Goal: Task Accomplishment & Management: Manage account settings

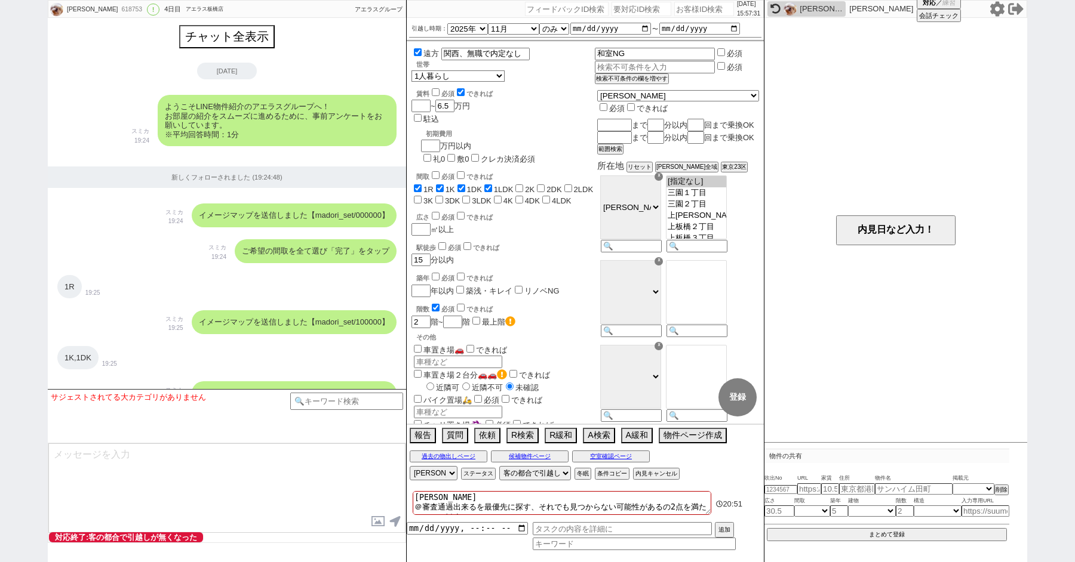
select select "2025"
select select "11"
select select "36"
select select "0"
select select "19"
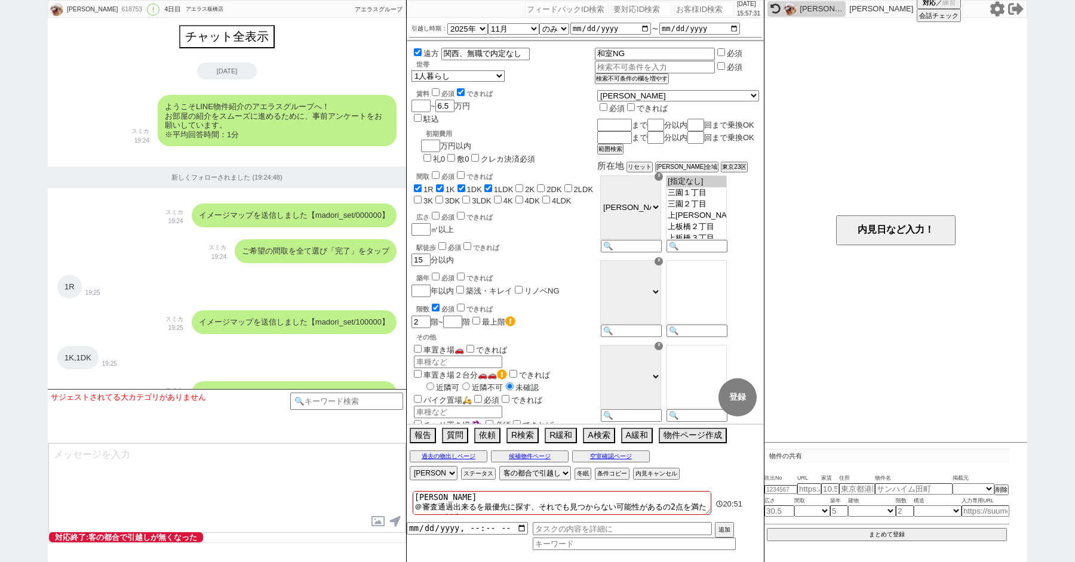
select select "235"
select select "600"
select select
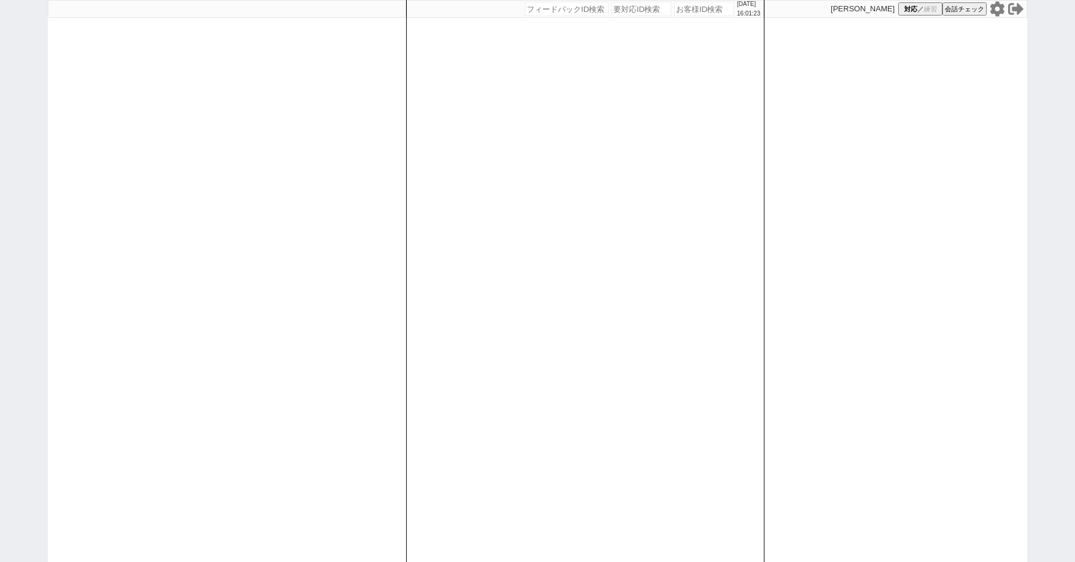
click at [44, 160] on div "[DATE] 16:01:23 候補物件を追加してしてください 紹介した物件一覧 他社物件を追加する 空室確認ページに追加・削除 紹介した物件一覧 他社物件を…" at bounding box center [537, 281] width 1075 height 562
paste input "618482"
type input "618482"
select select "100"
select select "1"
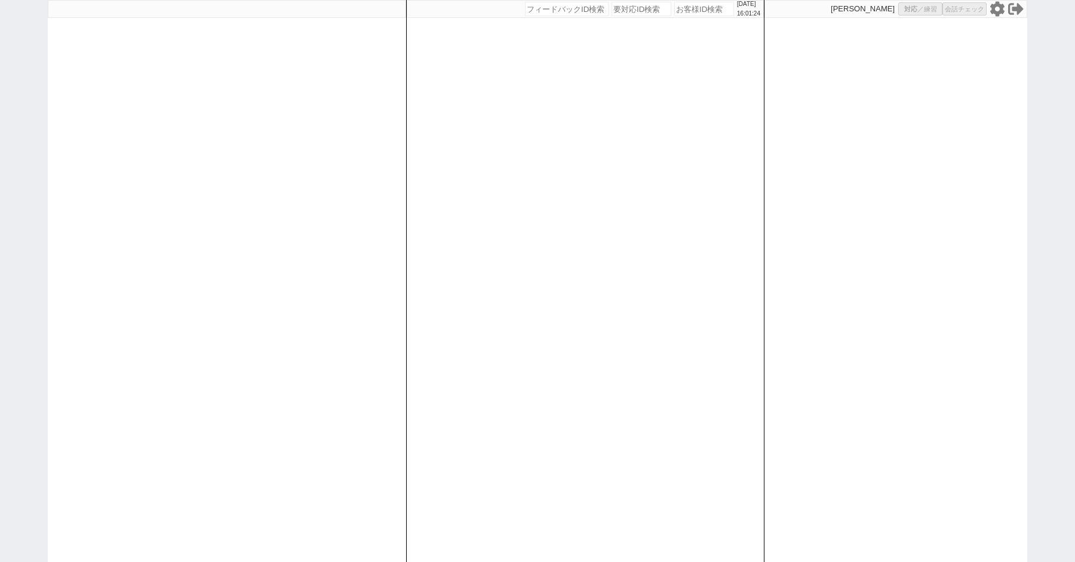
select select "6"
select select "2"
select select "5"
select select "10"
select select
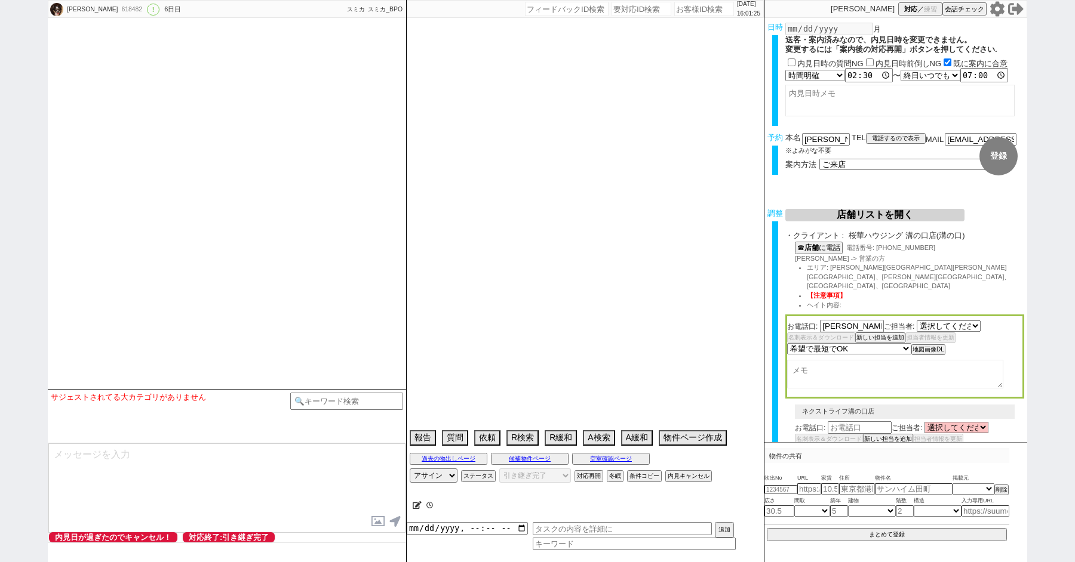
select select "2737"
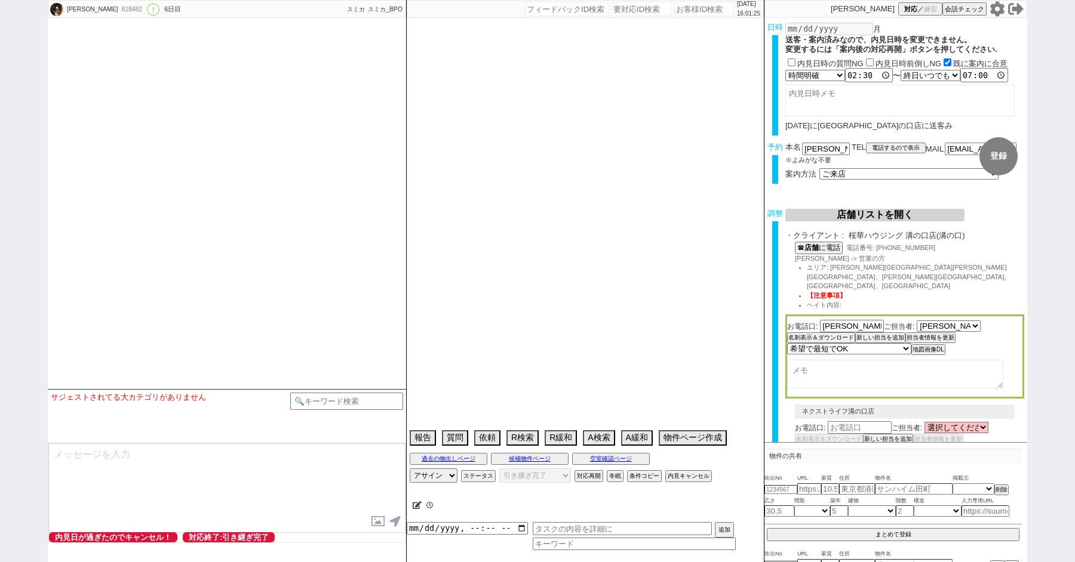
type textarea "ソレイユ溝の口店に来店済み、調整しない"
select select "16"
select select "0"
select select "53"
select select "1339"
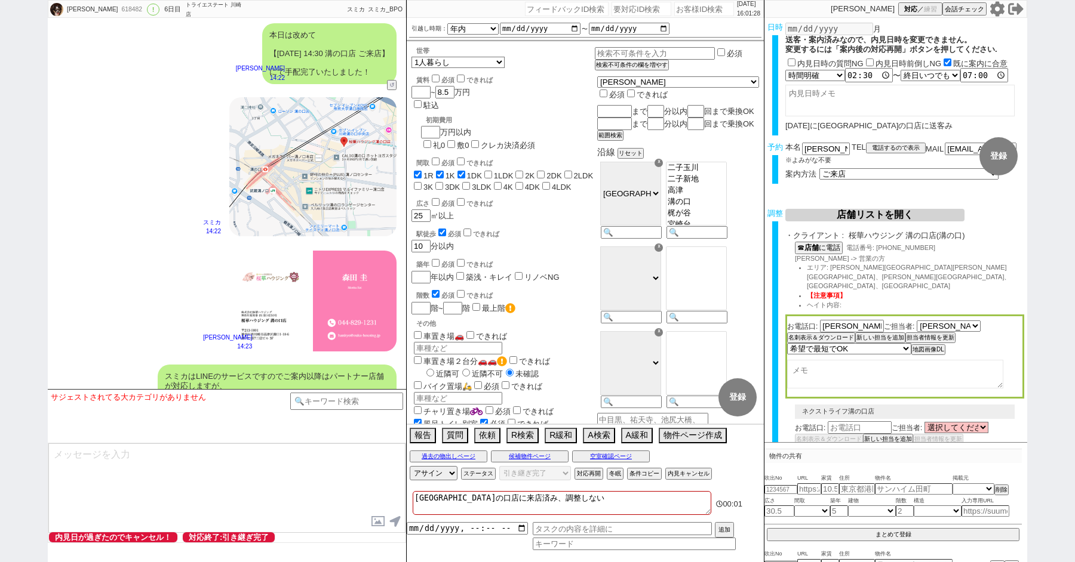
scroll to position [5162, 0]
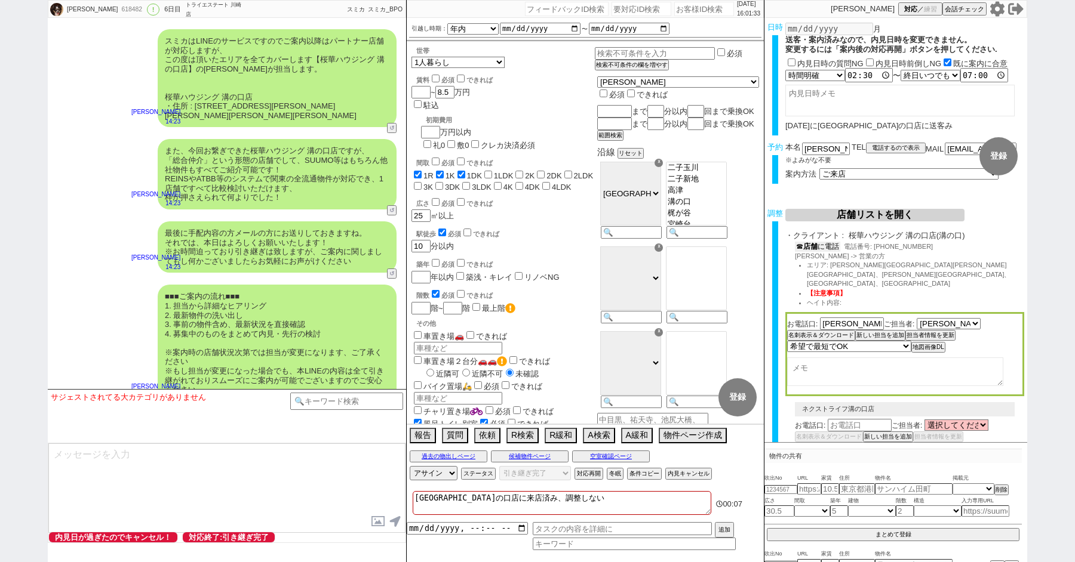
click at [817, 247] on b "店舗" at bounding box center [810, 246] width 14 height 8
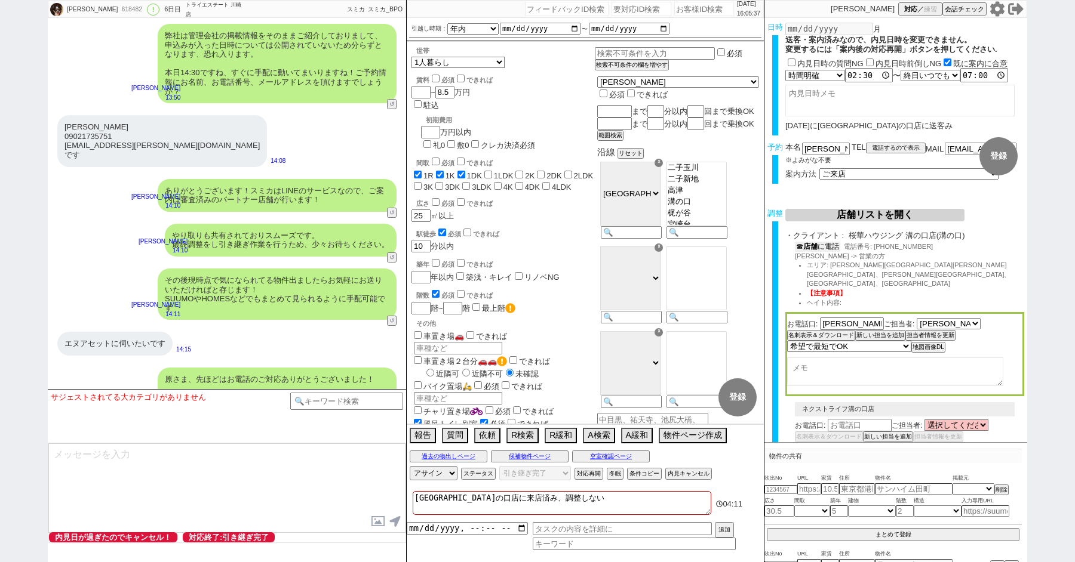
scroll to position [4501, 0]
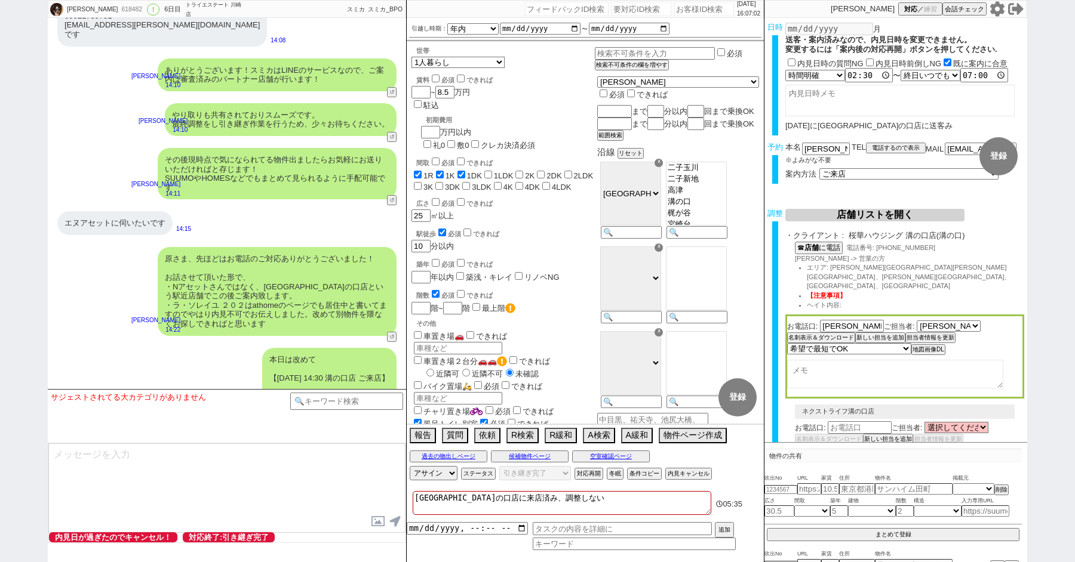
click at [247, 217] on div "エヌアセットに伺いたいです 14:15" at bounding box center [227, 223] width 358 height 36
click at [695, 477] on button "内見キャンセル" at bounding box center [687, 474] width 44 height 10
radio input "true"
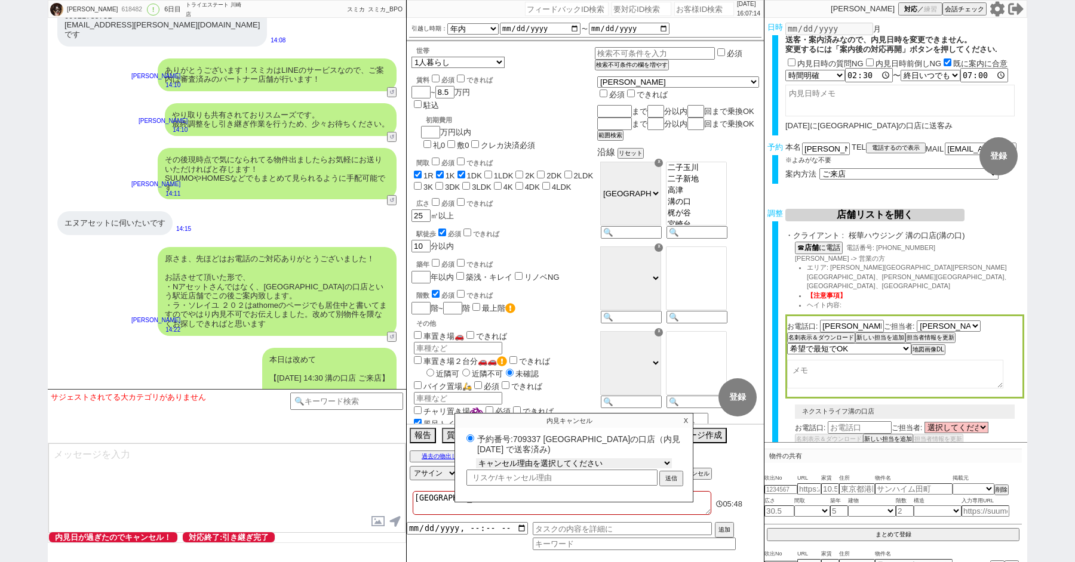
click at [522, 463] on select "キャンセル理由を選択してください 希望物件が出なかった 希望物件が見れなかった 返信がこなくなった 他決(日程調整前) 引越し自体消滅(日程調整前) 都合が変…" at bounding box center [574, 463] width 196 height 10
select select "120"
click at [476, 458] on select "キャンセル理由を選択してください 希望物件が出なかった 希望物件が見れなかった 返信がこなくなった 他決(日程調整前) 引越し自体消滅(日程調整前) 都合が変…" at bounding box center [574, 463] width 196 height 10
radio input "true"
click at [495, 479] on input "text" at bounding box center [561, 478] width 191 height 14
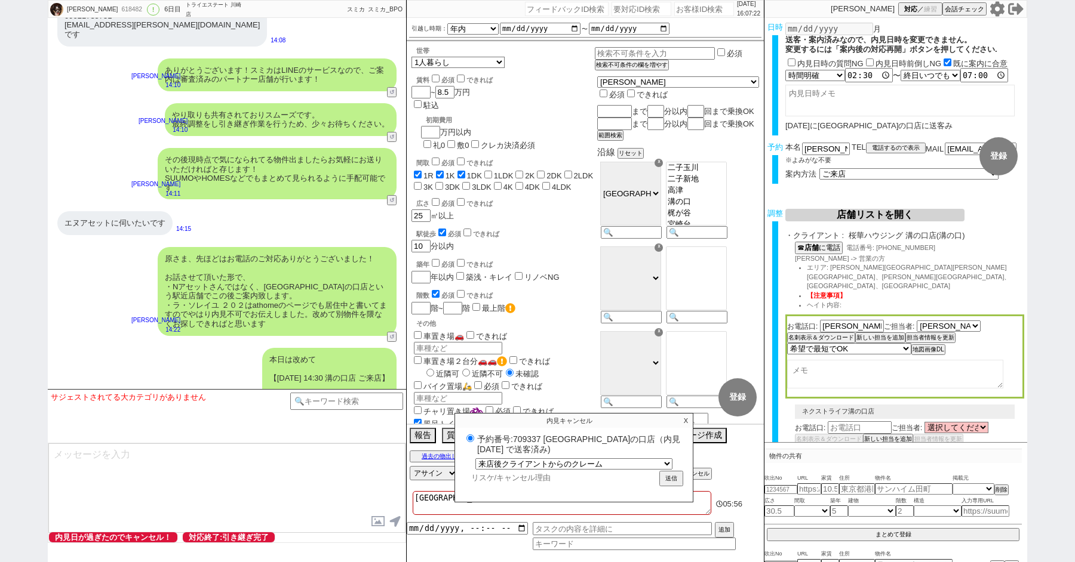
type input "r"
radio input "true"
type input "ら"
radio input "true"
type input "らい"
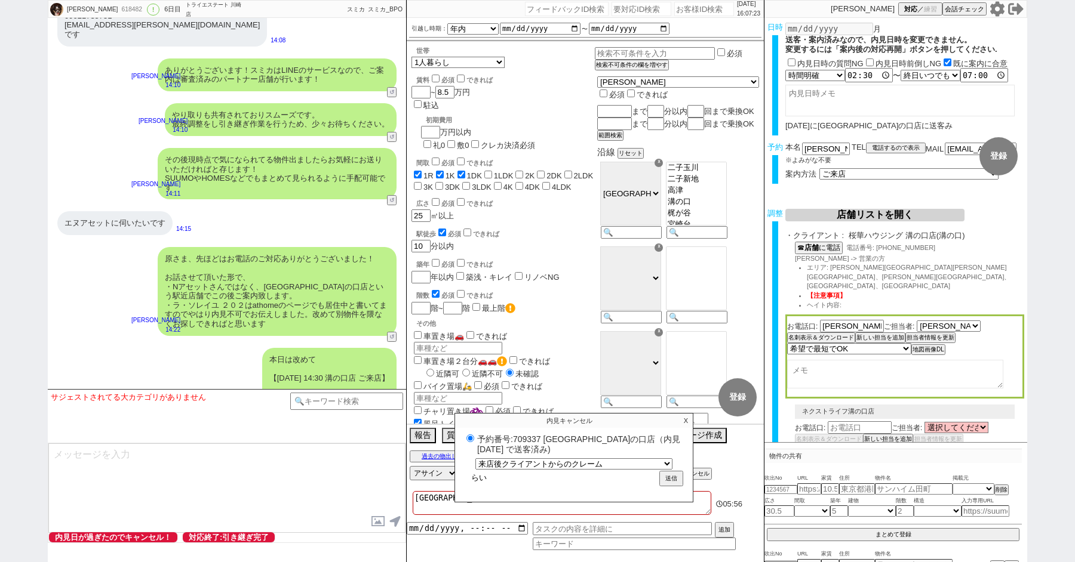
radio input "true"
type input "らいt"
radio input "true"
type input "らいて"
radio input "true"
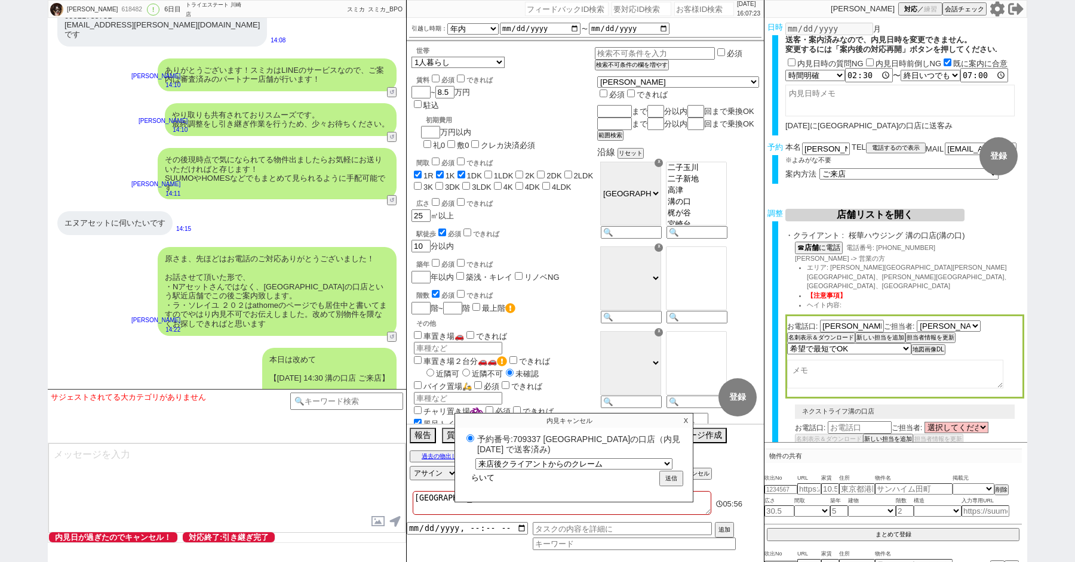
type input "らいてn"
radio input "true"
type input "らいてん"
radio input "true"
type input "らいてんm"
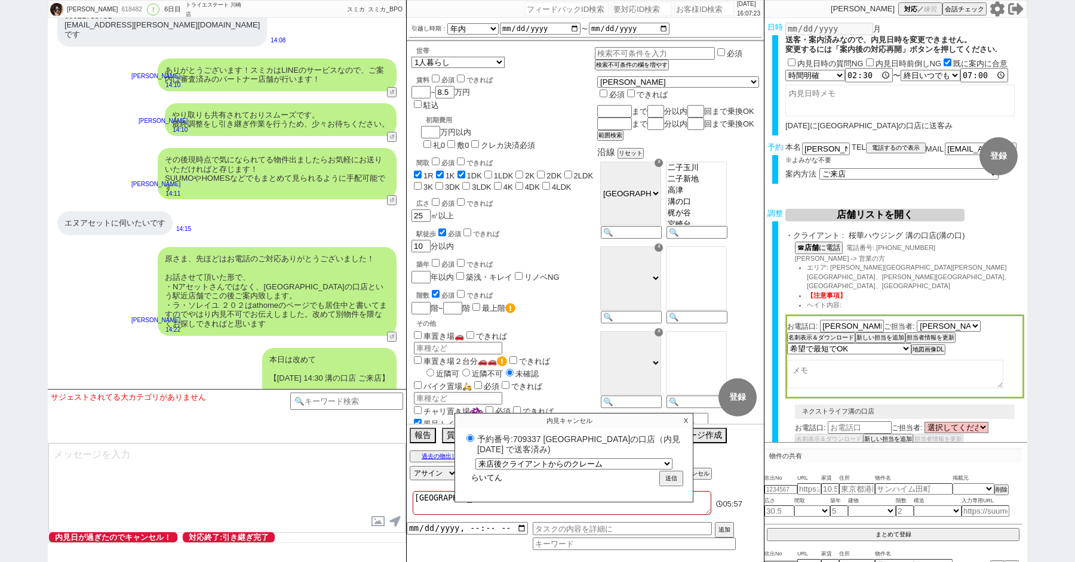
radio input "true"
type input "らいてんま"
radio input "true"
type input "らいてんまえ"
radio input "true"
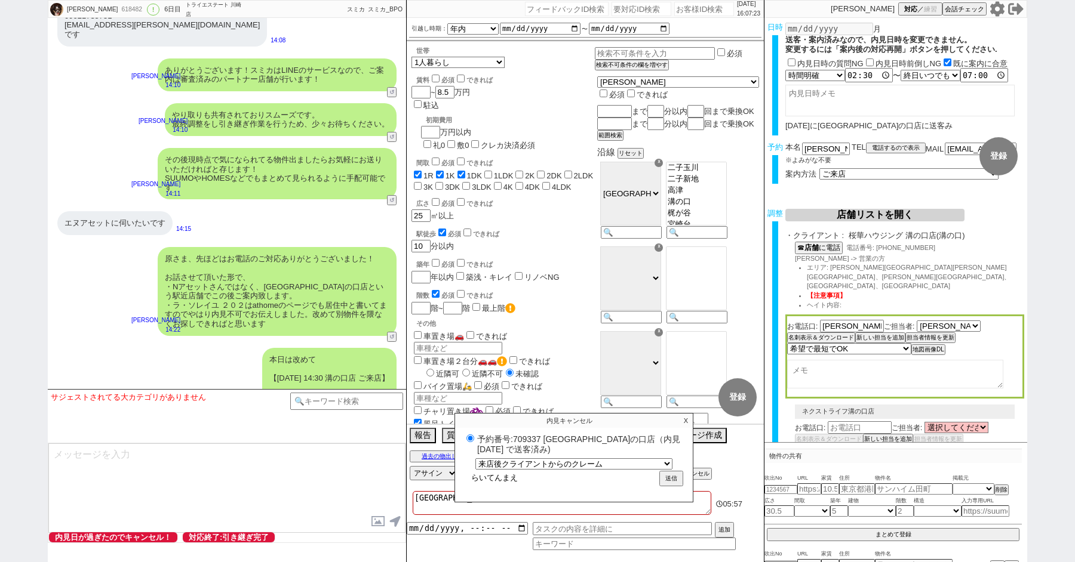
type input "来店前"
radio input "true"
type input "来店"
radio input "true"
type input "来店m"
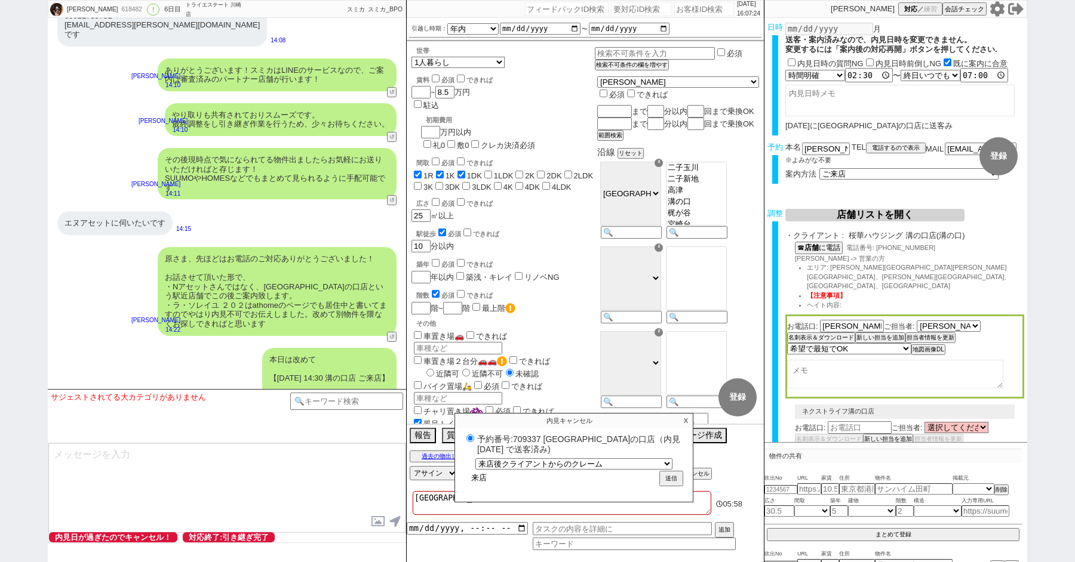
radio input "true"
type input "来店ま"
radio input "true"
type input "来店まd"
radio input "true"
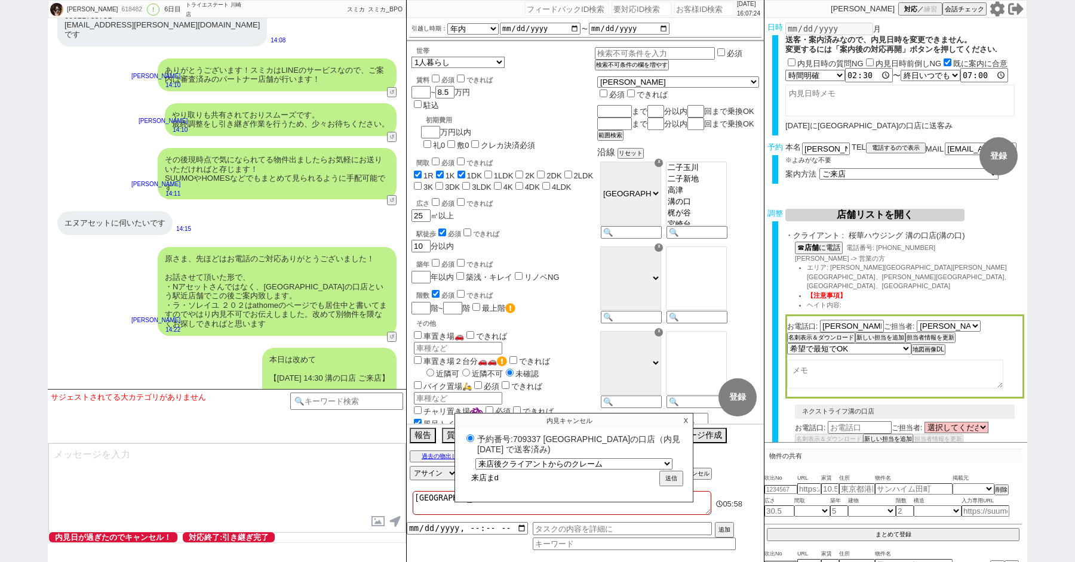
type input "来店まで"
radio input "true"
type input "来店までn"
radio input "true"
type input "来店までの"
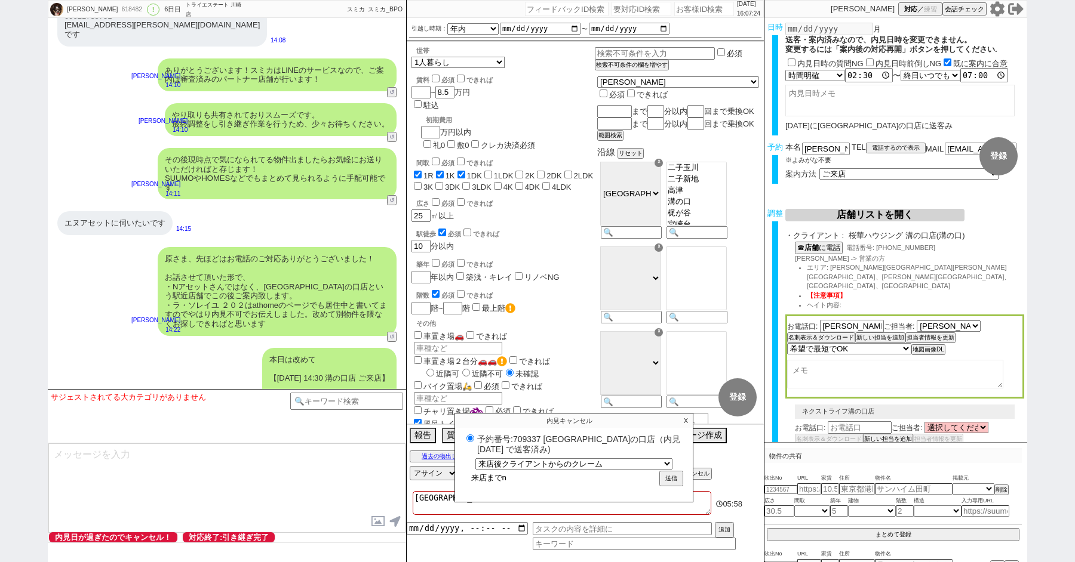
radio input "true"
type input "来店までのあ"
radio input "true"
type input "来店までのあい"
radio input "true"
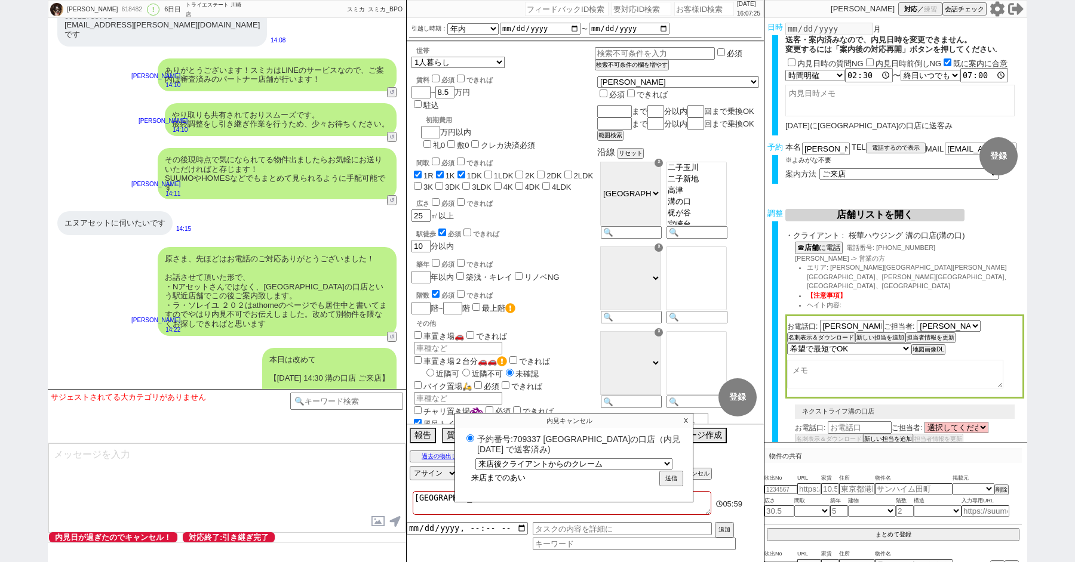
type input "来店までのあいあ"
radio input "true"
type input "来店までのあいあd"
radio input "true"
type input "来店までのあいあだ"
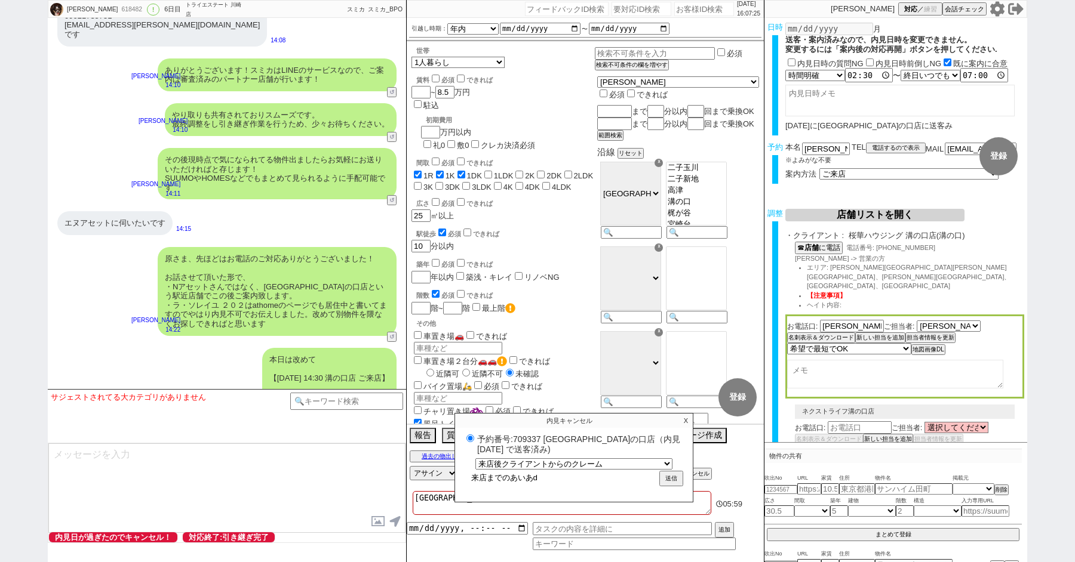
radio input "true"
type input "来店までのあいあだn"
radio input "true"
type input "来店までのあいあだに"
radio input "true"
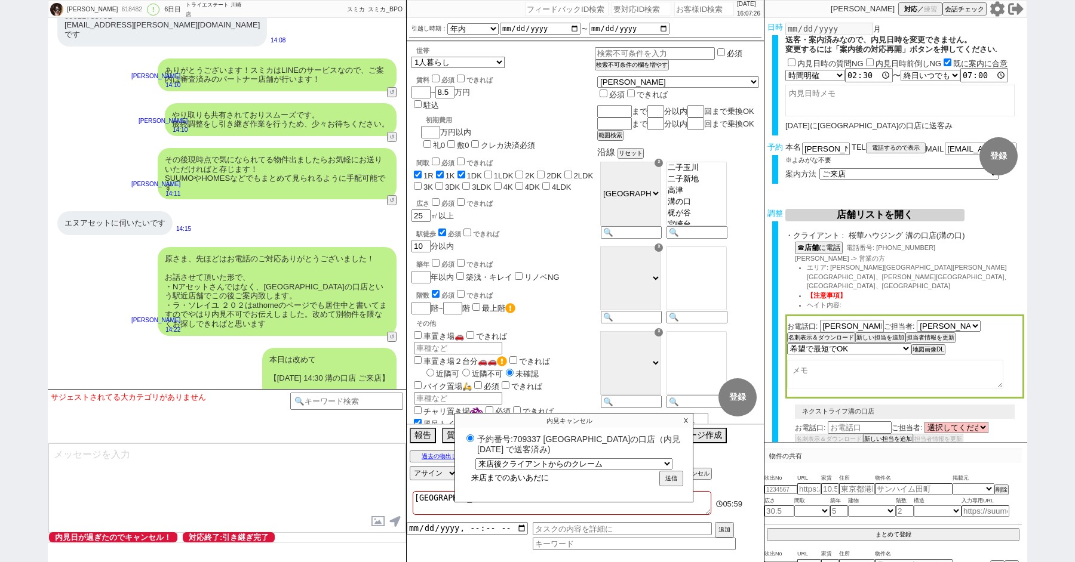
type input "来店までのアイアダに"
radio input "true"
type input "来店までのアイアダ"
radio input "true"
type input "来店までのアイア"
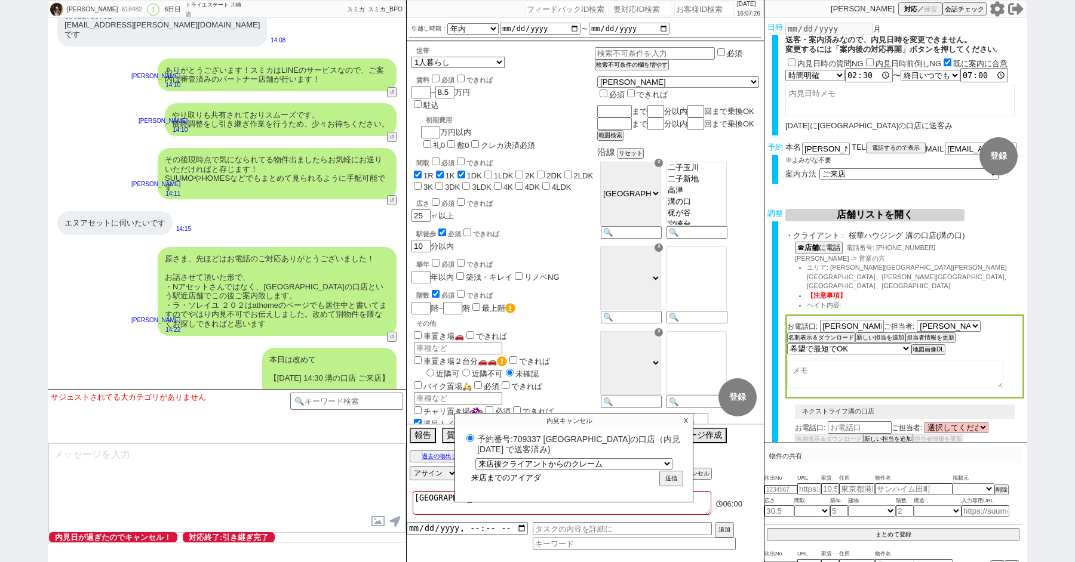
radio input "true"
type input "来店までのアイ"
radio input "true"
type input "来店までのア"
radio input "true"
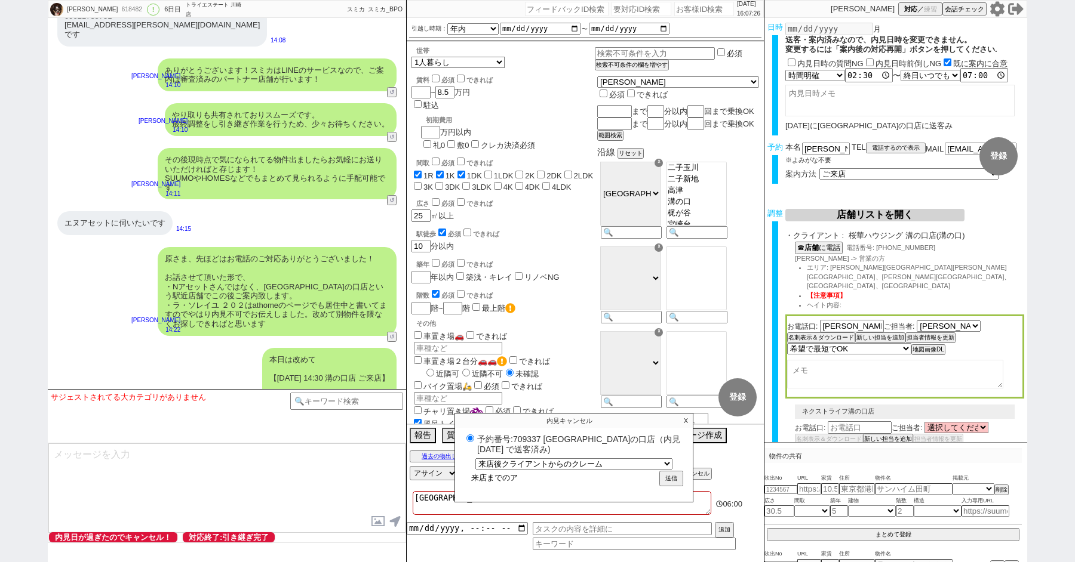
type input "来店までの"
radio input "true"
type input "来店までのあ"
radio input "true"
type input "来店までのあい"
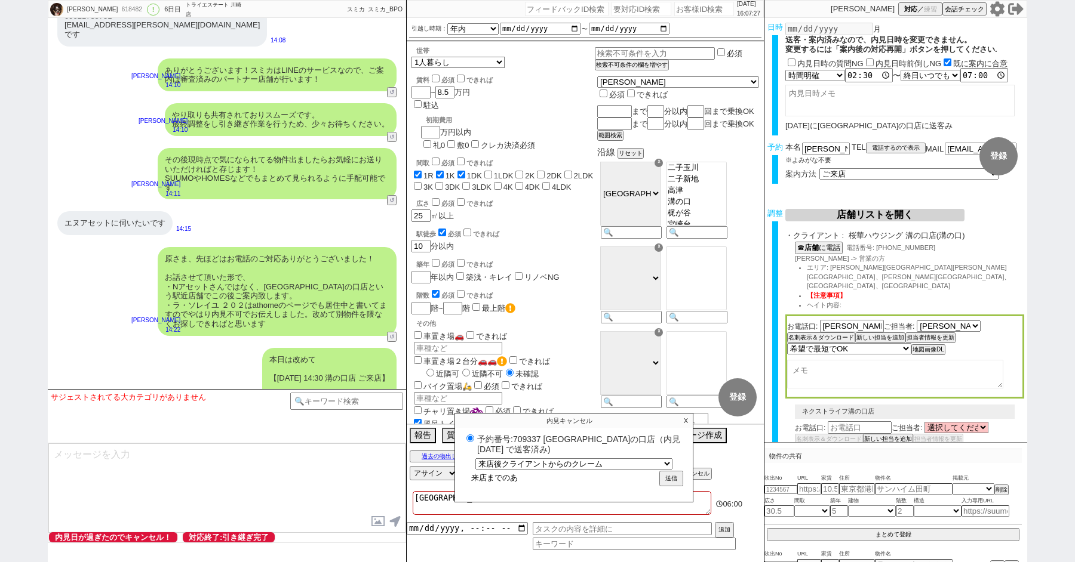
radio input "true"
type input "来店までのあいd"
radio input "true"
type input "来店までのあいだ"
radio input "true"
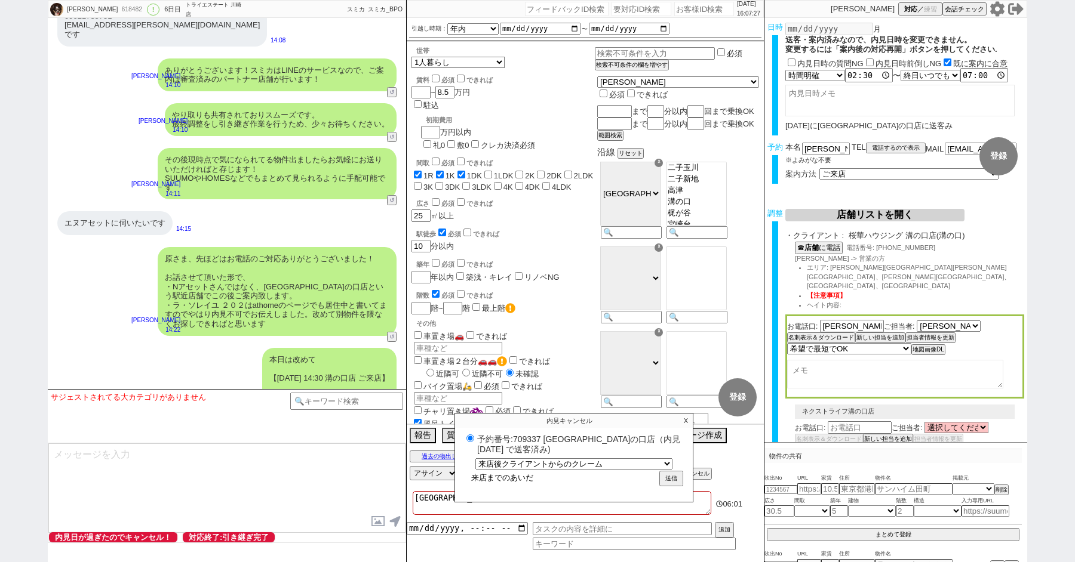
type input "来店までのあいだn"
radio input "true"
type input "来店までのあいだに"
radio input "true"
type input "来店までの間に"
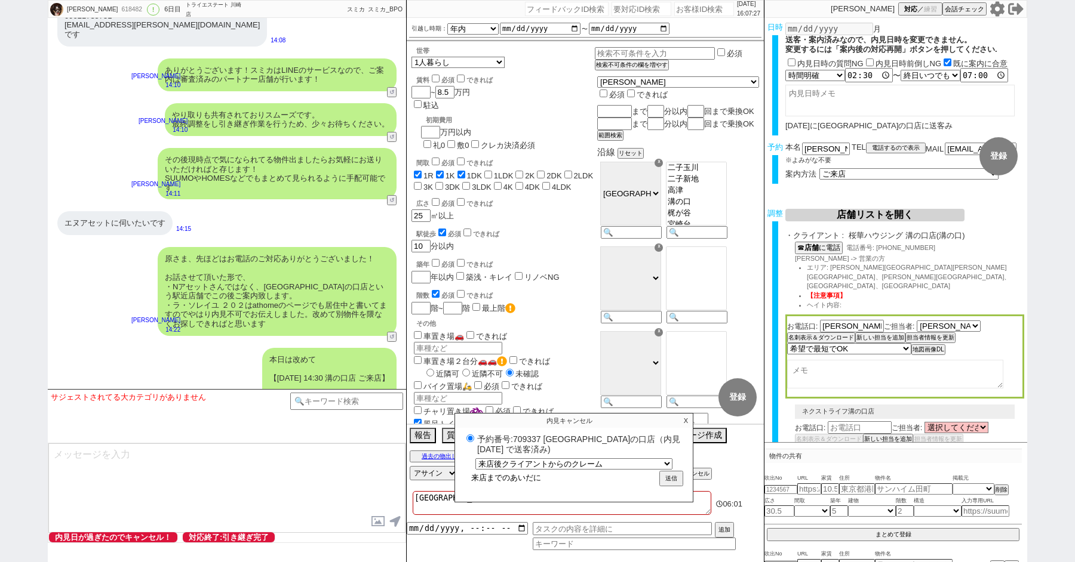
radio input "true"
type input "来店までの間にh"
radio input "true"
type input "来店までの間にほ"
radio input "true"
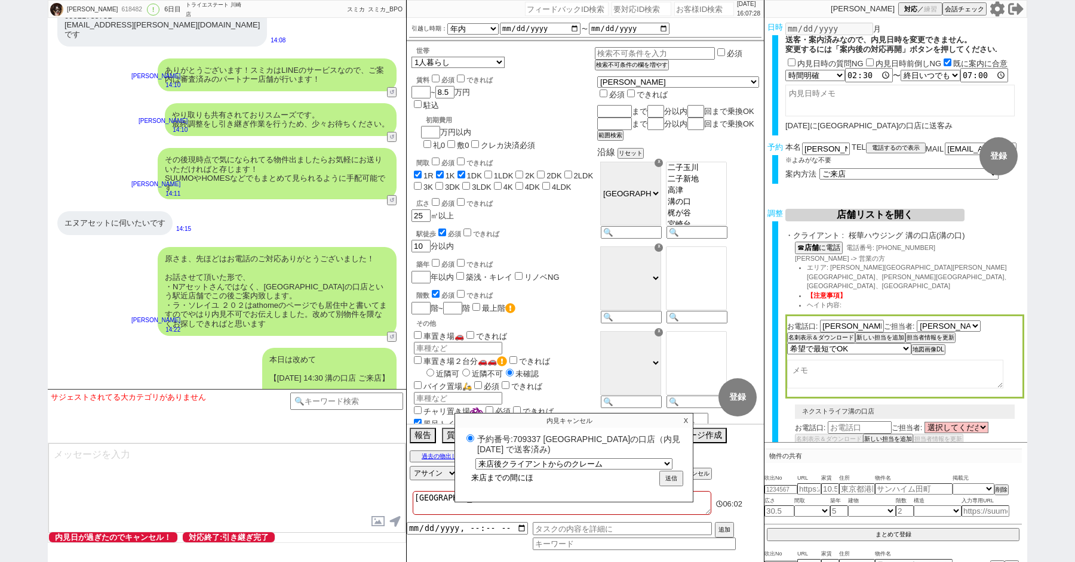
type input "来店までの間にほn"
radio input "true"
type input "来店までの間にほん"
radio input "true"
type input "来店までの間にほんs"
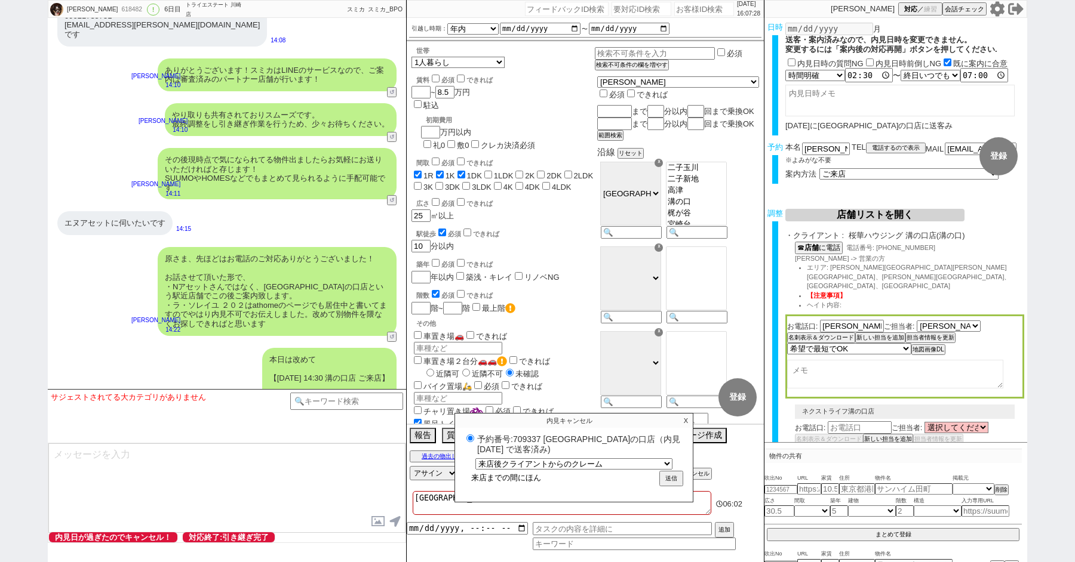
radio input "true"
type input "来店までの間にほんsy"
radio input "true"
type input "来店までの間にほんしゃ"
radio input "true"
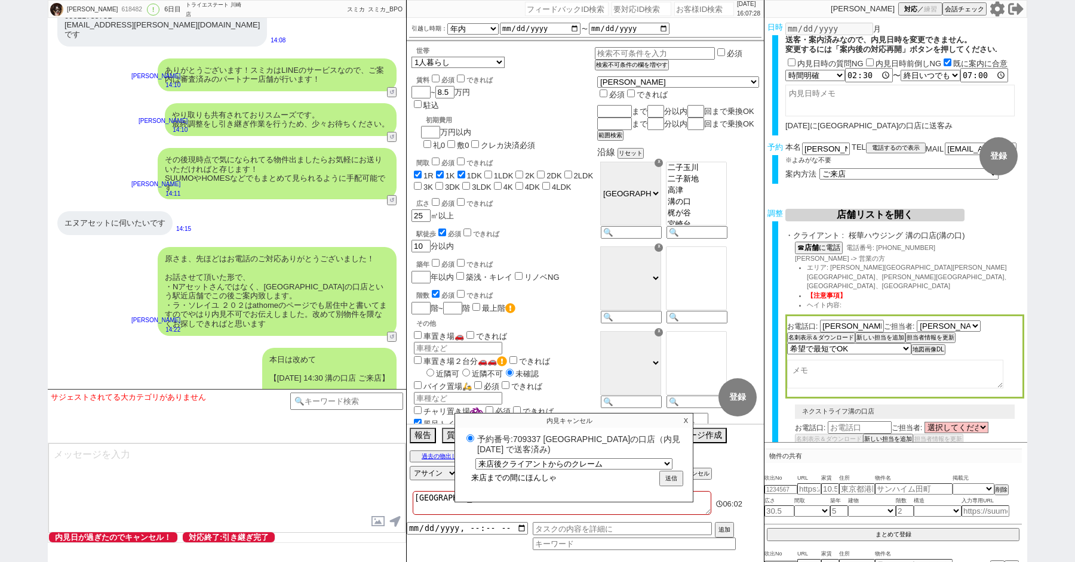
type input "来店までの間に本社"
radio input "true"
type input "来店までの間に本"
radio input "true"
type input "来店までの間に"
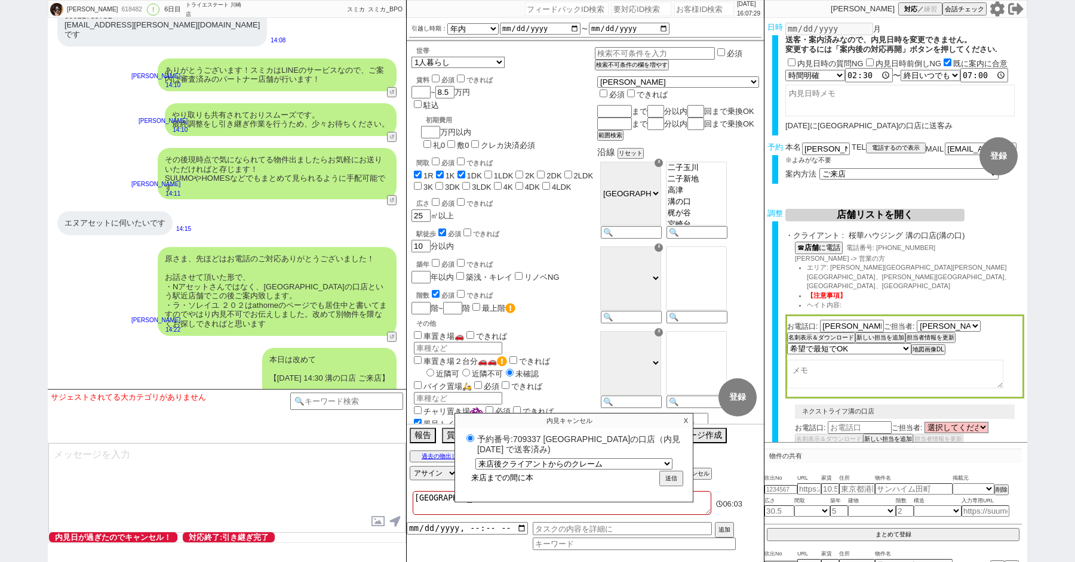
radio input "true"
type input "来店までの間にt"
radio input "true"
type input "来店までの間にた"
radio input "true"
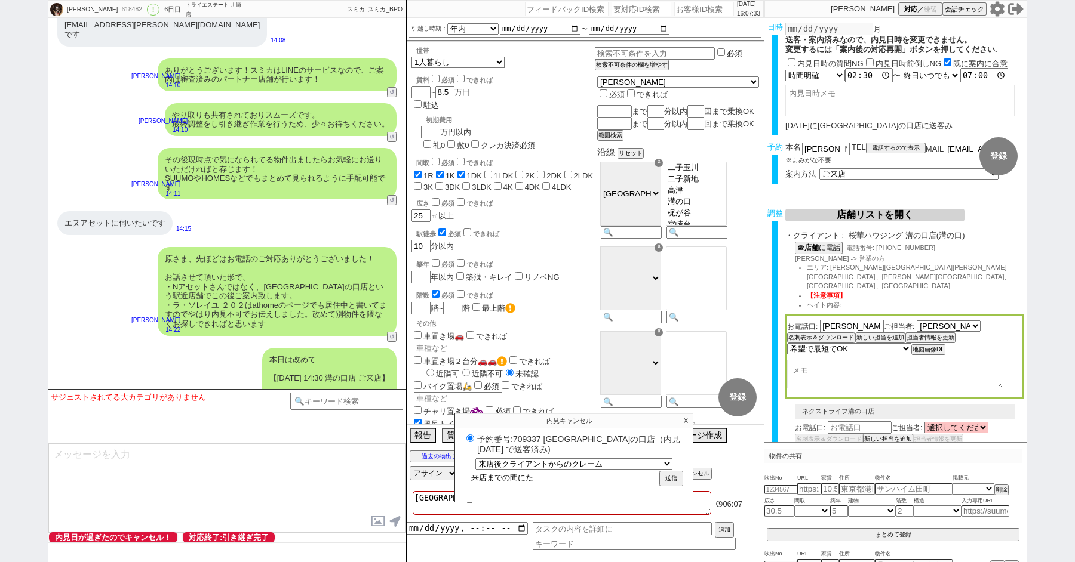
type input "来店までの間にたs"
radio input "true"
type input "来店までの間にたsy"
radio input "true"
type input "来店までの間にたしゃ"
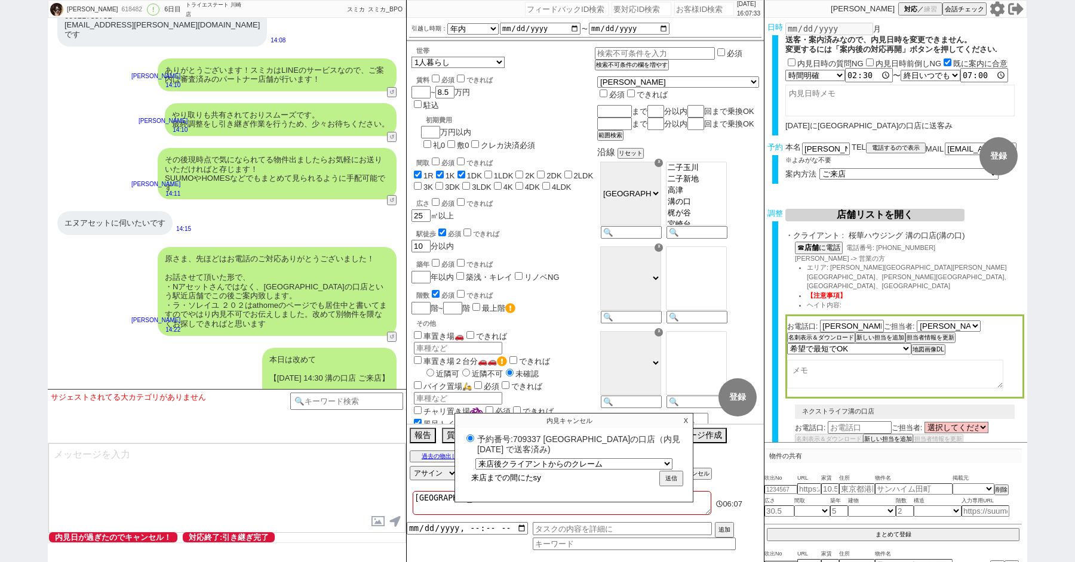
radio input "true"
type input "来店までの間に他社"
radio input "true"
type input "来店までの間に他社k"
radio input "true"
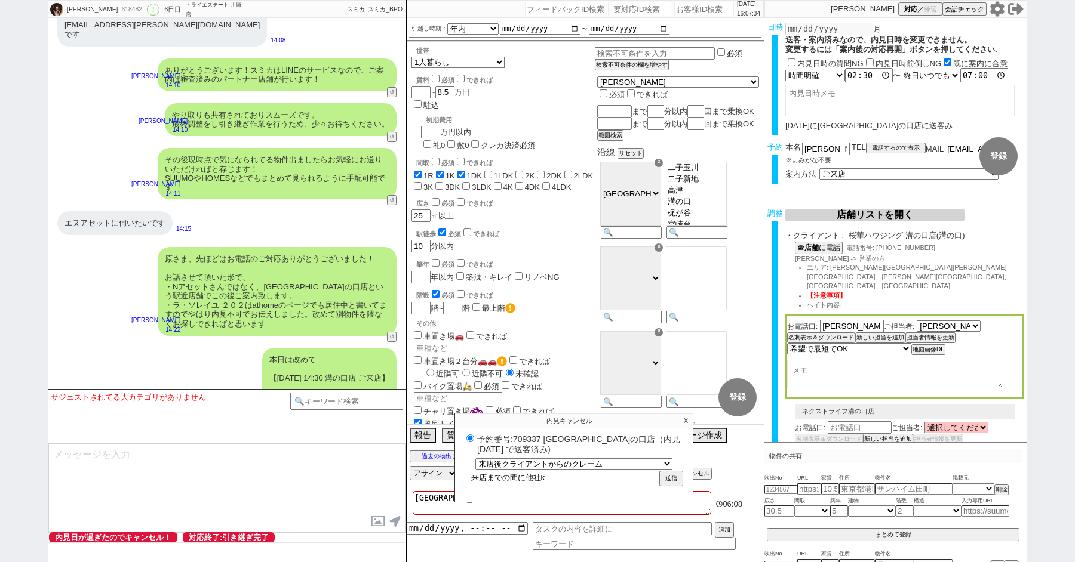
type input "来店までの間に他社か"
radio input "true"
type input "来店までの間に他社かあ"
radio input "true"
type input "来店までの間に他社かあr"
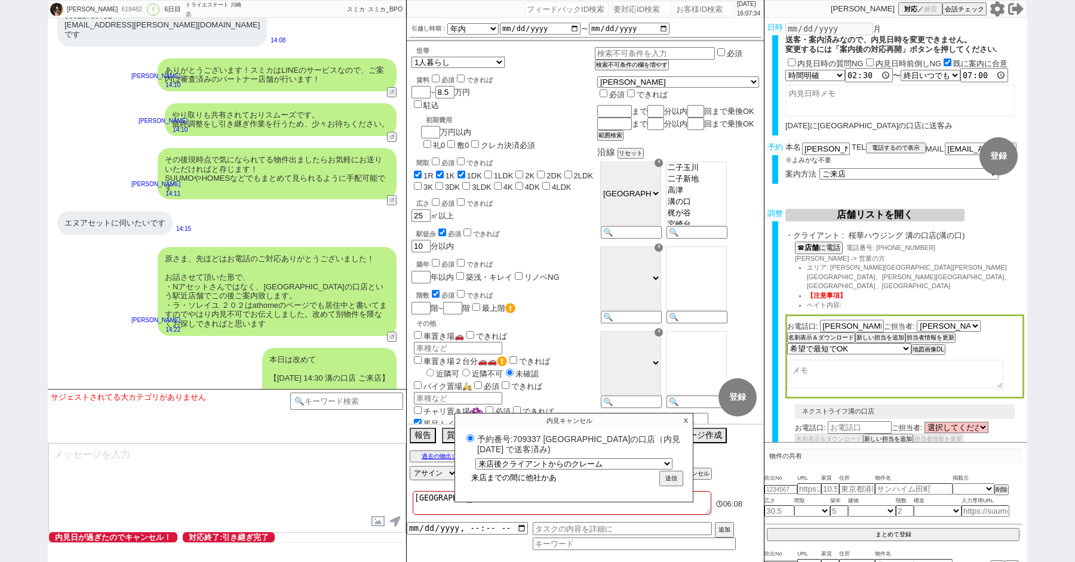
radio input "true"
type input "来店までの間に他社かあら"
radio input "true"
type input "来店までの間に他社母ら"
radio input "true"
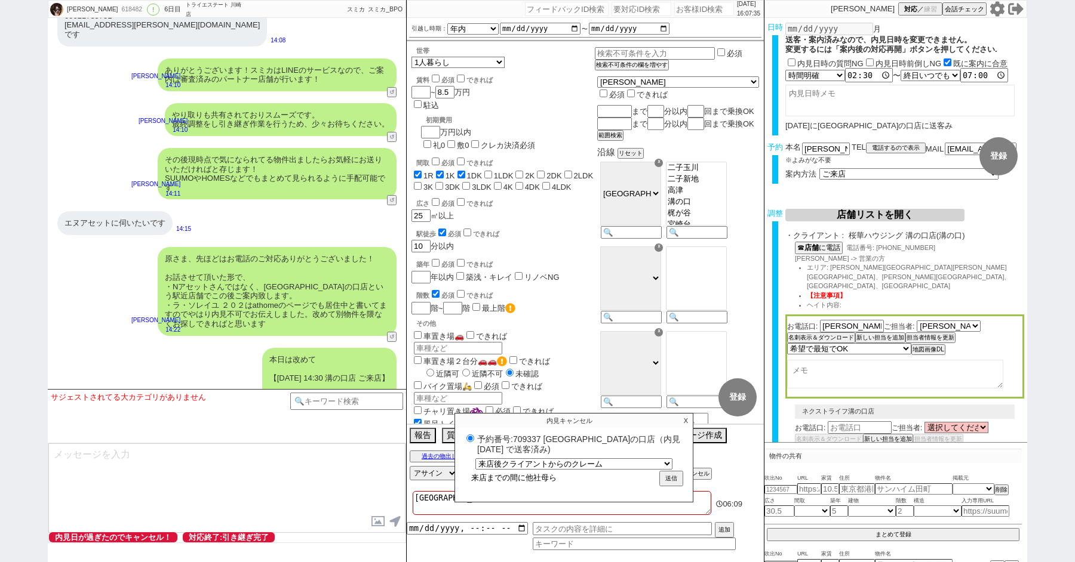
type input "来店までの間に他社母"
radio input "true"
type input "来店までの間に他社"
radio input "true"
type input "来店までの間に他社k"
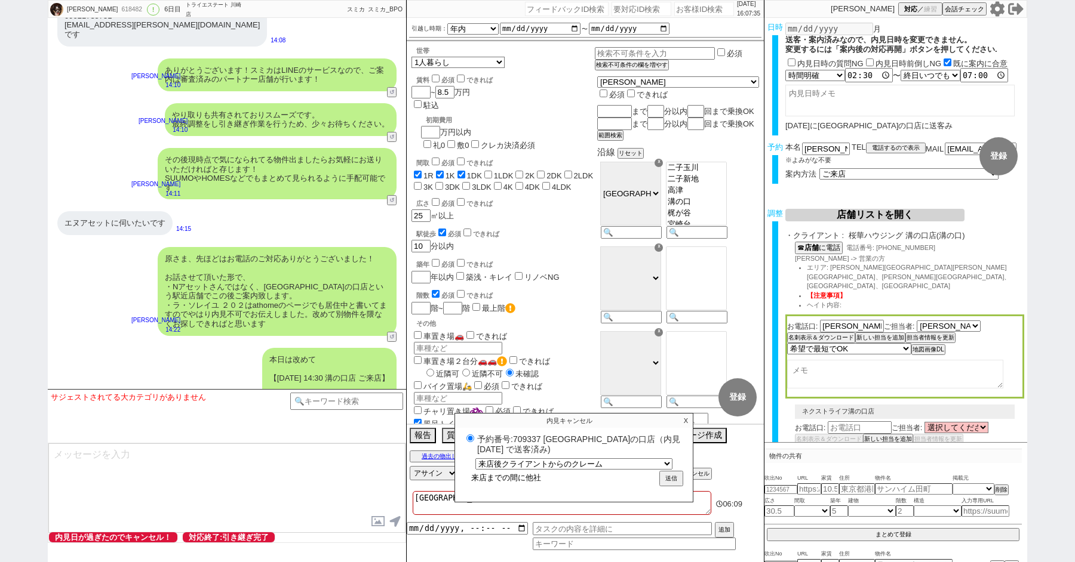
radio input "true"
type input "来店までの間に他社か"
radio input "true"
type input "来店までの間に他社かr"
radio input "true"
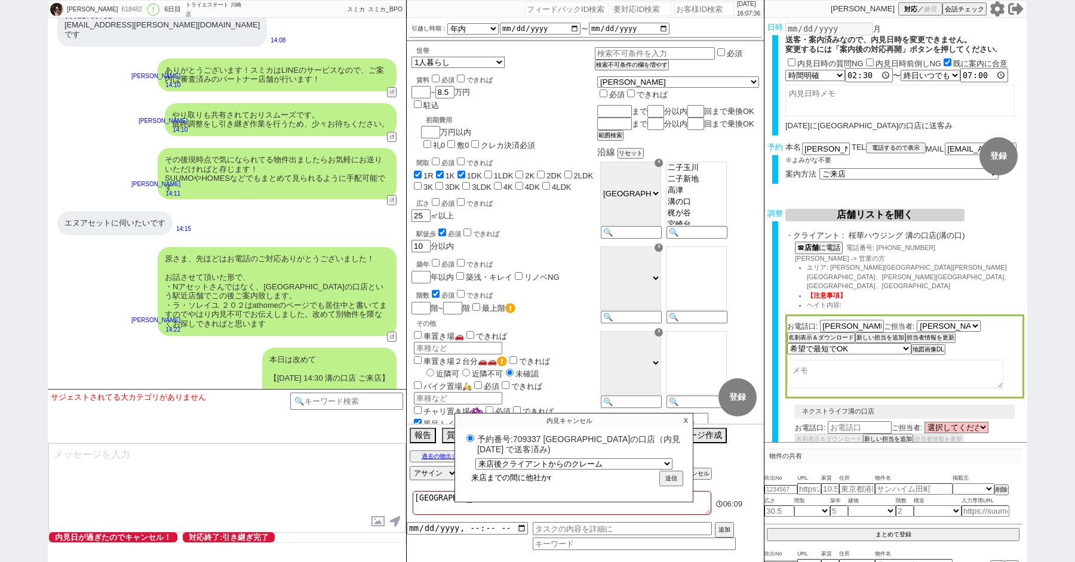
type input "来店までの間に他社から"
radio input "true"
type input "来店までの間に他社からb"
radio input "true"
type input "来店までの間に他社からぼ"
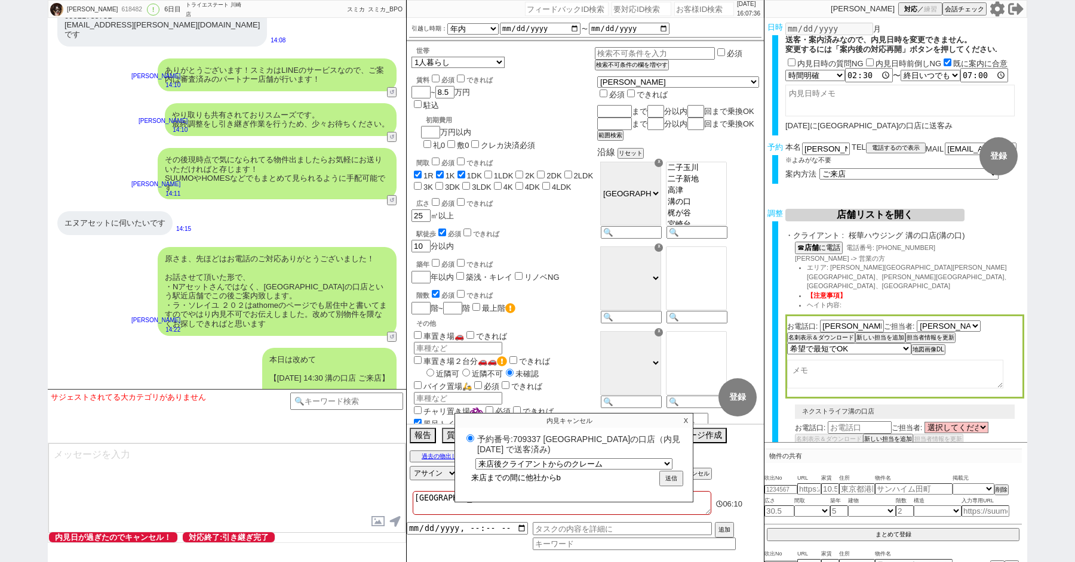
radio input "true"
type input "来店までの間に他社からぼう"
radio input "true"
type input "来店までの間に他社からぼうg"
radio input "true"
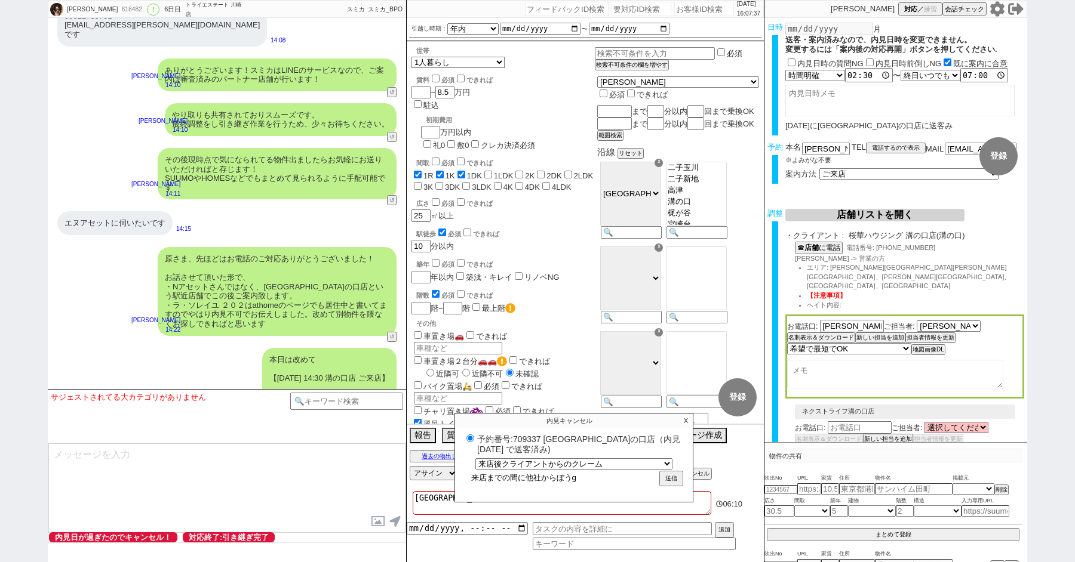
type input "来店までの間に他社からぼうが"
radio input "true"
type input "来店までの間に他社からぼうがい"
radio input "true"
type input "来店までの間に他社から妨害"
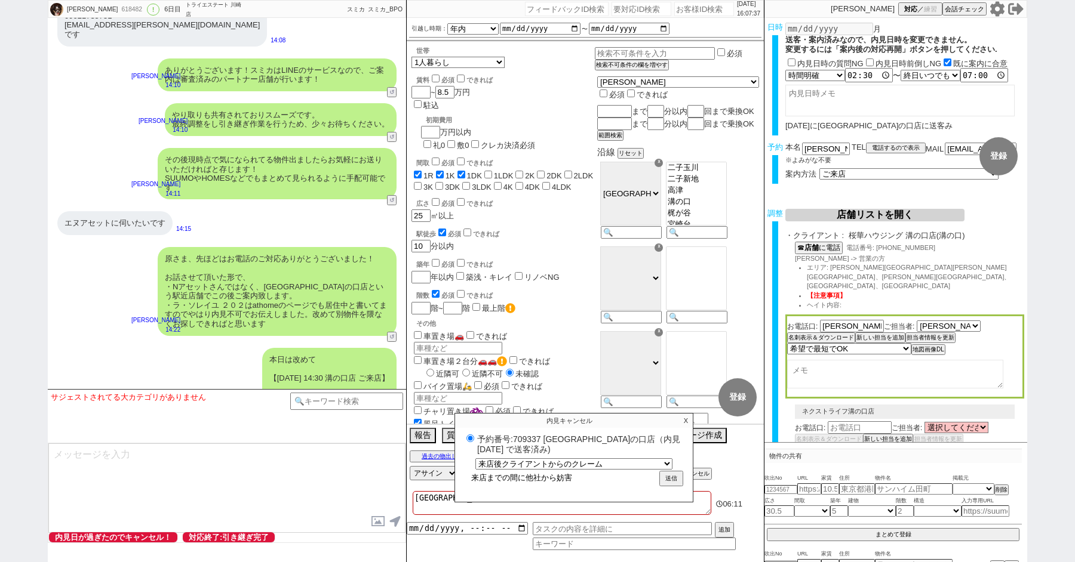
radio input "true"
type input "来店までの間に他社から妨害h"
radio input "true"
type input "来店までの間に他社から妨害は"
radio input "true"
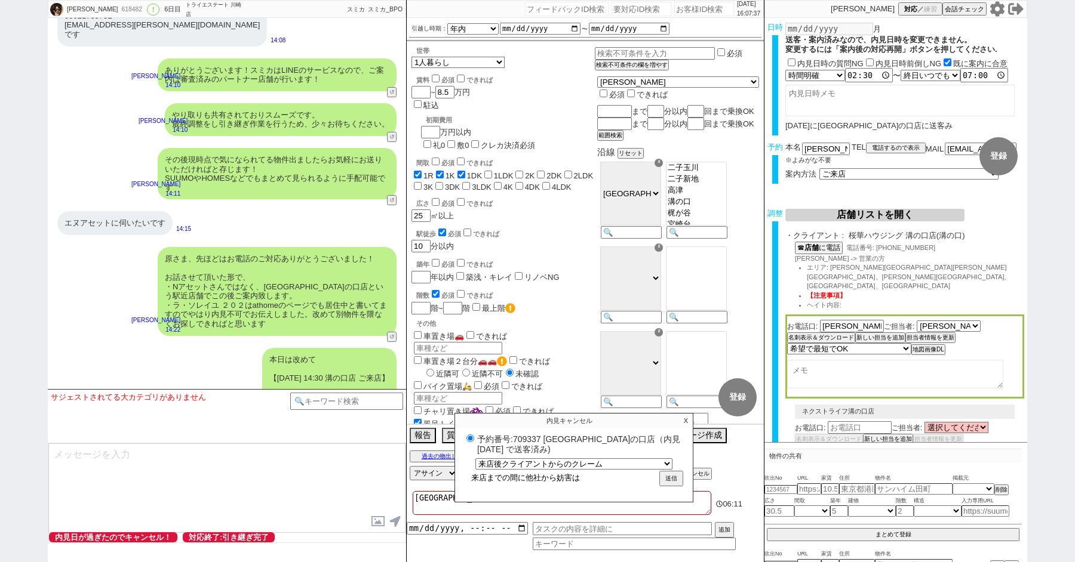
type input "来店までの間に他社から妨害はい"
radio input "true"
type input "来店までの間に他社から妨害はいt"
radio input "true"
type input "来店までの間に他社から妨害はいっt"
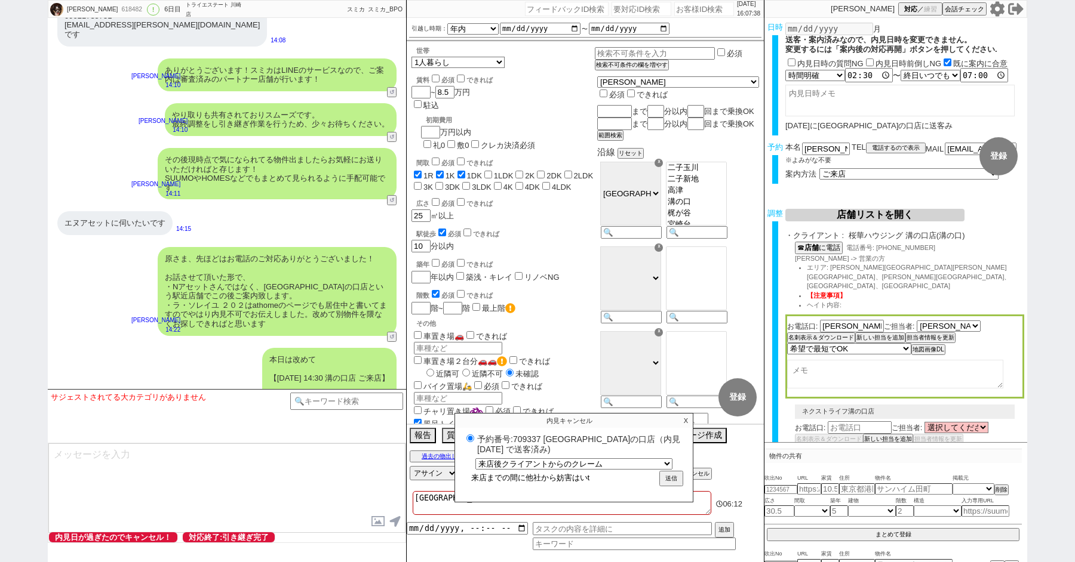
radio input "true"
type input "来店までの間に他社から妨害はいった"
radio input "true"
type input "来店までの間に他社から妨害入った"
radio input "true"
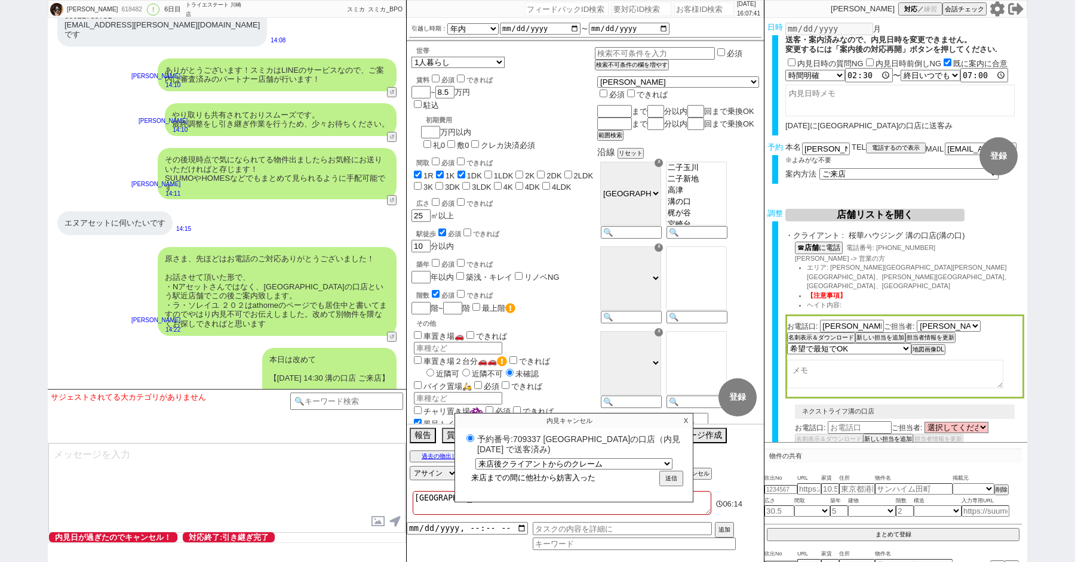
type input "来店までの間に他社から妨害入った、"
radio input "true"
type input "来店までの間に他社から妨害入った、b"
radio input "true"
type input "来店までの間に他社から妨害入った、ぶ"
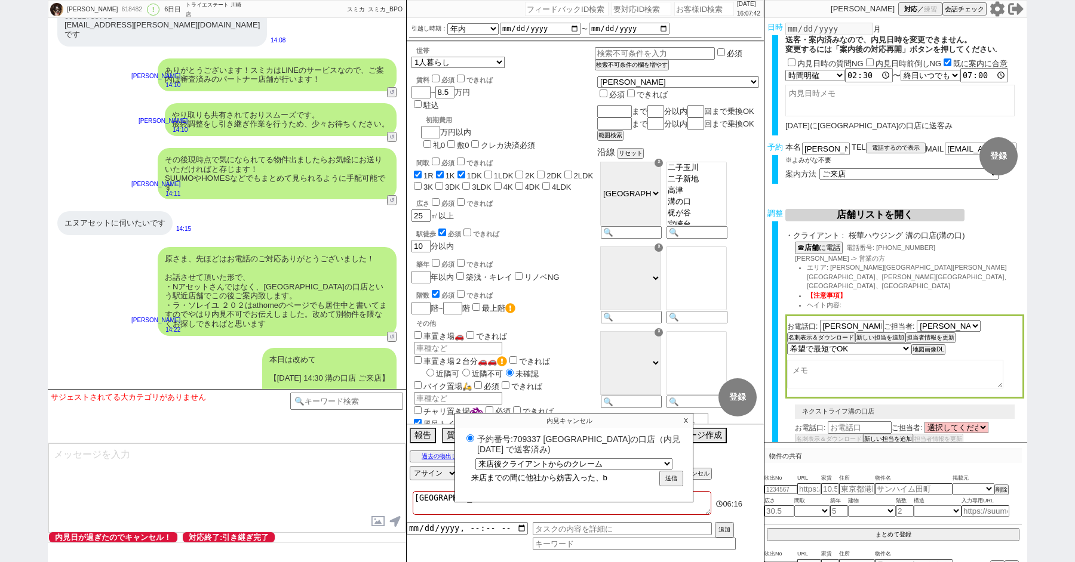
radio input "true"
type input "来店までの間に他社から妨害入った、ぶk"
radio input "true"
type input "来店までの間に他社から妨害入った、ぶっk"
radio input "true"
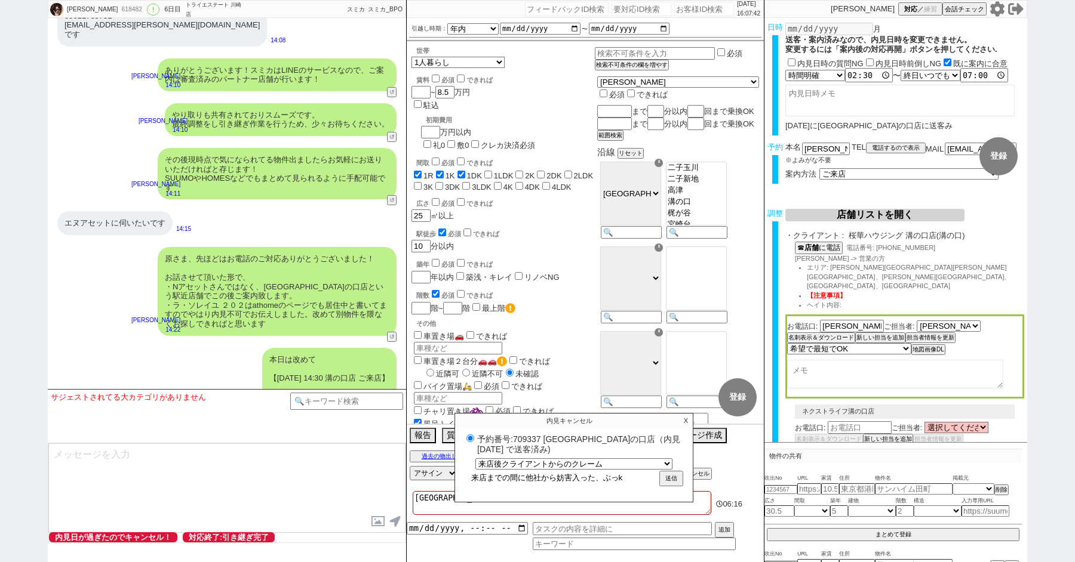
type input "来店までの間に他社から妨害入った、ぶっけ"
radio input "true"
type input "来店までの間に他社から妨害入った、ぶっけn"
radio input "true"
type input "来店までの間に他社から妨害入った、ぶっけん"
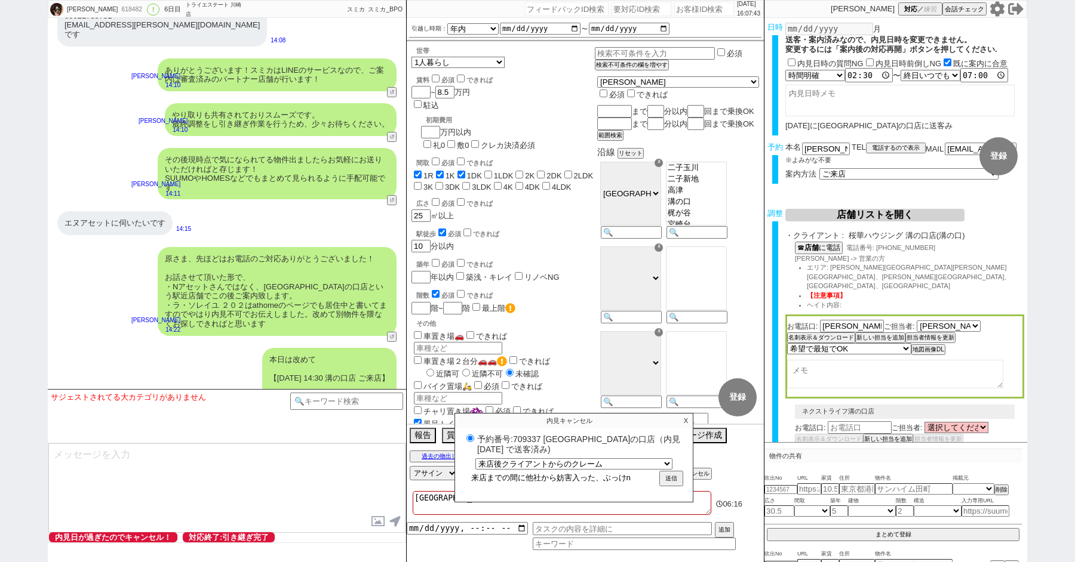
radio input "true"
type input "来店までの間に他社から妨害入った、物件"
radio input "true"
type input "来店までの間に他社から妨害入った、物"
radio input "true"
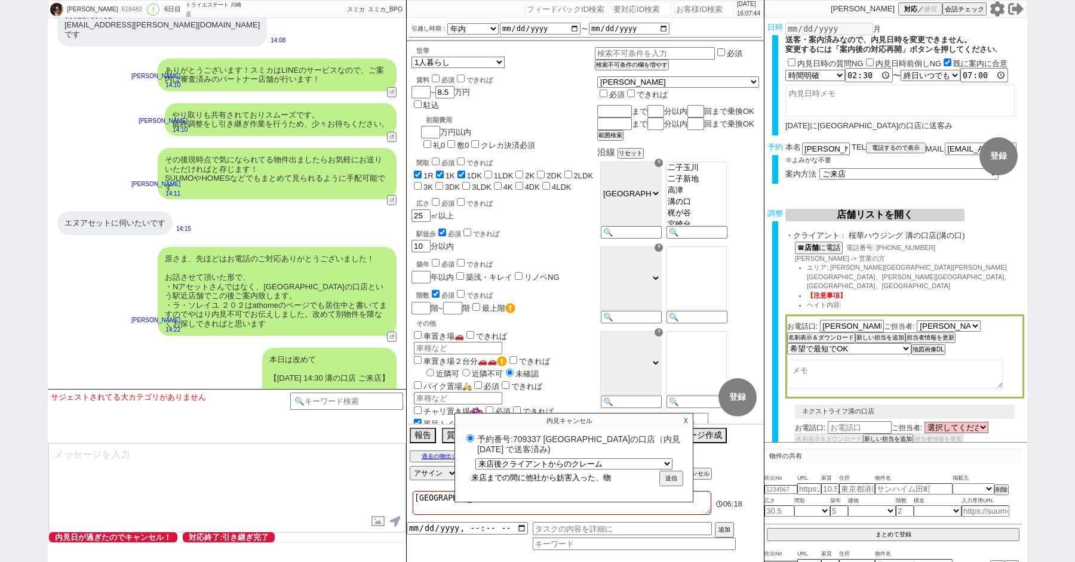
type input "来店までの間に他社から妨害入った、"
radio input "true"
click at [675, 476] on button "送信" at bounding box center [670, 479] width 21 height 13
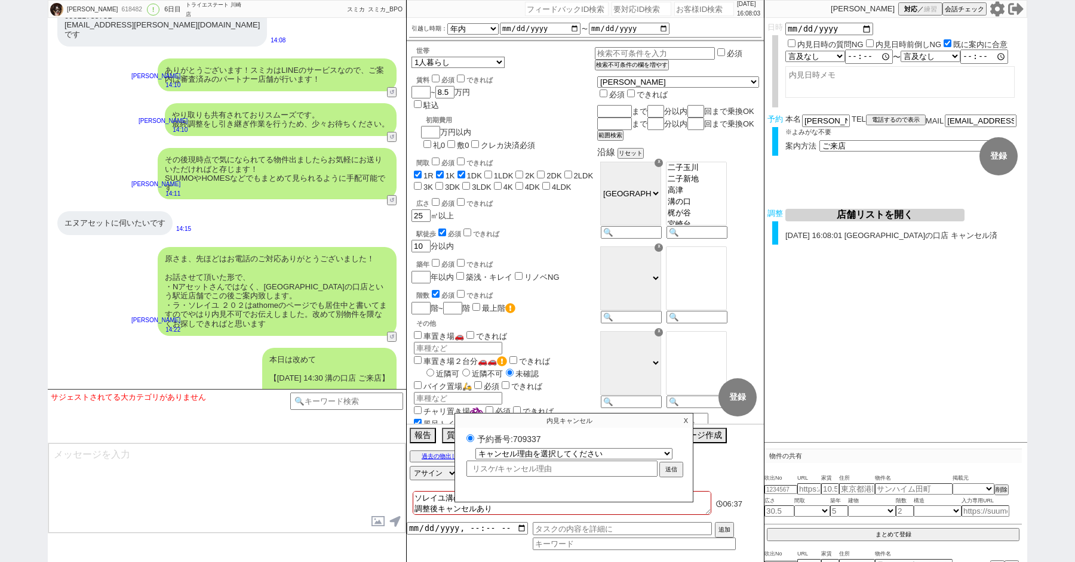
click at [521, 437] on label "予約番号:709337" at bounding box center [573, 439] width 221 height 12
click at [474, 437] on input "予約番号:709337" at bounding box center [470, 439] width 8 height 8
click at [521, 437] on label "予約番号:709337" at bounding box center [573, 439] width 221 height 12
click at [474, 437] on input "予約番号:709337" at bounding box center [470, 439] width 8 height 8
copy label "709337"
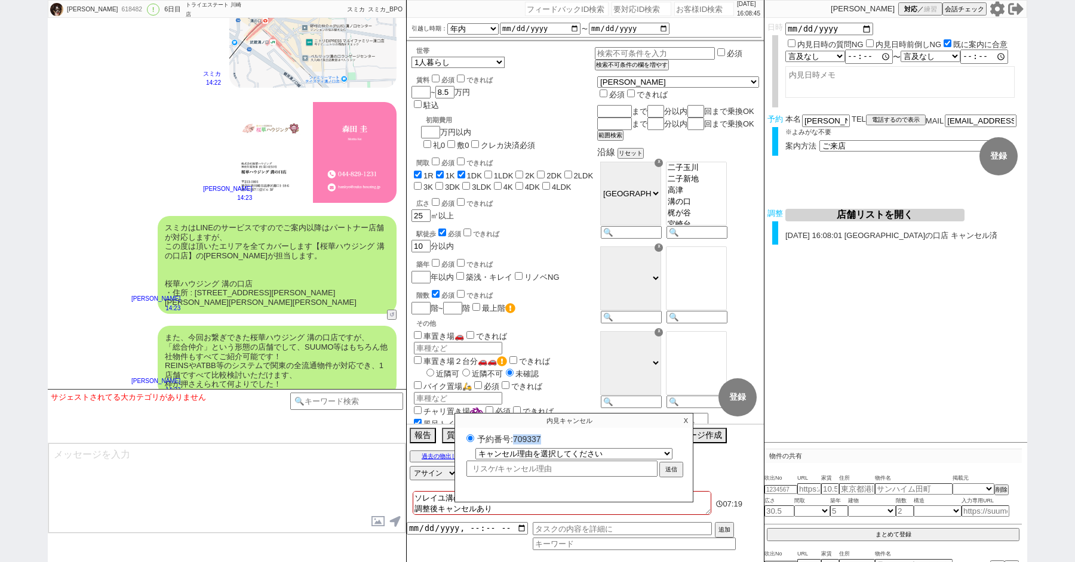
scroll to position [5113, 0]
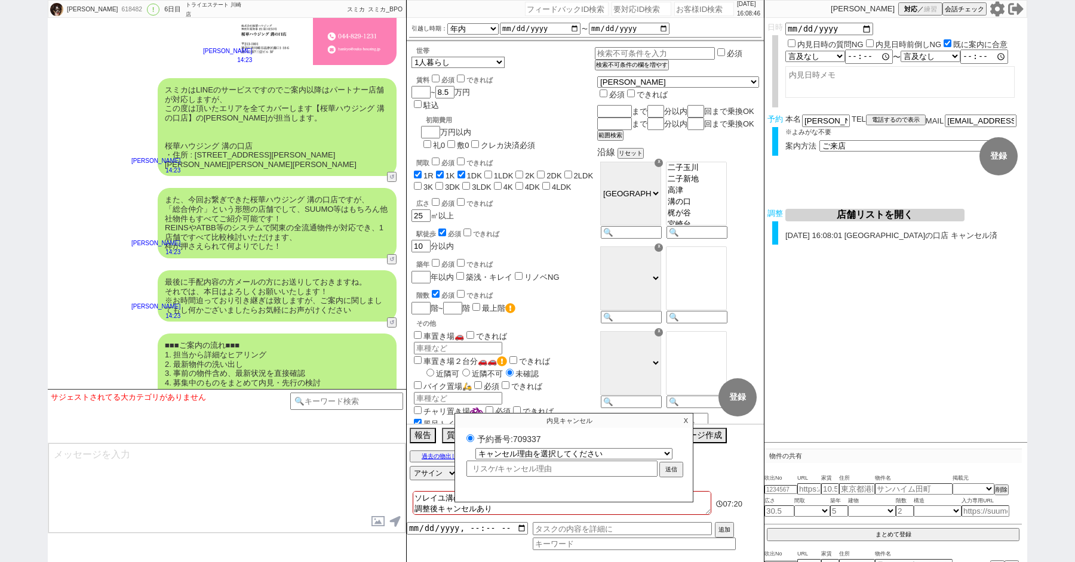
click at [683, 418] on p "X" at bounding box center [686, 421] width 14 height 14
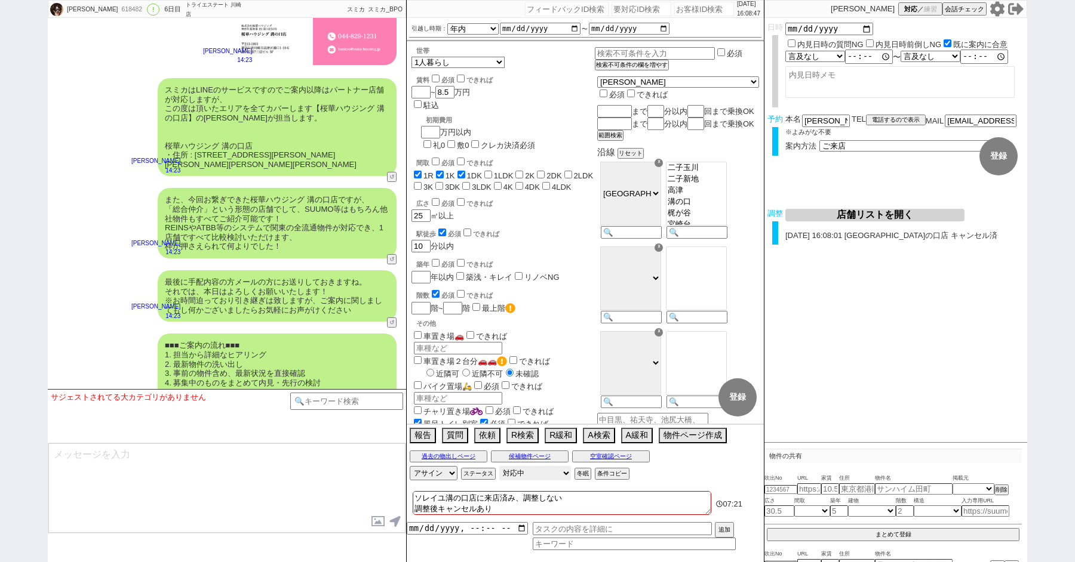
click at [534, 476] on select "対応中 引き継ぎ完了 ブロック 長期間返信なし 紹介不可 別の所で決まった 客の都合で引越しが無くなった 接客開始後に冬眠" at bounding box center [535, 473] width 72 height 14
click at [499, 466] on select "対応中 引き継ぎ完了 ブロック 長期間返信なし 紹介不可 別の所で決まった 客の都合で引越しが無くなった 接客開始後に冬眠" at bounding box center [535, 473] width 72 height 14
click at [516, 506] on textarea "ソレイユ溝の口店に来店済み、調整しない 調整後キャンセルあり" at bounding box center [562, 503] width 298 height 24
click at [99, 273] on div "最後に手配内容の方メールの方にお送りしておきますね。 それでは、本日はよろしくお願いいたします！ ※お時間迫っており引き継ぎは致しますが、ご案内に関しましても…" at bounding box center [227, 295] width 358 height 63
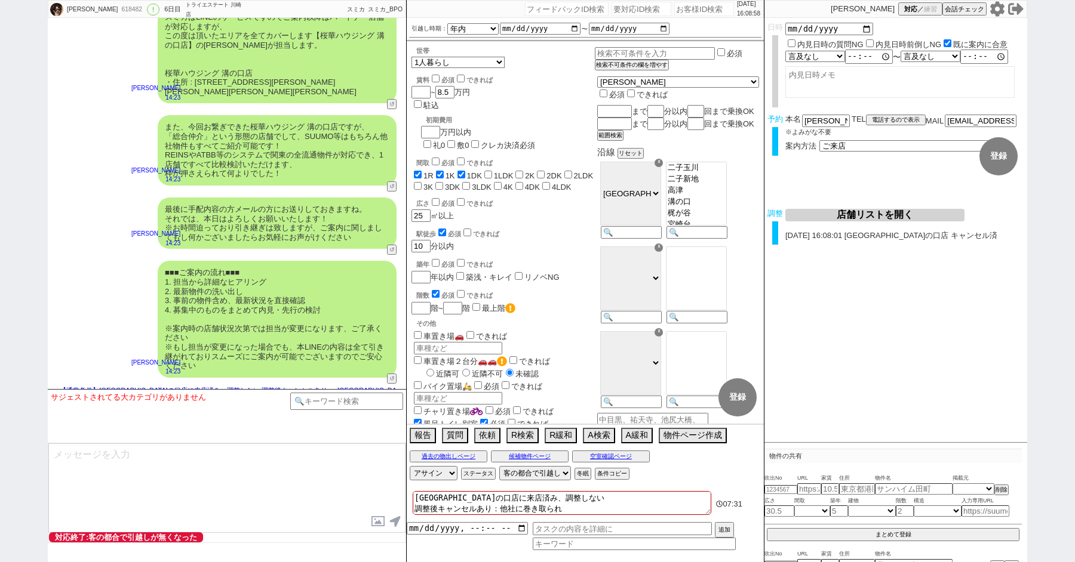
click at [118, 11] on div "618482" at bounding box center [131, 10] width 27 height 10
copy div "618482"
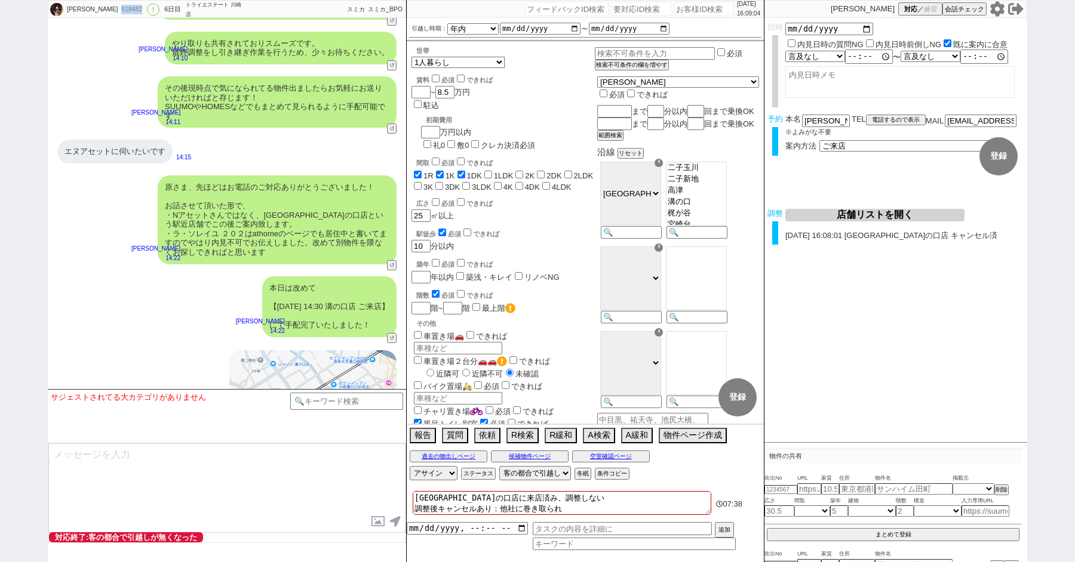
scroll to position [4595, 0]
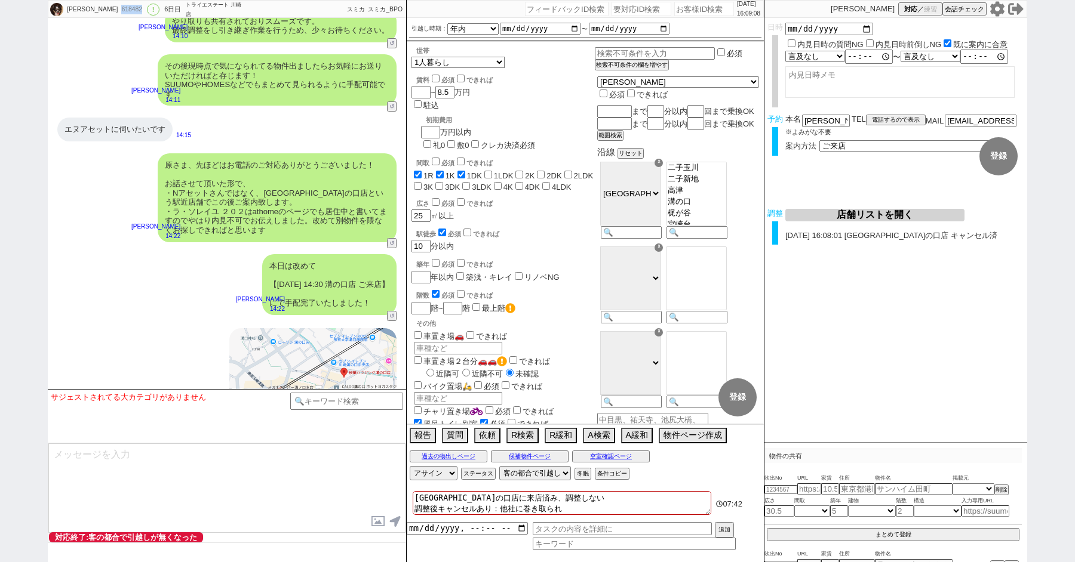
click at [118, 8] on div "618482" at bounding box center [131, 10] width 27 height 10
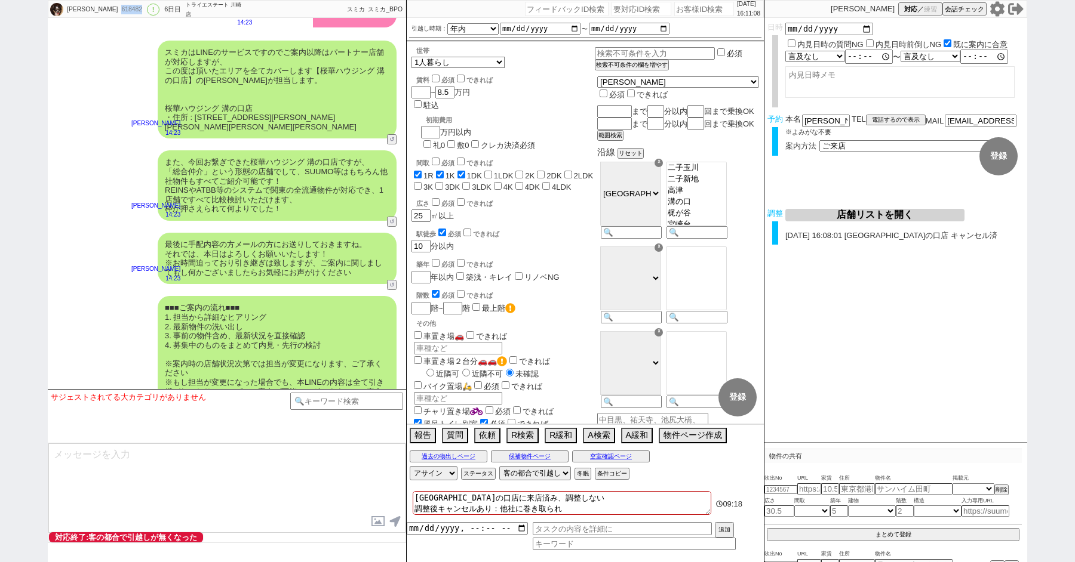
scroll to position [5185, 0]
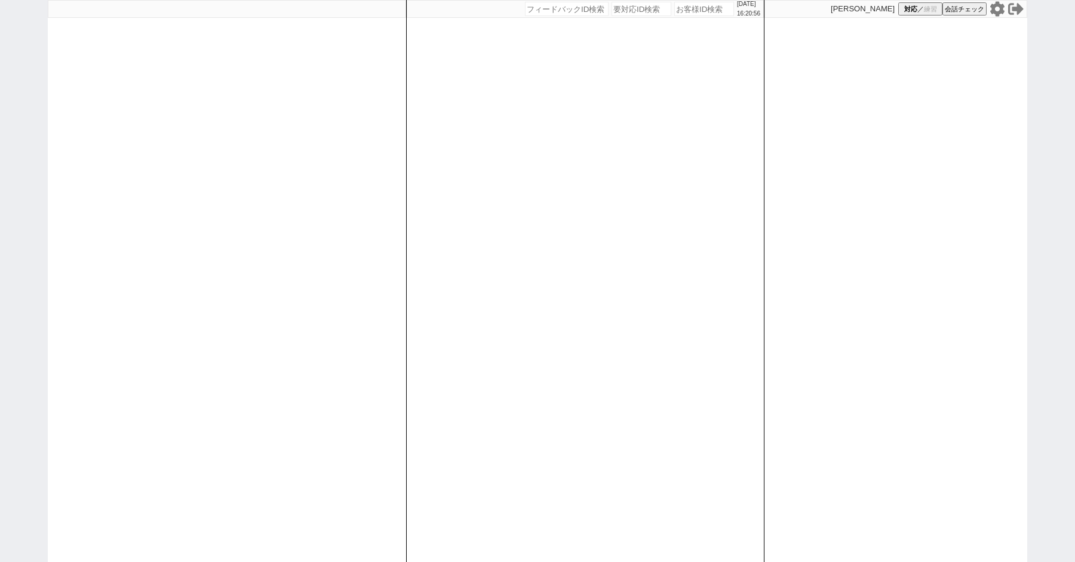
click at [41, 150] on div "2025/10/13 16:20:56 候補物件を追加してしてください 紹介した物件一覧 他社物件を追加する 空室確認ページに追加・削除 紹介した物件一覧 他…" at bounding box center [537, 281] width 1075 height 562
paste input "617228"
type input "617228"
select select "2"
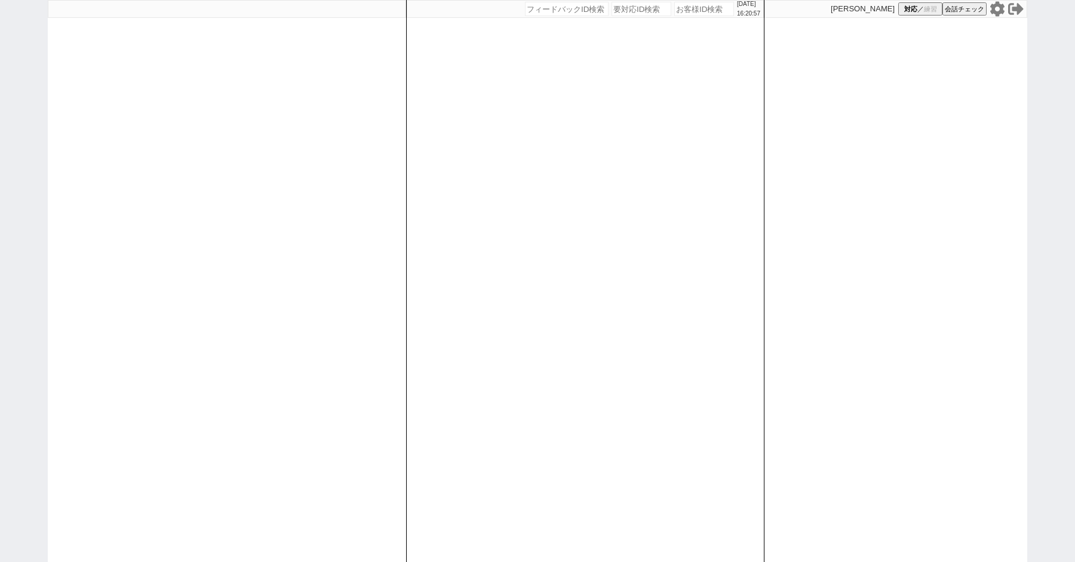
select select "2"
select select
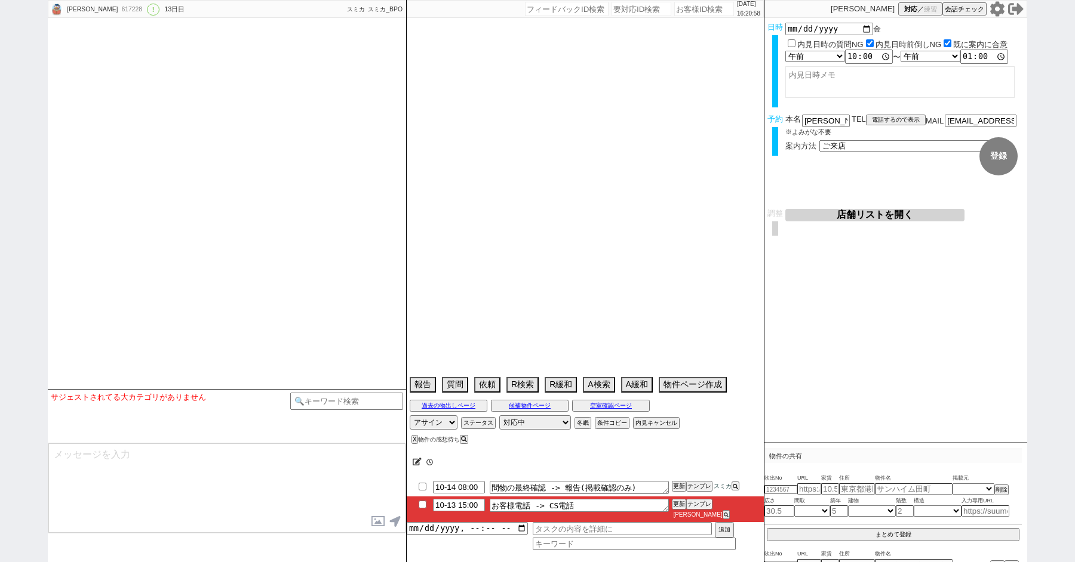
type textarea "前日に長谷駅近くに宿泊予定、他社無し @@仕事、時期、理由、構成、緩和＠＠"
select select "15"
select select "1"
select select "14"
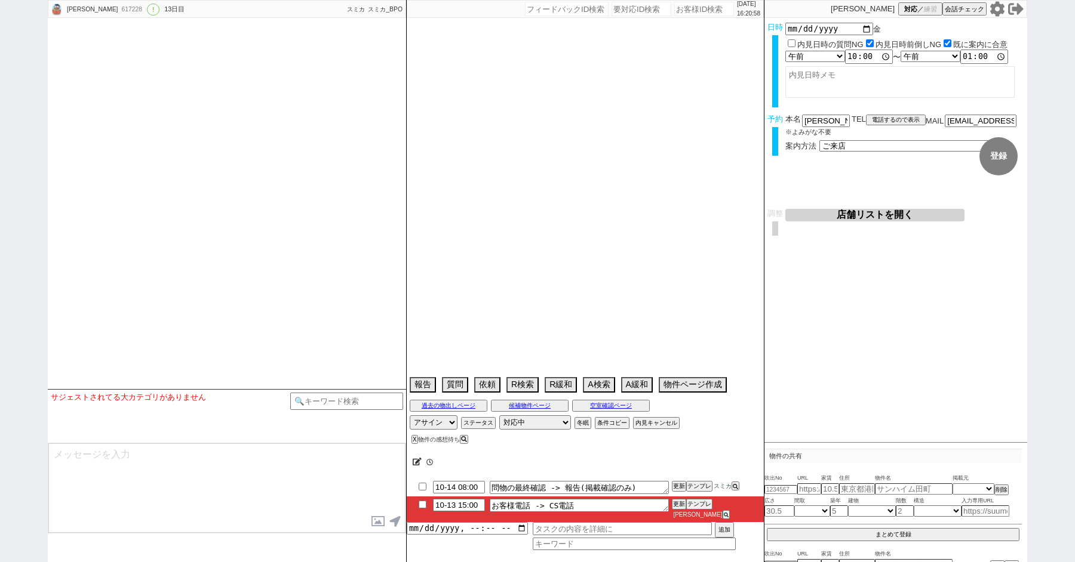
select select "95"
select select "2580"
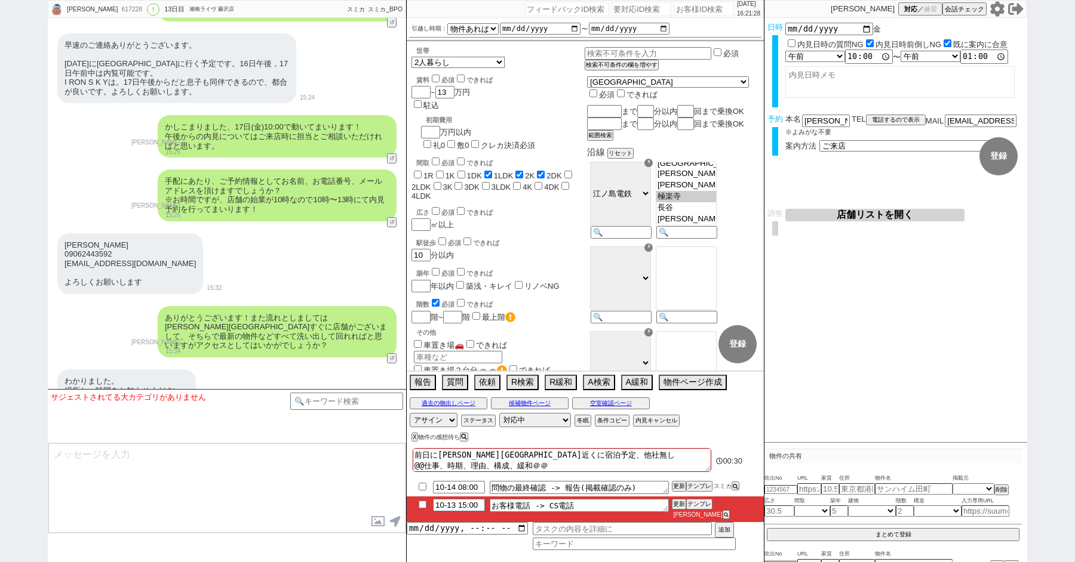
scroll to position [3131, 0]
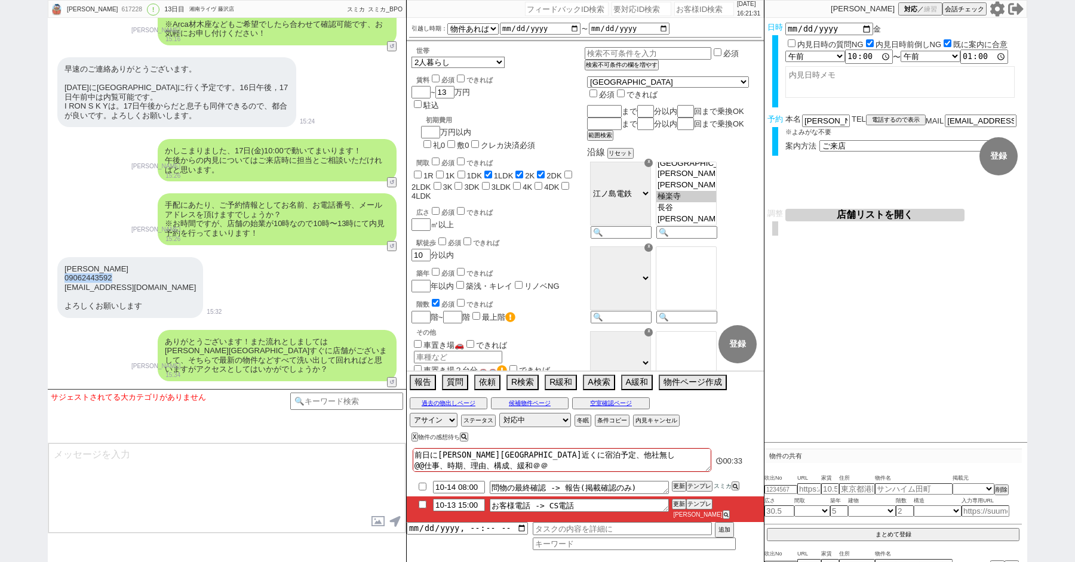
drag, startPoint x: 128, startPoint y: 267, endPoint x: 64, endPoint y: 266, distance: 64.5
click at [64, 266] on div "寺岡やよい 09062443592 teraokayayoi1582@gmail.com よろしくお願いします" at bounding box center [130, 287] width 146 height 61
click at [111, 273] on div "寺岡やよい 09062443592 teraokayayoi1582@gmail.com よろしくお願いします" at bounding box center [130, 287] width 146 height 61
drag, startPoint x: 99, startPoint y: 269, endPoint x: 139, endPoint y: 269, distance: 40.0
click at [139, 269] on div "寺岡やよい 09062443592 teraokayayoi1582@gmail.com よろしくお願いします" at bounding box center [130, 287] width 146 height 61
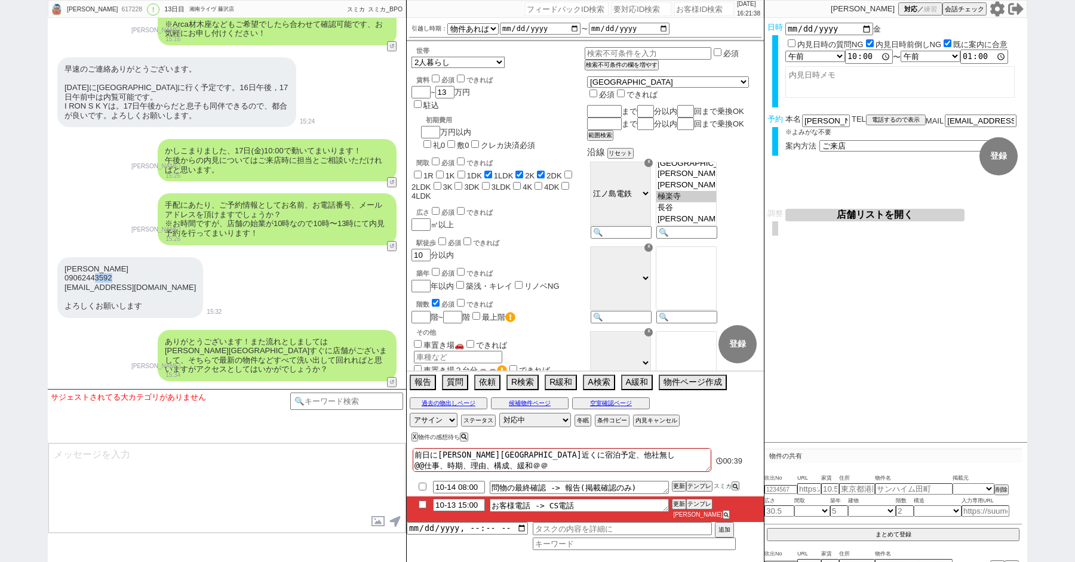
copy div "3592"
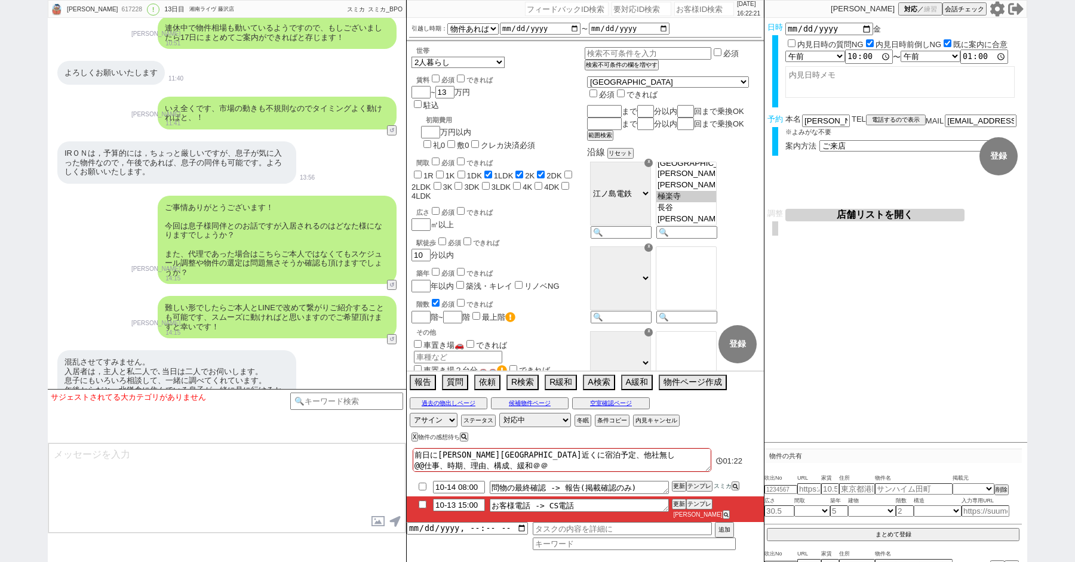
scroll to position [5385, 0]
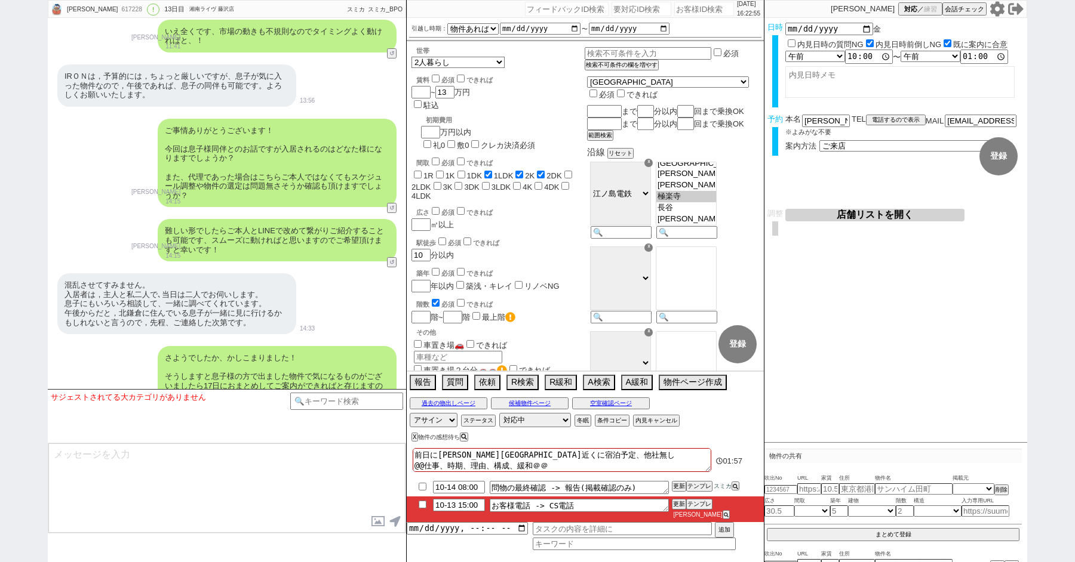
click at [220, 464] on textarea at bounding box center [226, 489] width 357 height 90
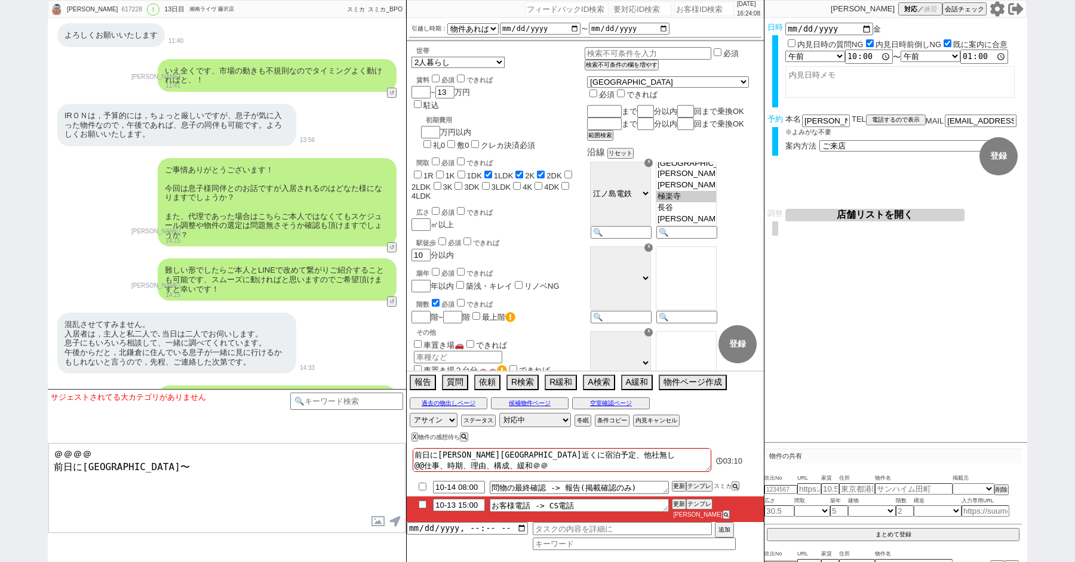
scroll to position [5355, 0]
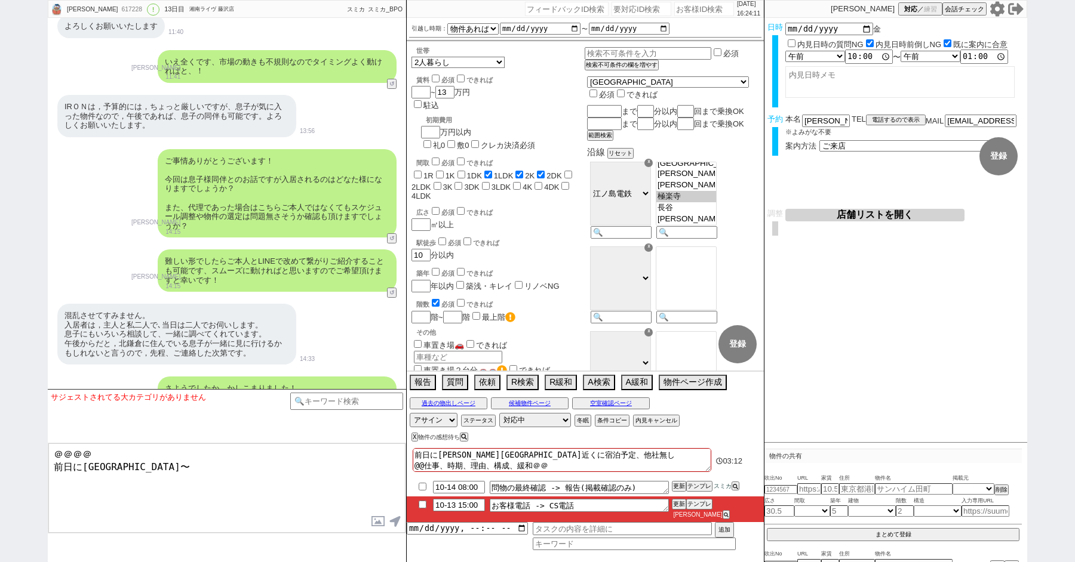
click at [141, 483] on textarea "＠＠＠＠ 前日に鎌倉〜" at bounding box center [226, 489] width 357 height 90
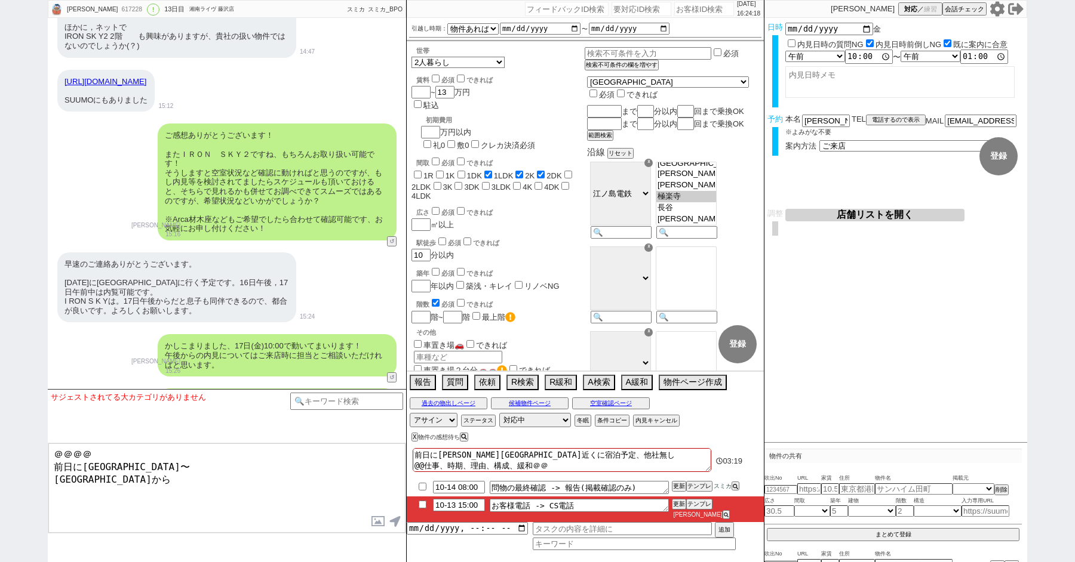
scroll to position [3058, 0]
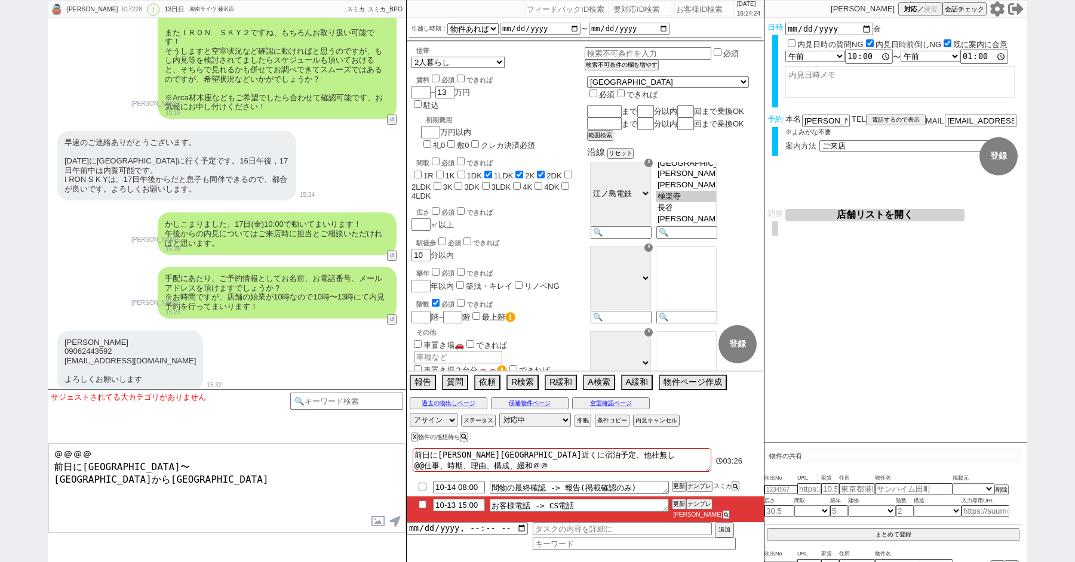
click at [182, 475] on textarea "＠＠＠＠ 前日に鎌倉〜 神戸からセカンドハウス" at bounding box center [226, 489] width 357 height 90
type textarea "＠＠＠＠ 前日に鎌倉〜 神戸からセカンドハウス 年金生活者73歳　71歳"
click at [601, 406] on button "空室確認ページ" at bounding box center [611, 404] width 78 height 10
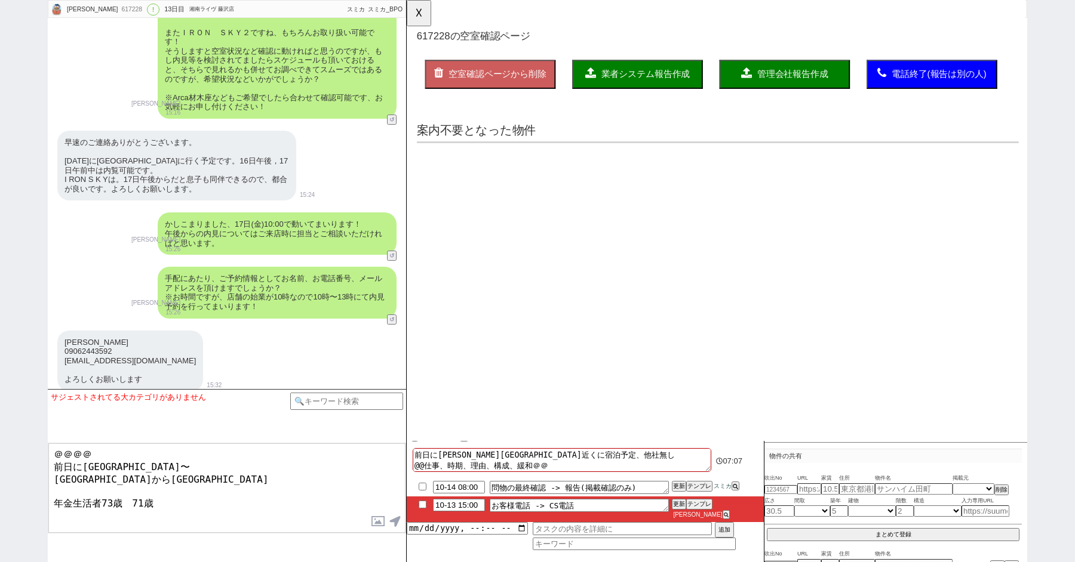
scroll to position [0, 0]
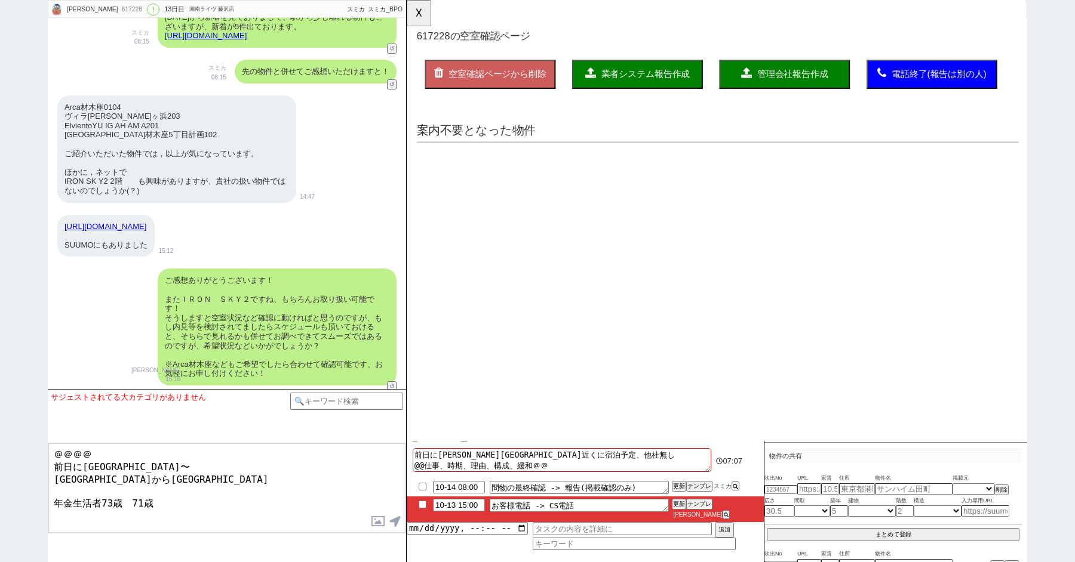
select select "another_room"
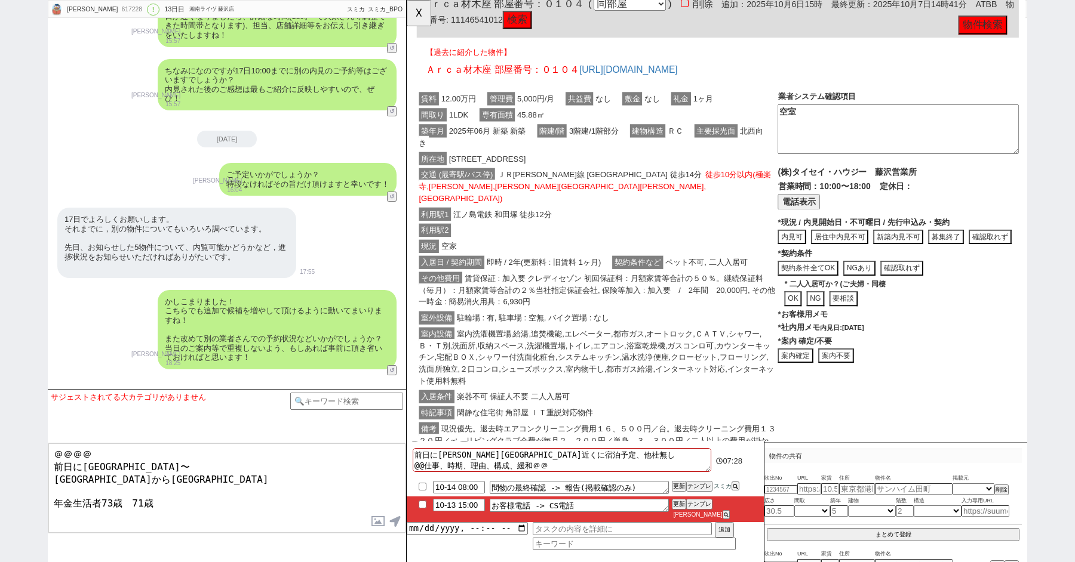
scroll to position [3918, 0]
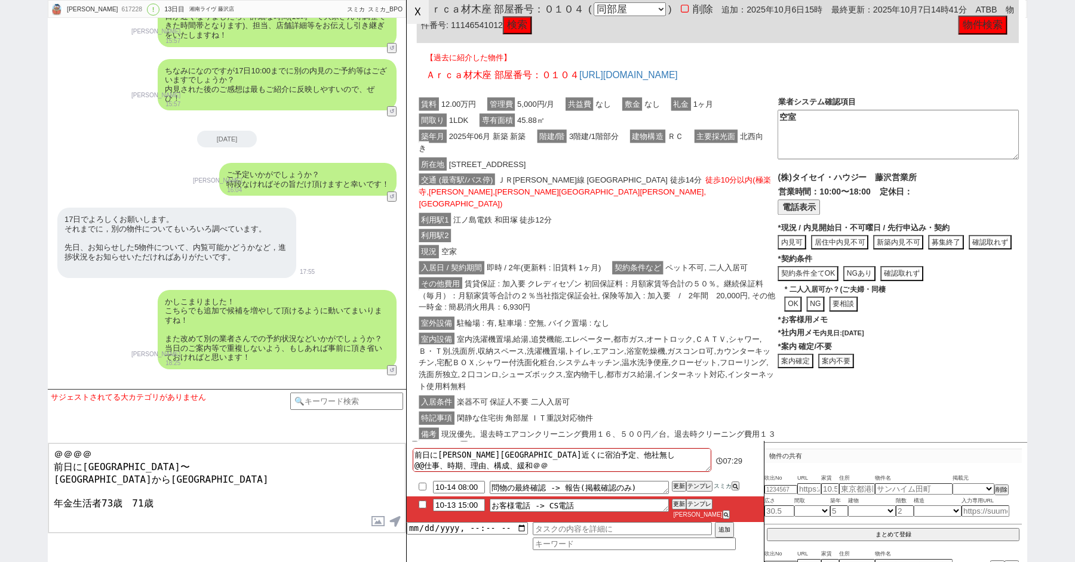
click at [418, 14] on button "☓" at bounding box center [418, 12] width 22 height 24
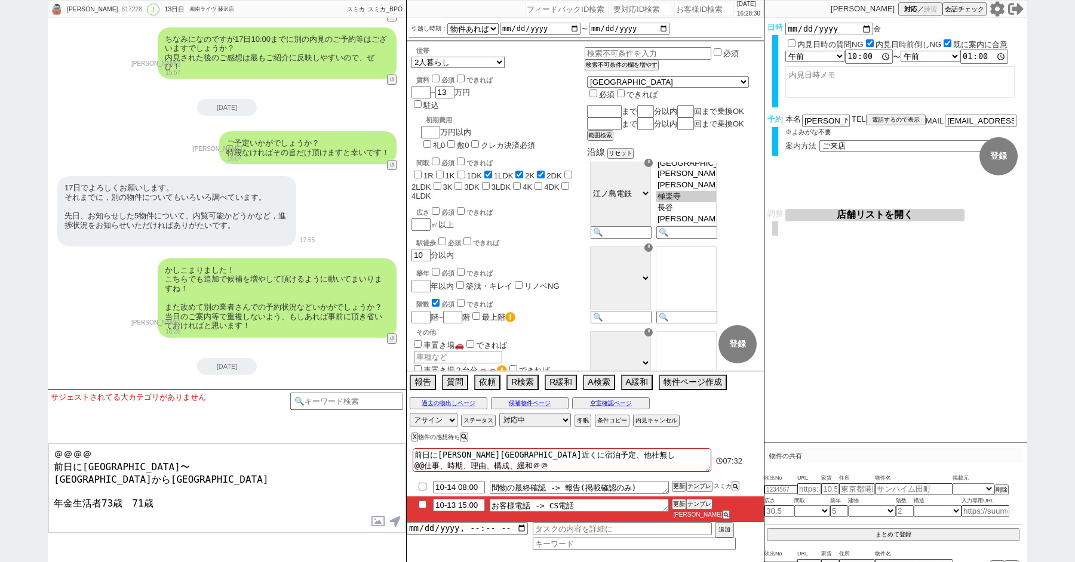
scroll to position [3948, 0]
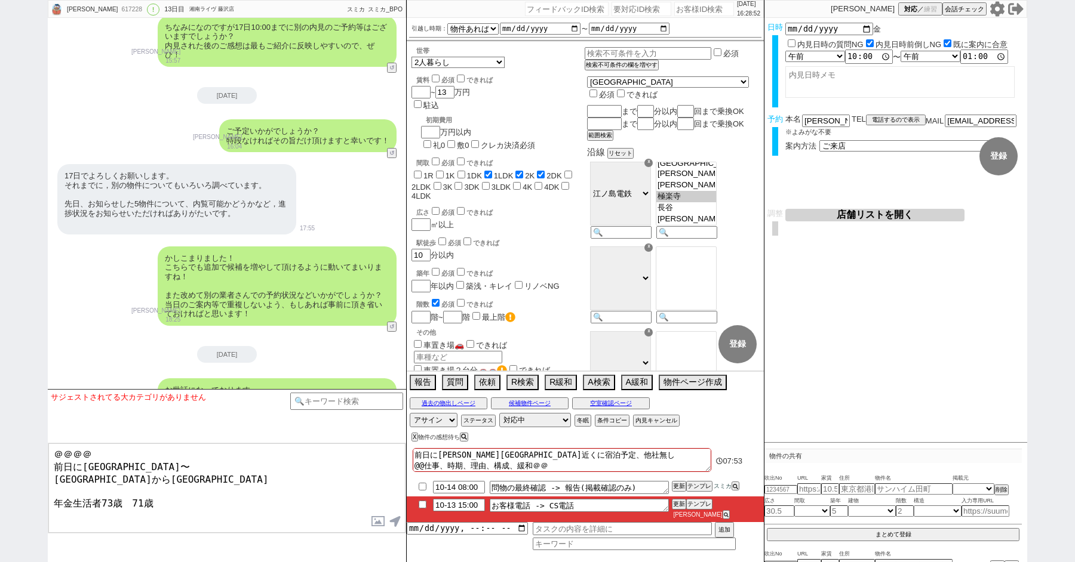
click at [572, 464] on textarea "前日に長谷駅近くに宿泊予定、他社無し @@仕事、時期、理由、構成、緩和＠＠" at bounding box center [562, 460] width 298 height 24
click at [562, 469] on textarea "前日に長谷駅近くに宿泊予定、他社無し @@仕事、時期、理由、構成、緩和＠＠" at bounding box center [562, 460] width 298 height 24
type textarea "前日に長谷駅近くに宿泊予定、他社無し @@仕事、時期、理由、構成、緩和＠＠"
checkbox input "false"
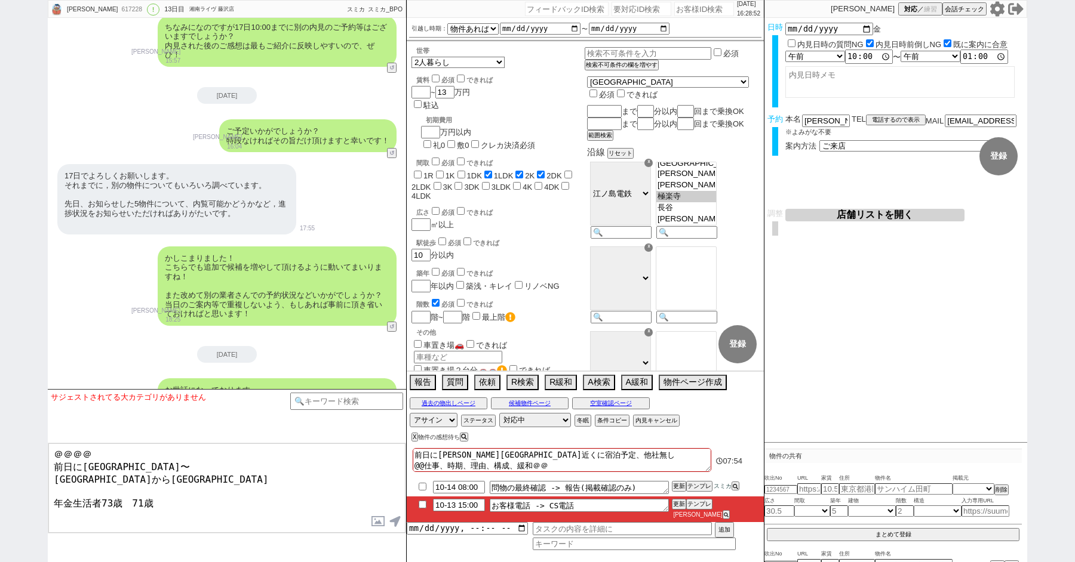
checkbox input "false"
checkbox input "true"
checkbox input "false"
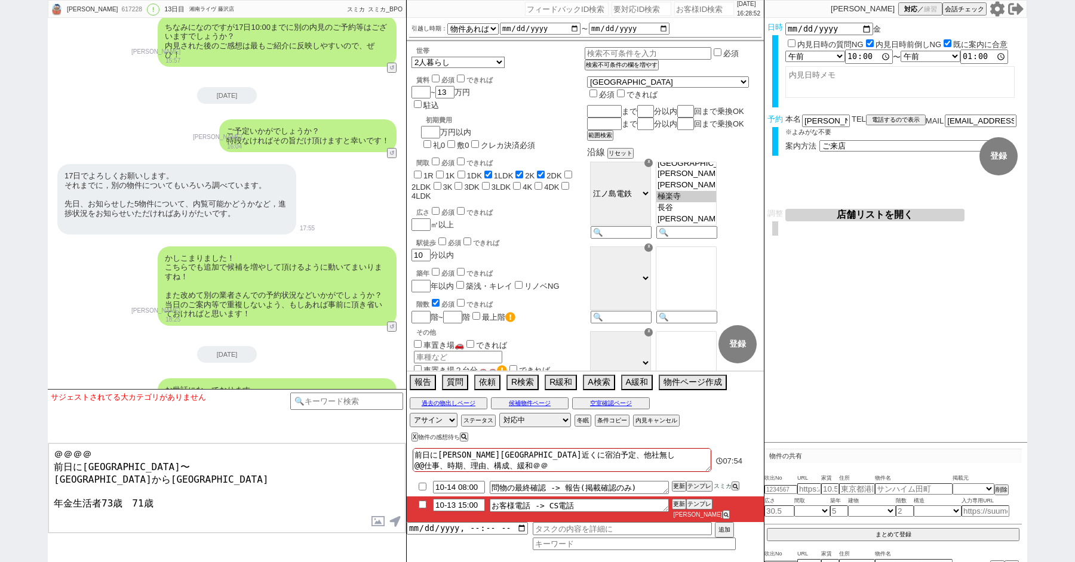
checkbox input "false"
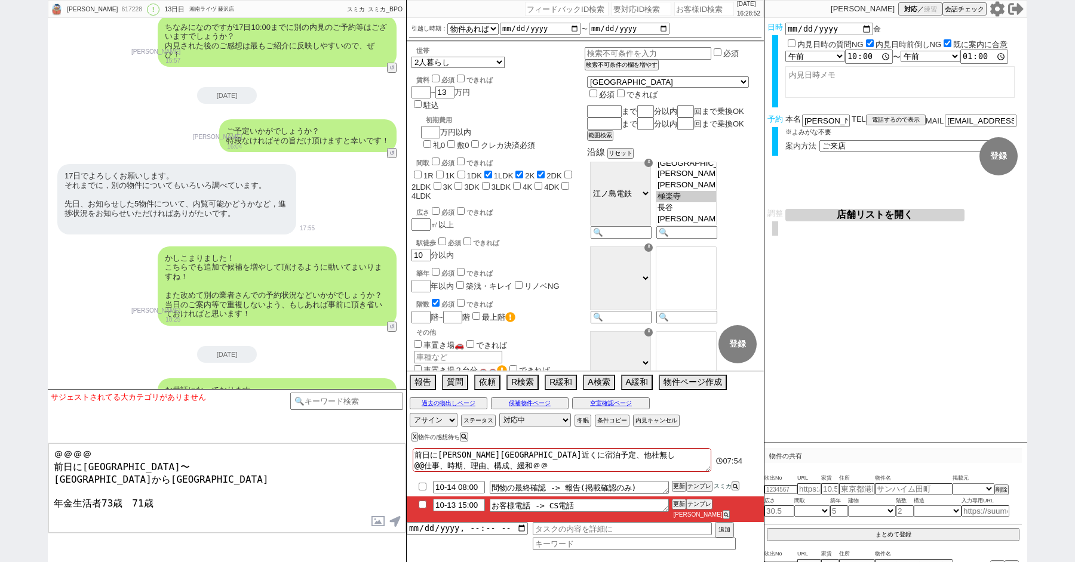
checkbox input "false"
type textarea "前日に長谷駅近くに宿泊予定、他社無し @@仕事、時期、理由、構成、緩和＠＠ t"
checkbox input "false"
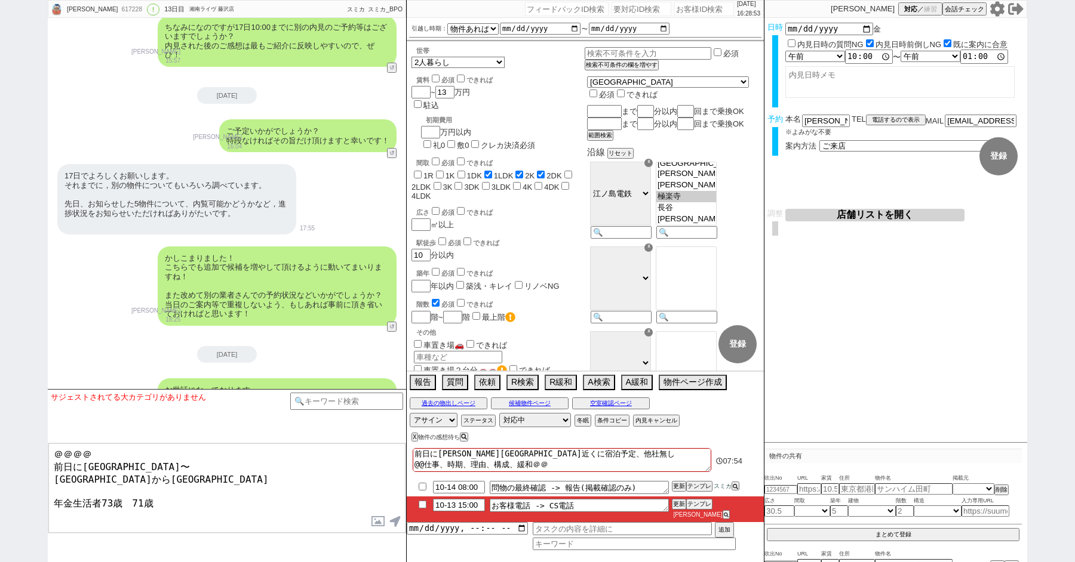
checkbox input "false"
checkbox input "true"
checkbox input "false"
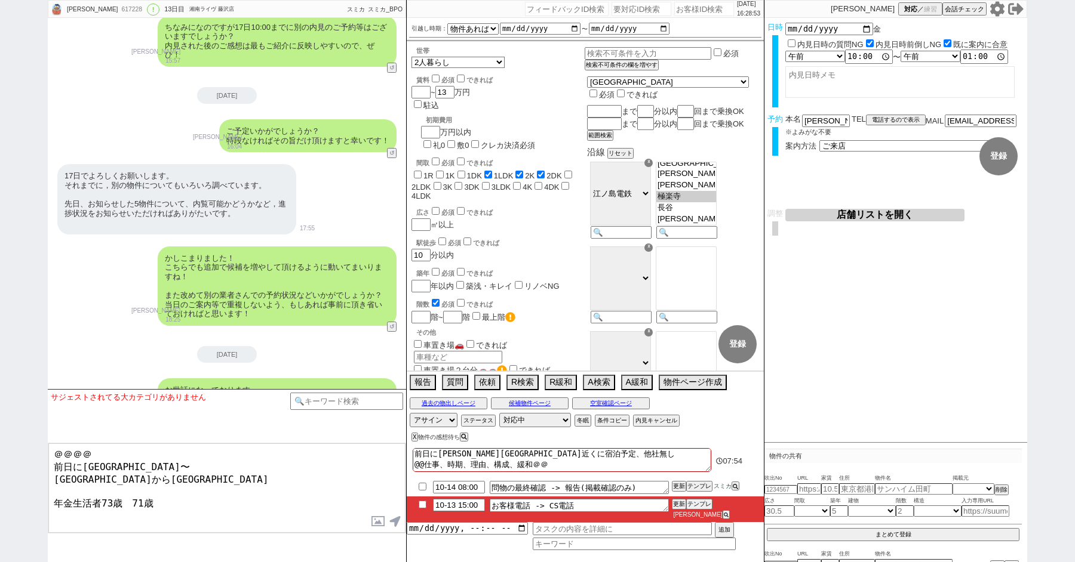
checkbox input "false"
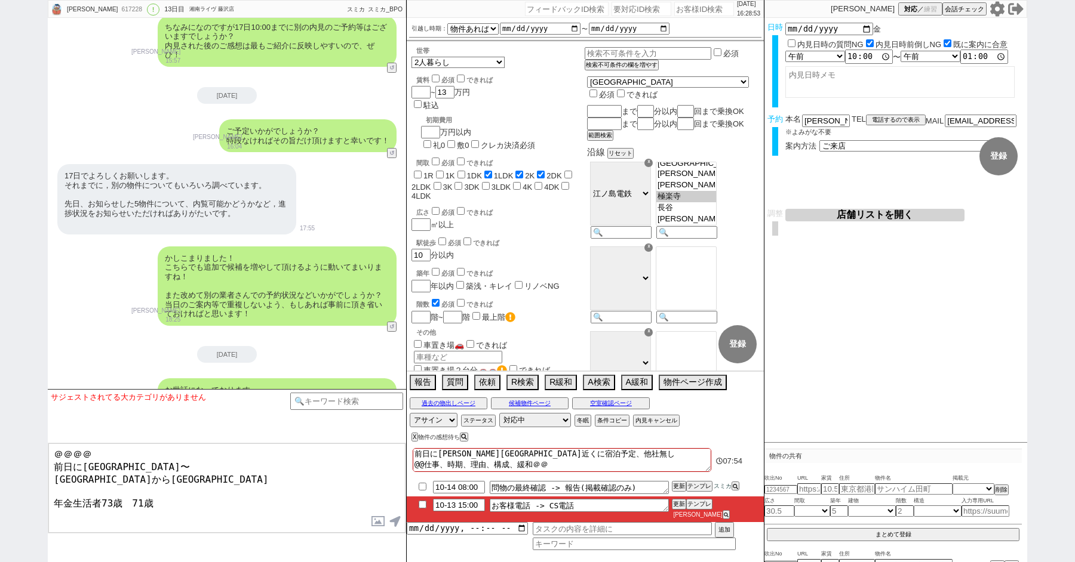
checkbox input "false"
type textarea "前日に長谷駅近くに宿泊予定、他社無し @@仕事、時期、理由、構成、緩和＠＠ と"
checkbox input "false"
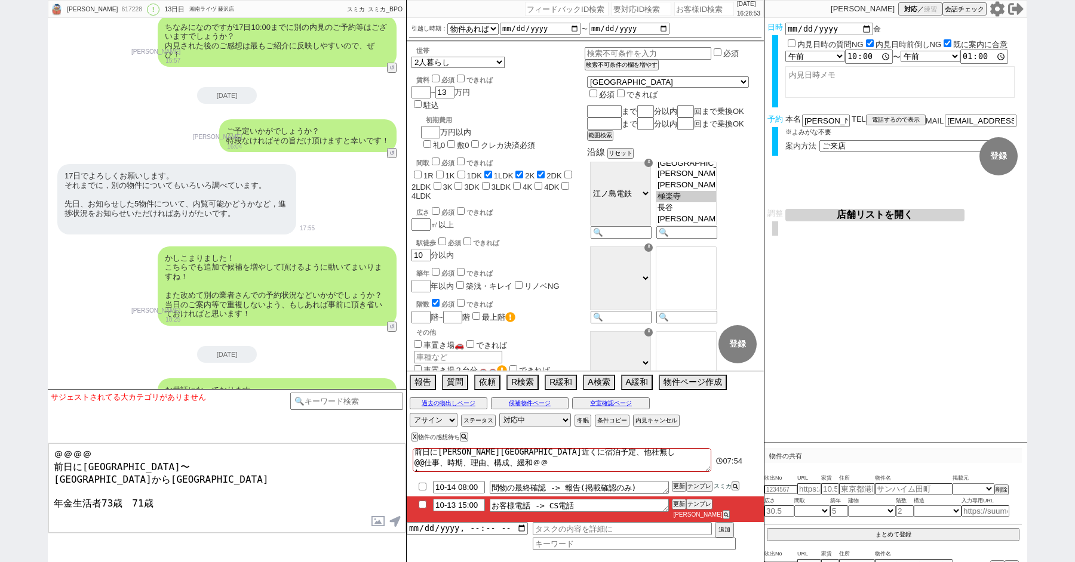
checkbox input "true"
checkbox input "false"
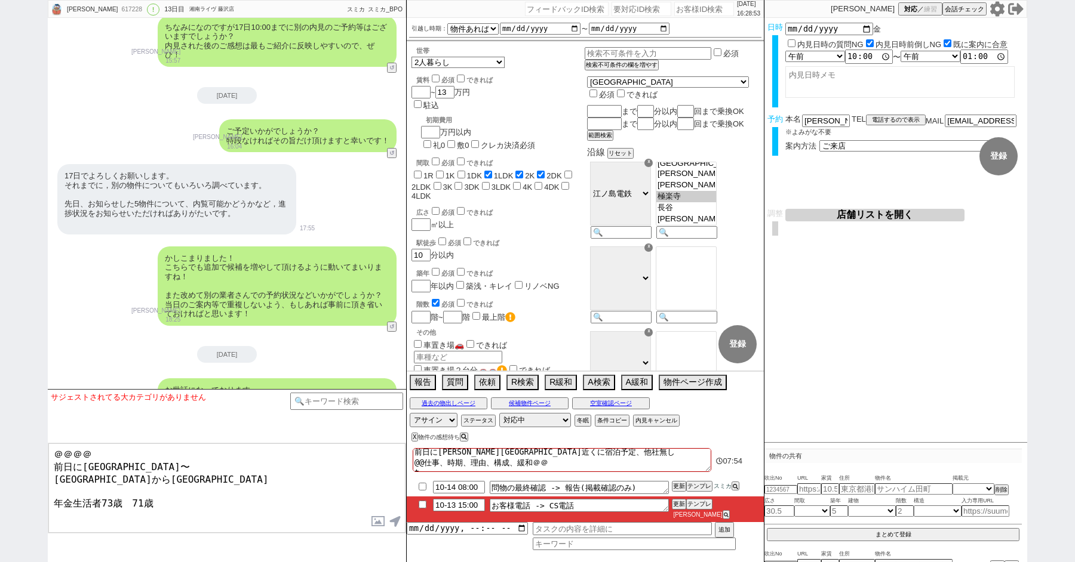
checkbox input "false"
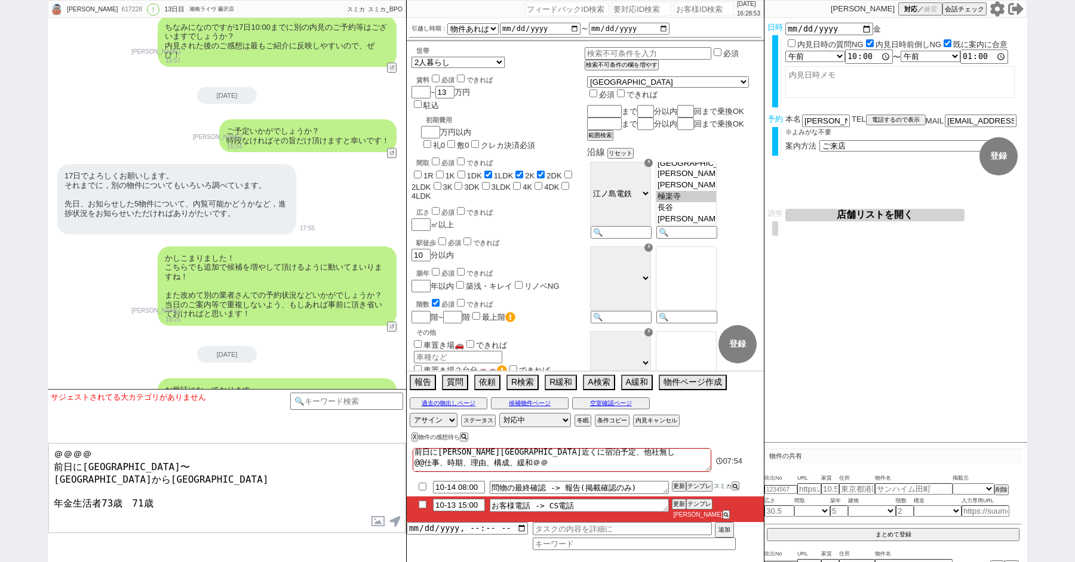
type textarea "前日に長谷駅近くに宿泊予定、他社無し @@仕事、時期、理由、構成、緩和＠＠ とう"
checkbox input "false"
checkbox input "true"
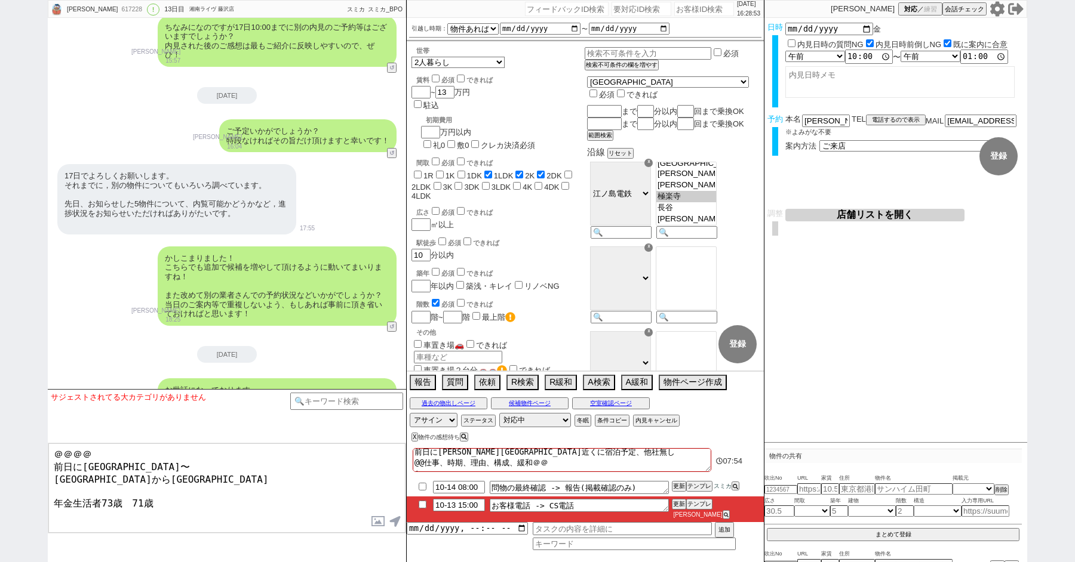
checkbox input "true"
checkbox input "false"
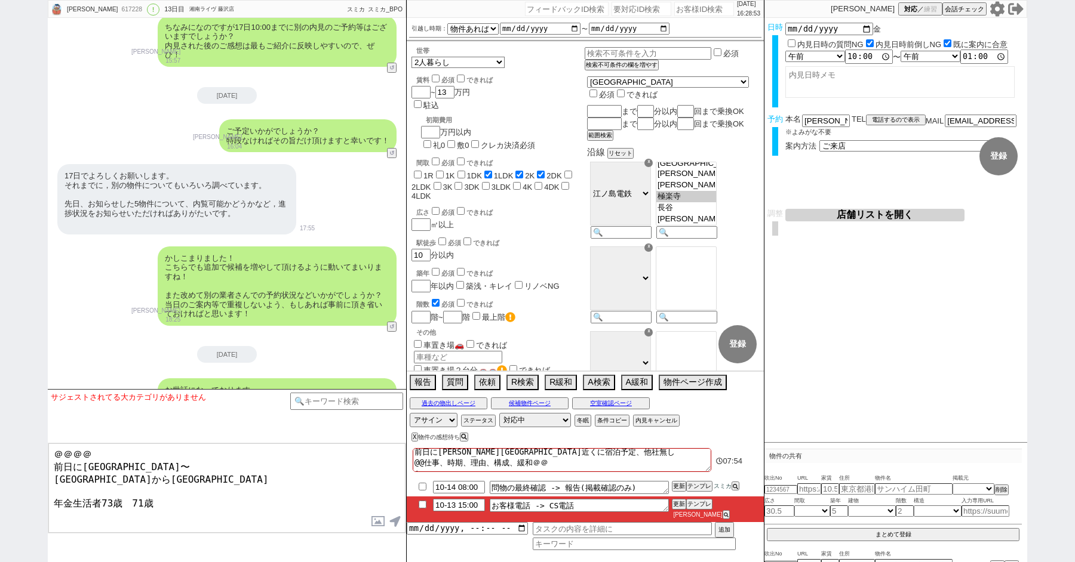
checkbox input "false"
type textarea "前日に長谷駅近くに宿泊予定、他社無し @@仕事、時期、理由、構成、緩和＠＠ とうk"
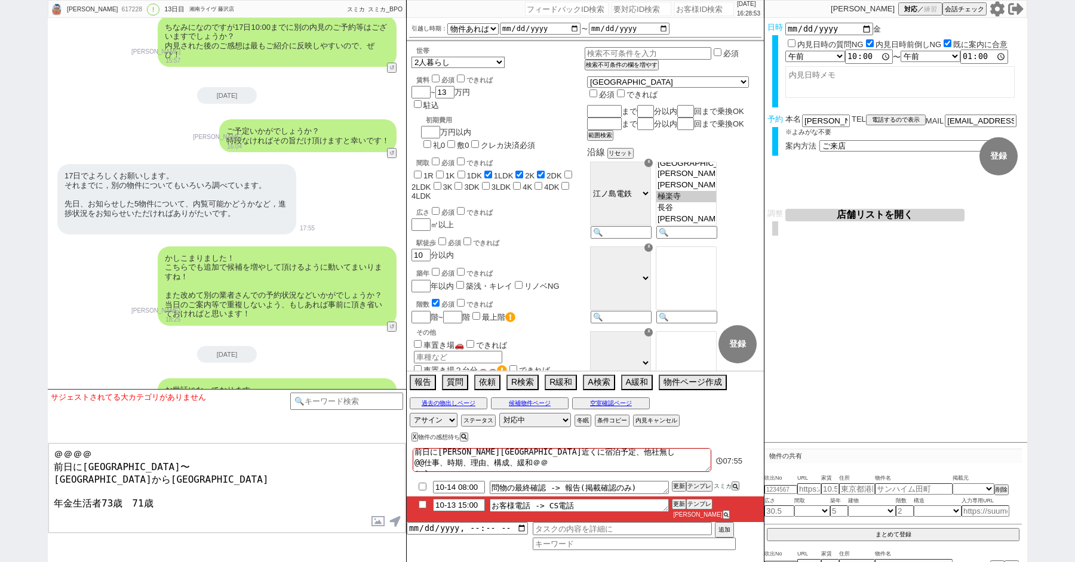
checkbox input "false"
checkbox input "true"
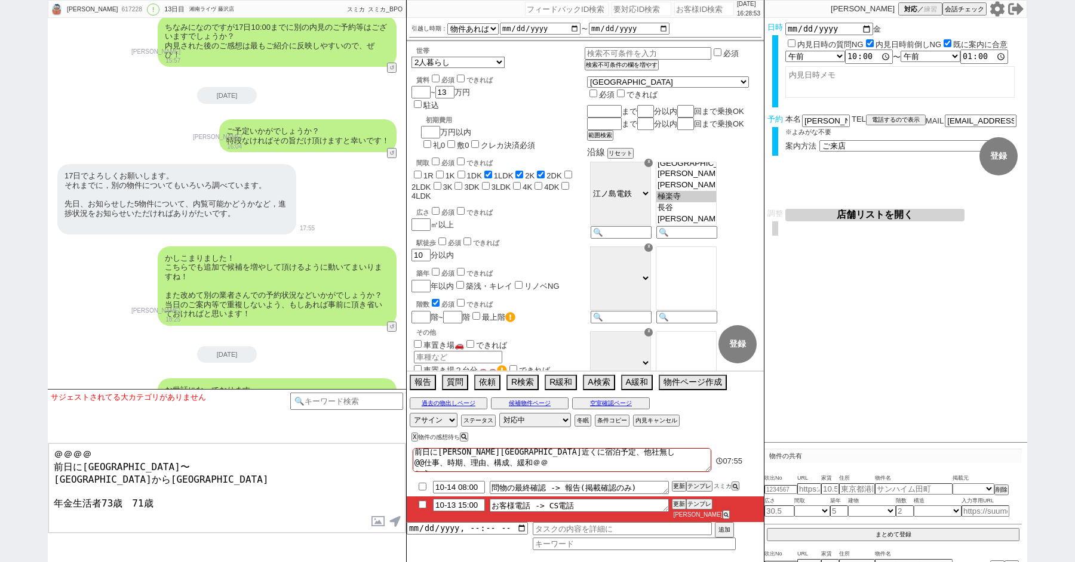
checkbox input "true"
checkbox input "false"
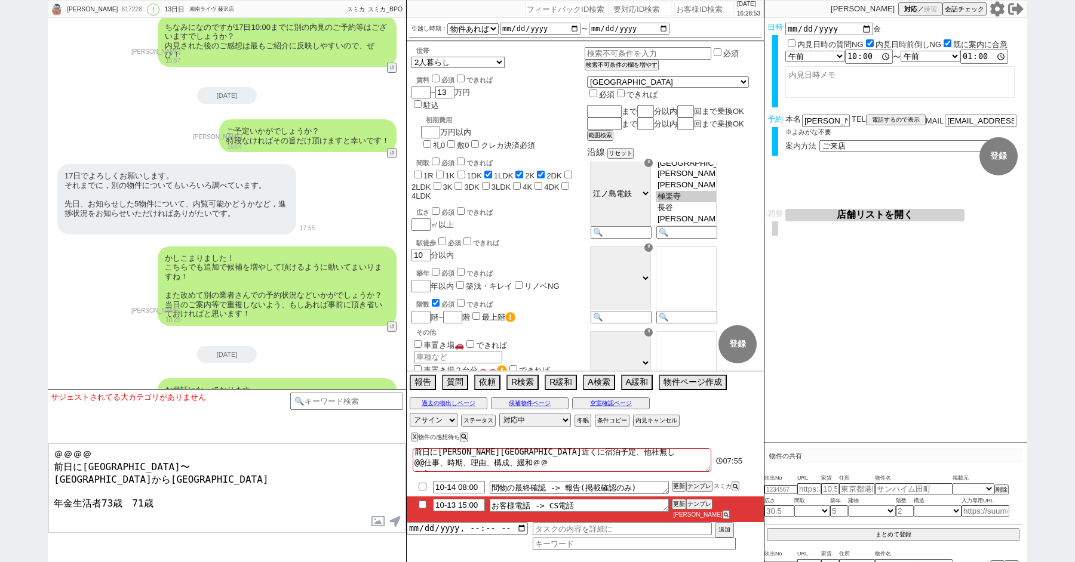
checkbox input "false"
type textarea "前日に長谷駅近くに宿泊予定、他社無し @@仕事、時期、理由、構成、緩和＠＠ とうky"
checkbox input "false"
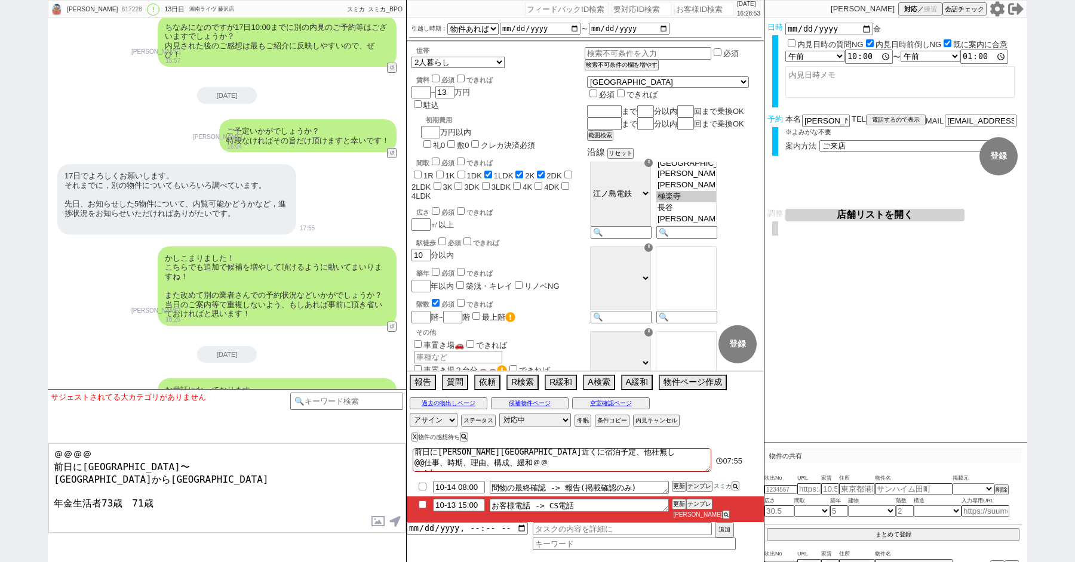
checkbox input "false"
checkbox input "true"
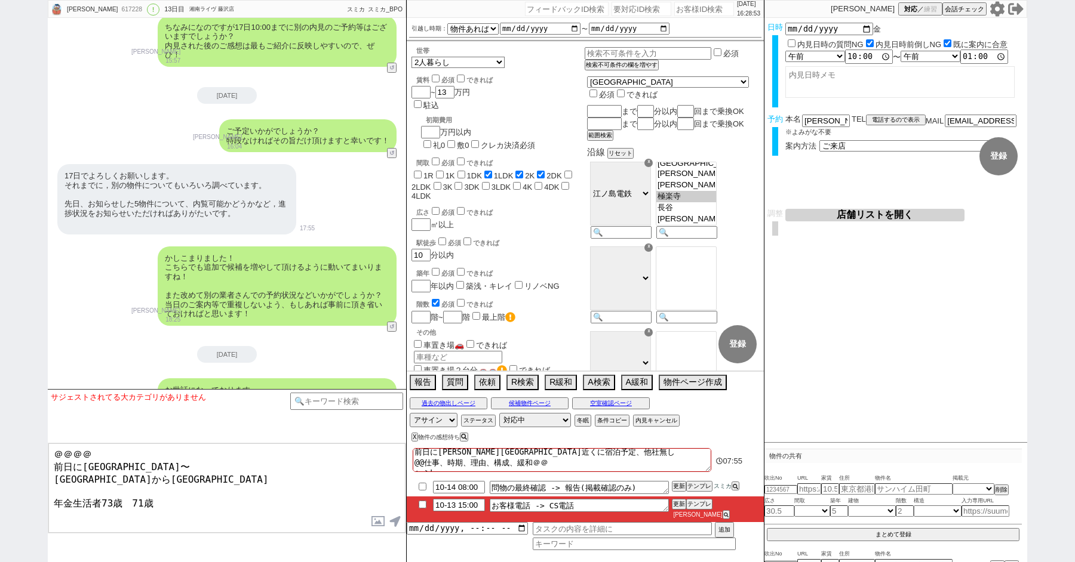
checkbox input "false"
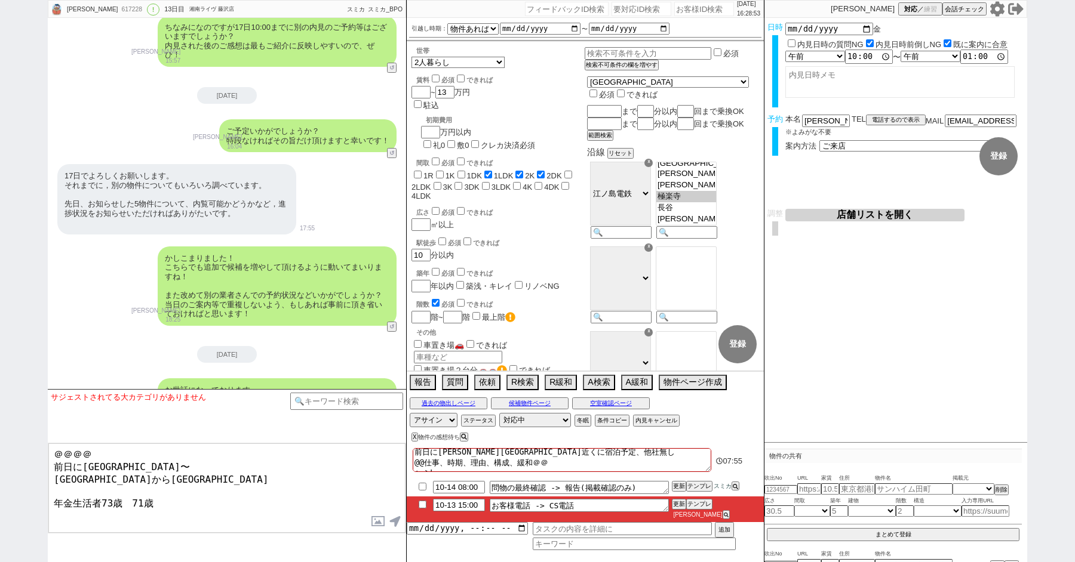
checkbox input "false"
type textarea "前日に長谷駅近くに宿泊予定、他社無し @@仕事、時期、理由、構成、緩和＠＠ とうきょ"
checkbox input "false"
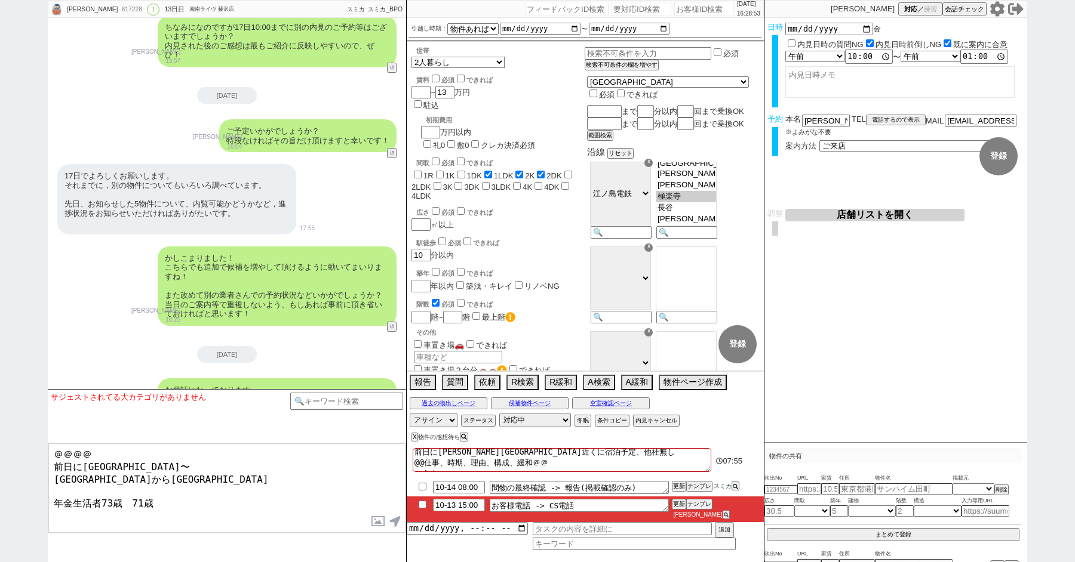
checkbox input "false"
checkbox input "true"
checkbox input "false"
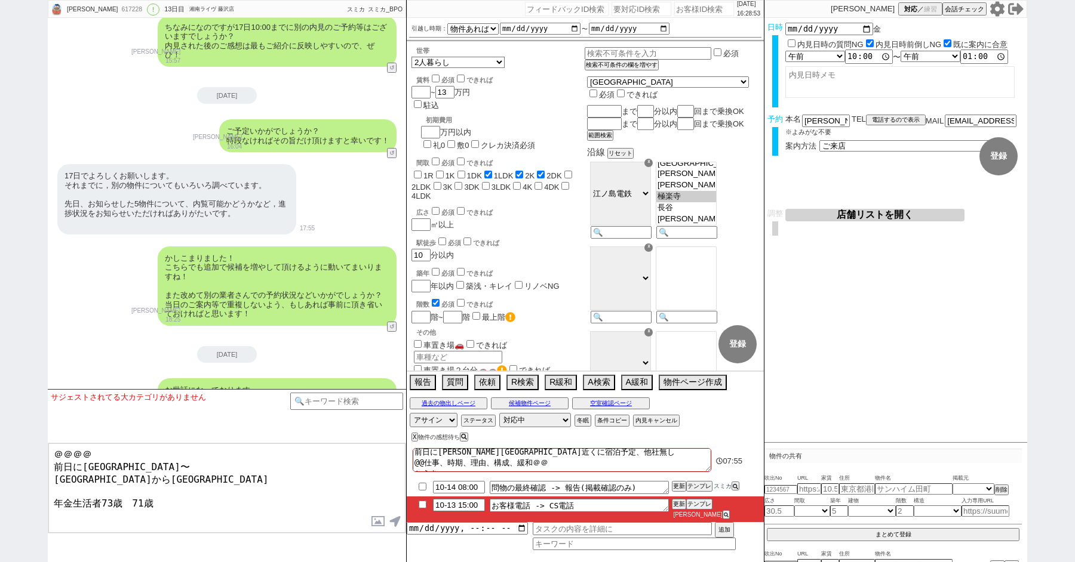
checkbox input "false"
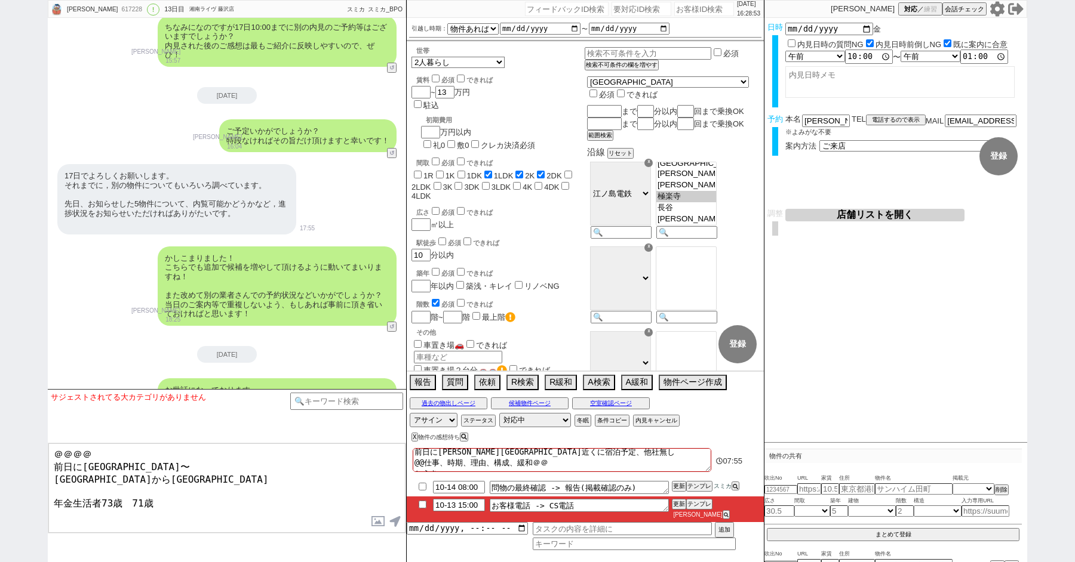
checkbox input "false"
type textarea "前日に長谷駅近くに宿泊予定、他社無し @@仕事、時期、理由、構成、緩和＠＠ とうきょう"
checkbox input "false"
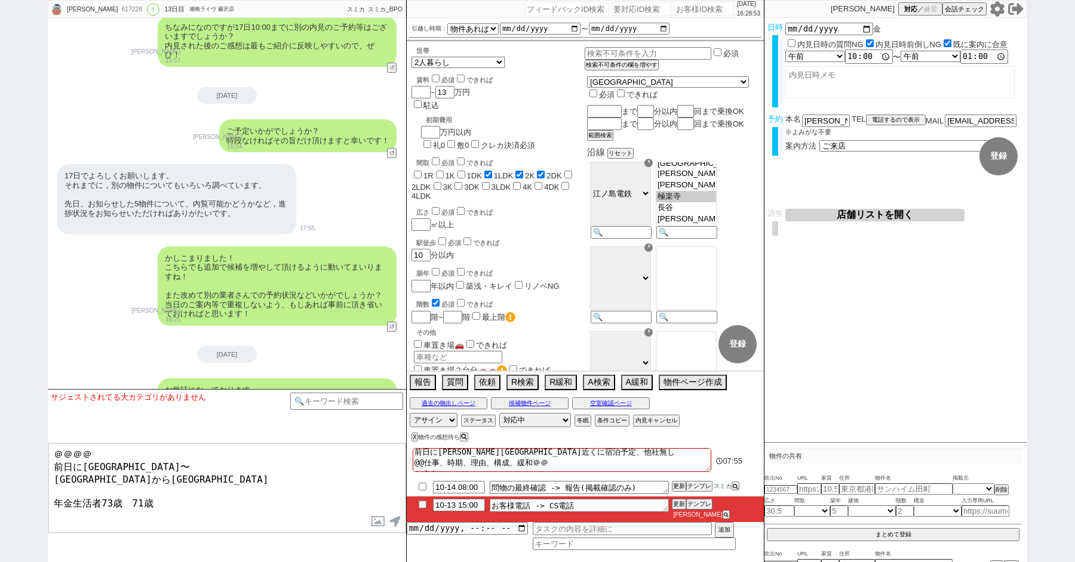
checkbox input "true"
checkbox input "false"
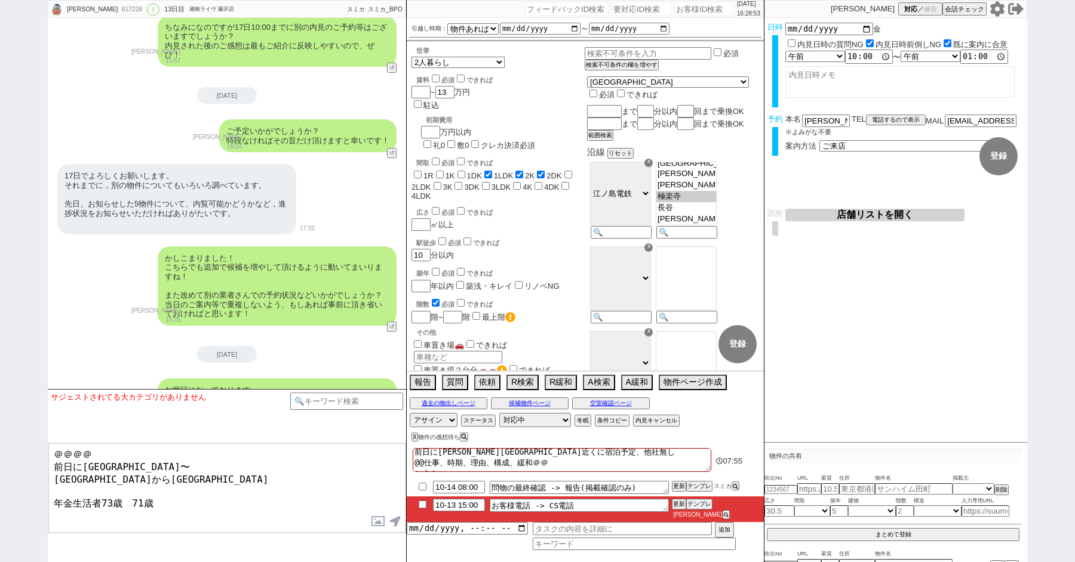
checkbox input "false"
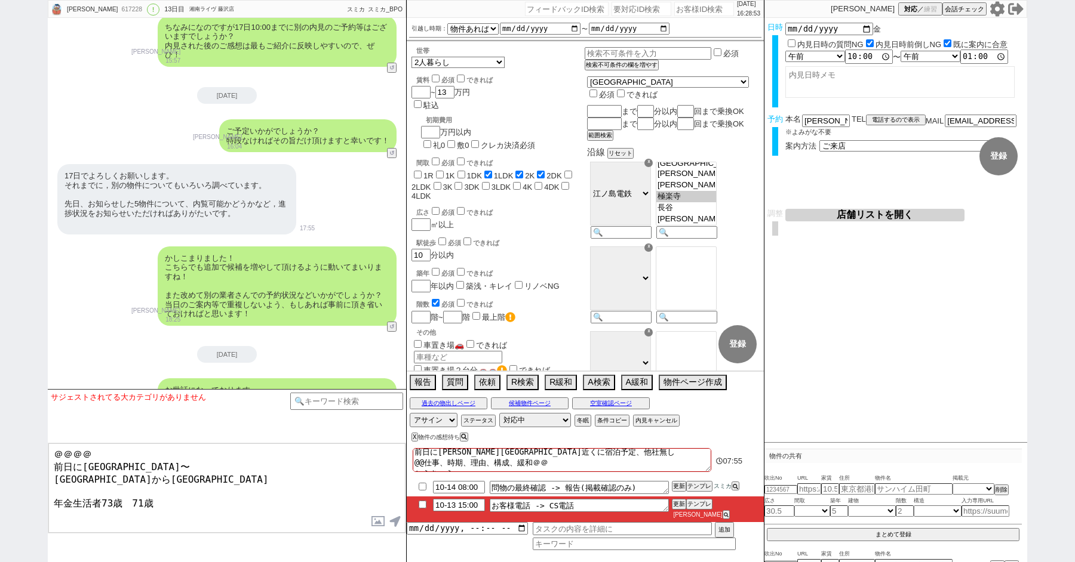
type textarea "前日に長谷駅近くに宿泊予定、他社無し @@仕事、時期、理由、構成、緩和＠＠ 東京"
checkbox input "false"
checkbox input "true"
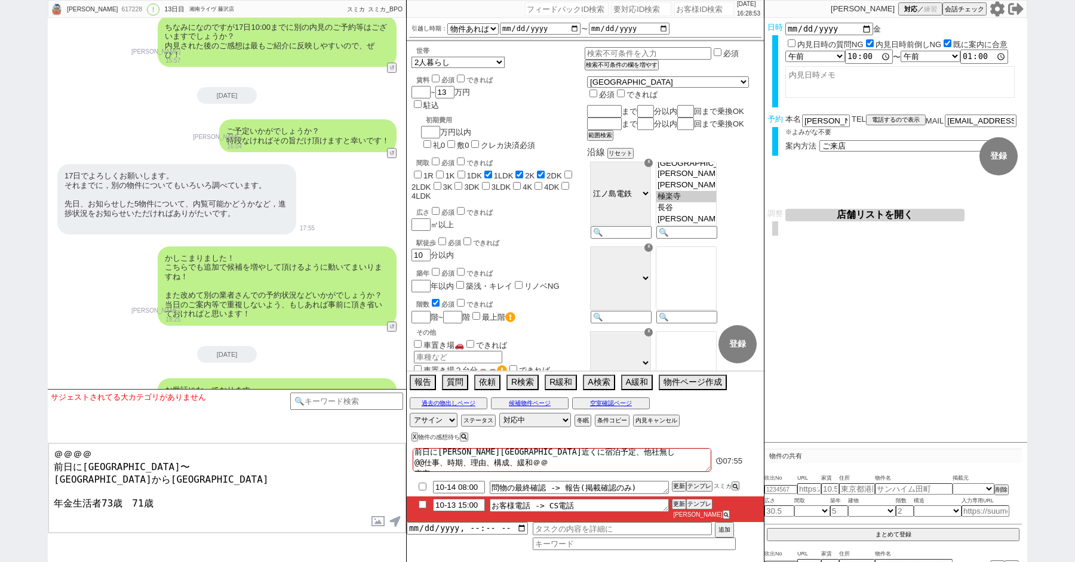
checkbox input "true"
checkbox input "false"
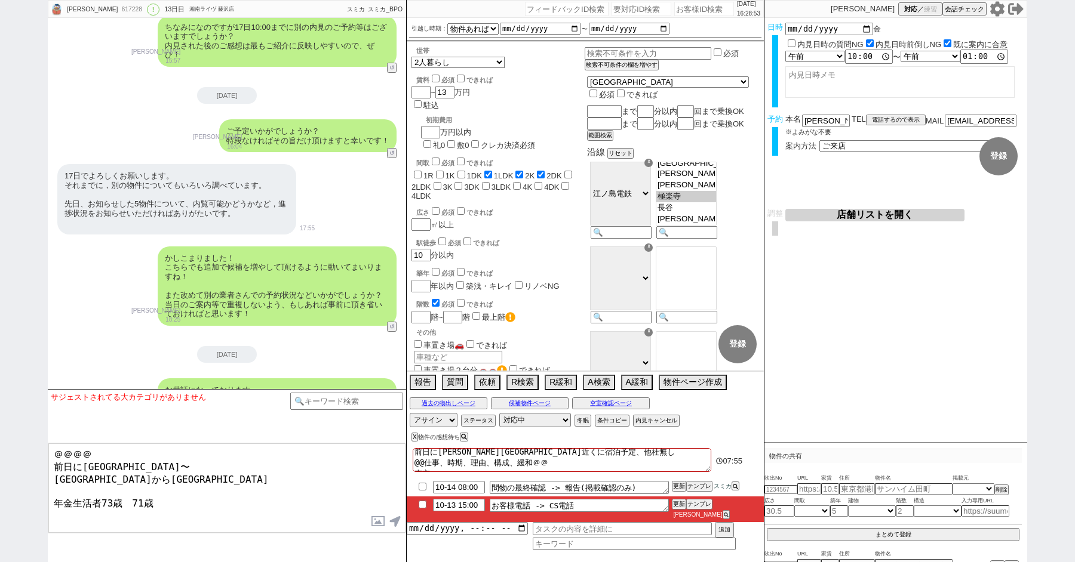
checkbox input "false"
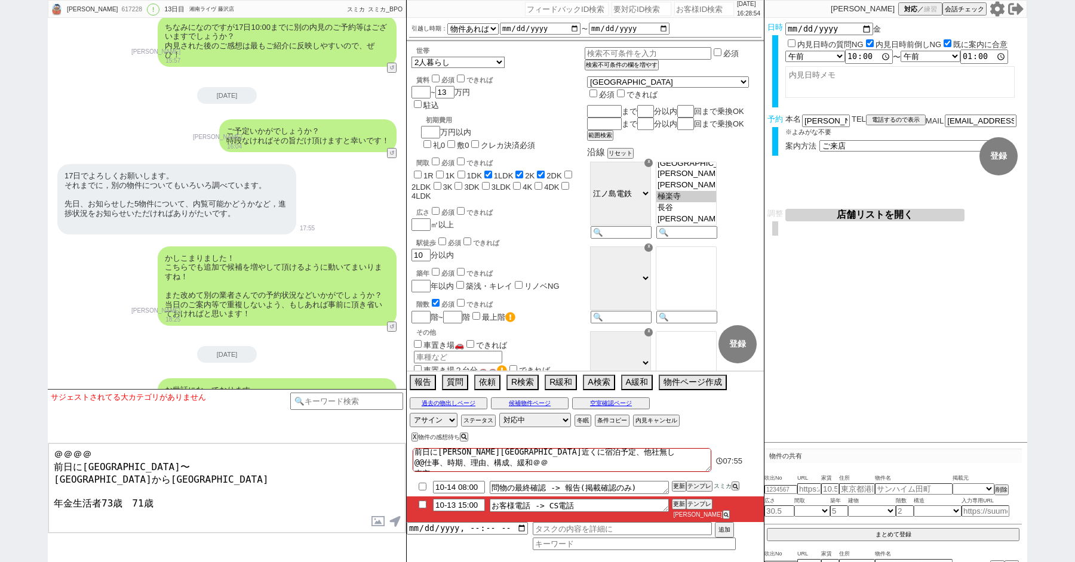
checkbox input "false"
checkbox input "true"
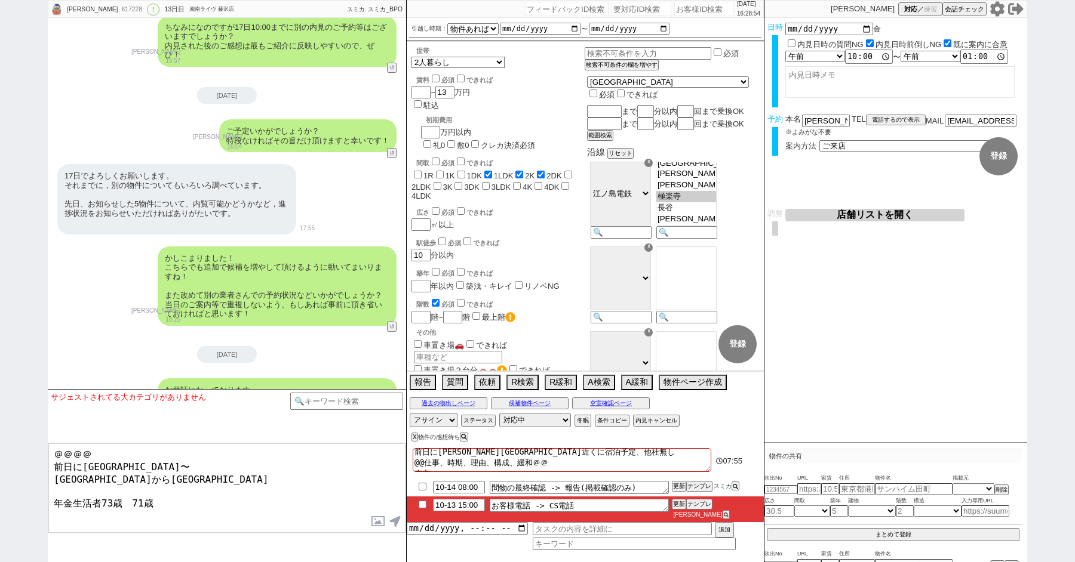
checkbox input "false"
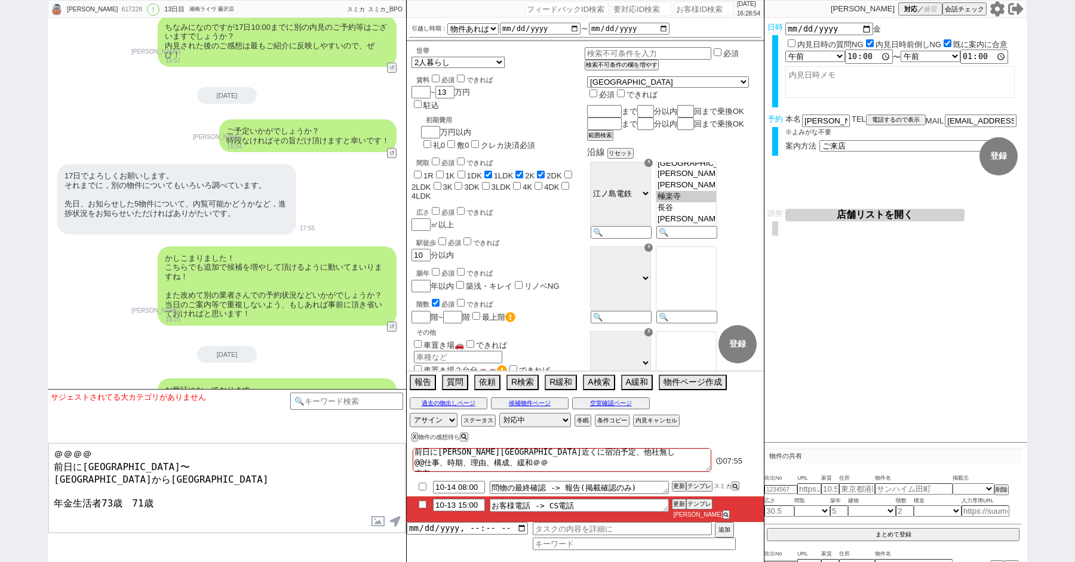
checkbox input "false"
type textarea "前日に長谷駅近くに宿泊予定、他社無し @@仕事、時期、理由、構成、緩和＠＠ 東京"
checkbox input "false"
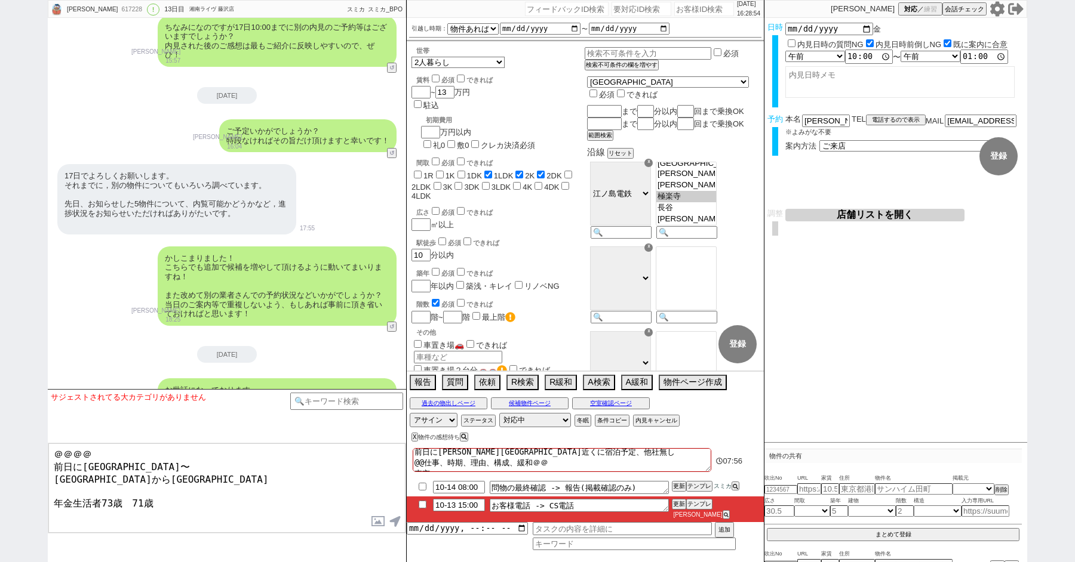
checkbox input "false"
checkbox input "true"
checkbox input "false"
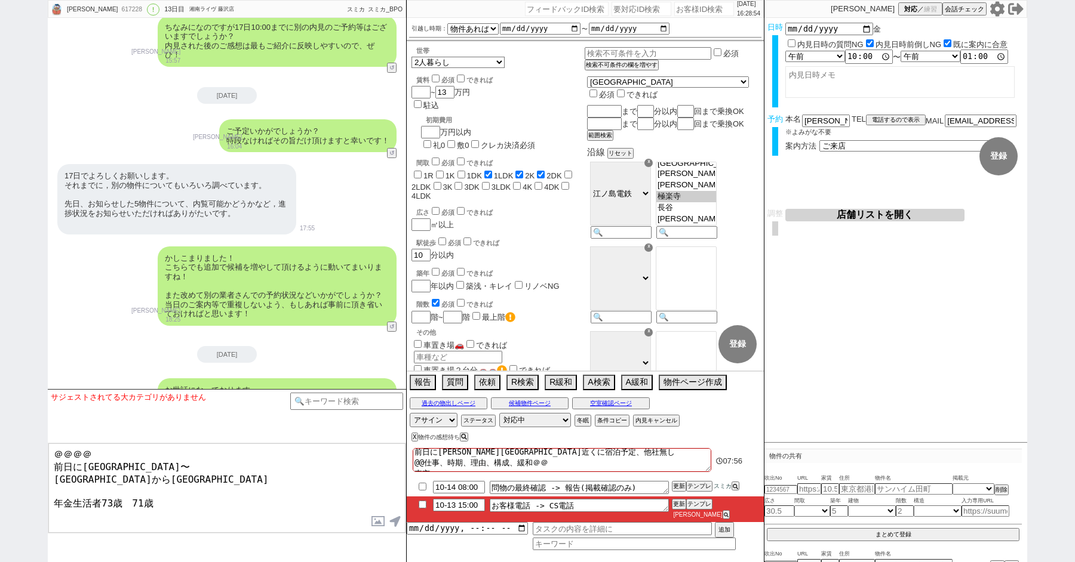
checkbox input "false"
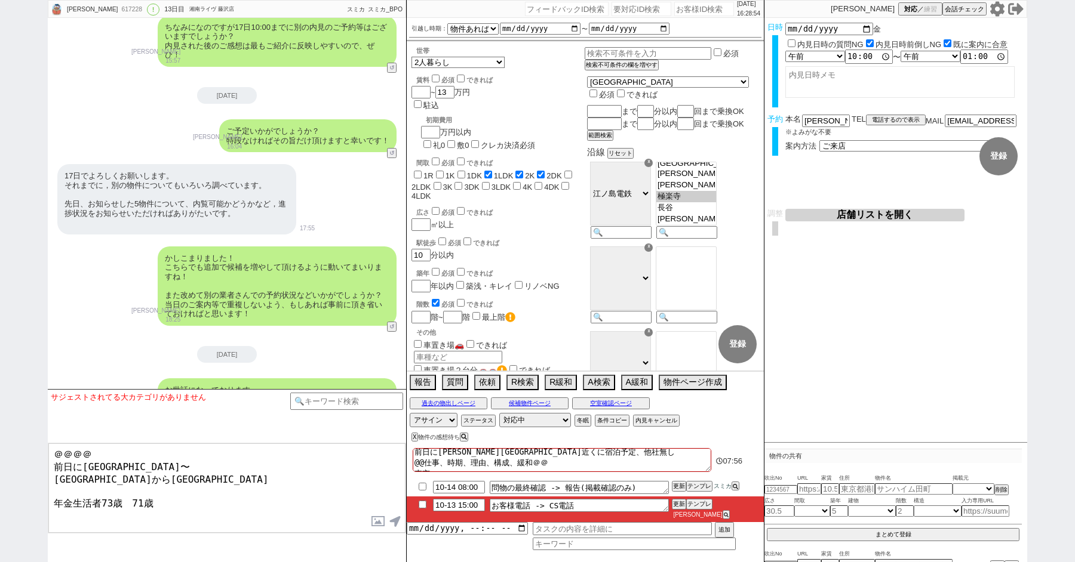
checkbox input "false"
type textarea "前日に長谷駅近くに宿泊予定、他社無し @@仕事、時期、理由、構成、緩和＠＠ 東京　k"
checkbox input "false"
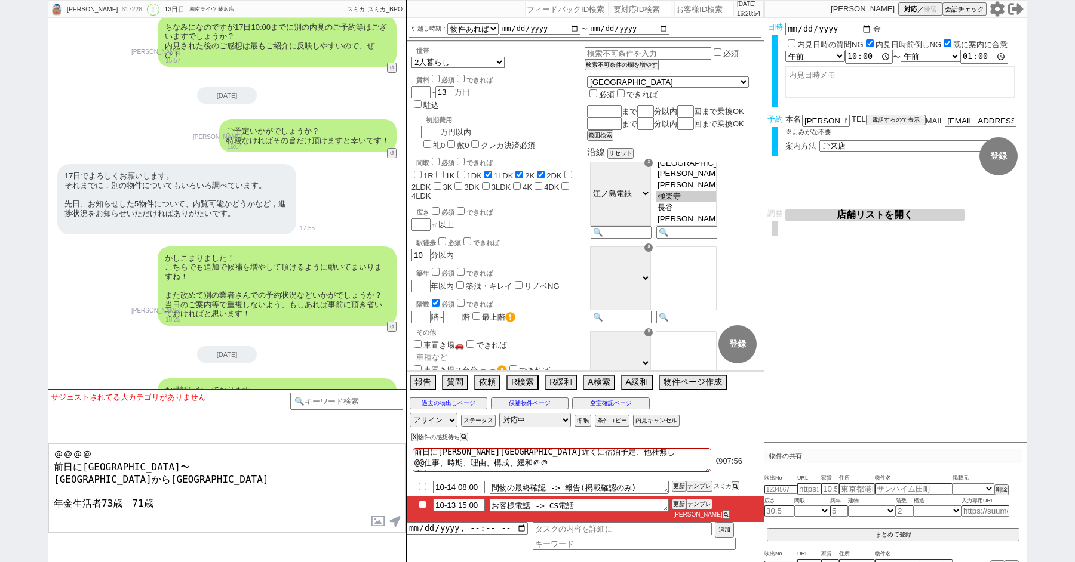
checkbox input "true"
checkbox input "false"
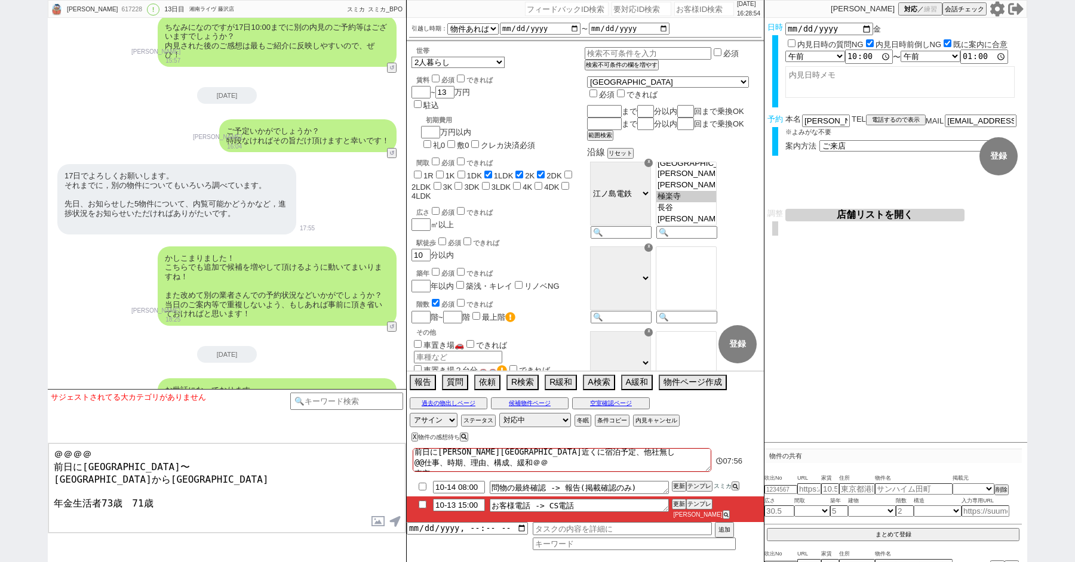
checkbox input "false"
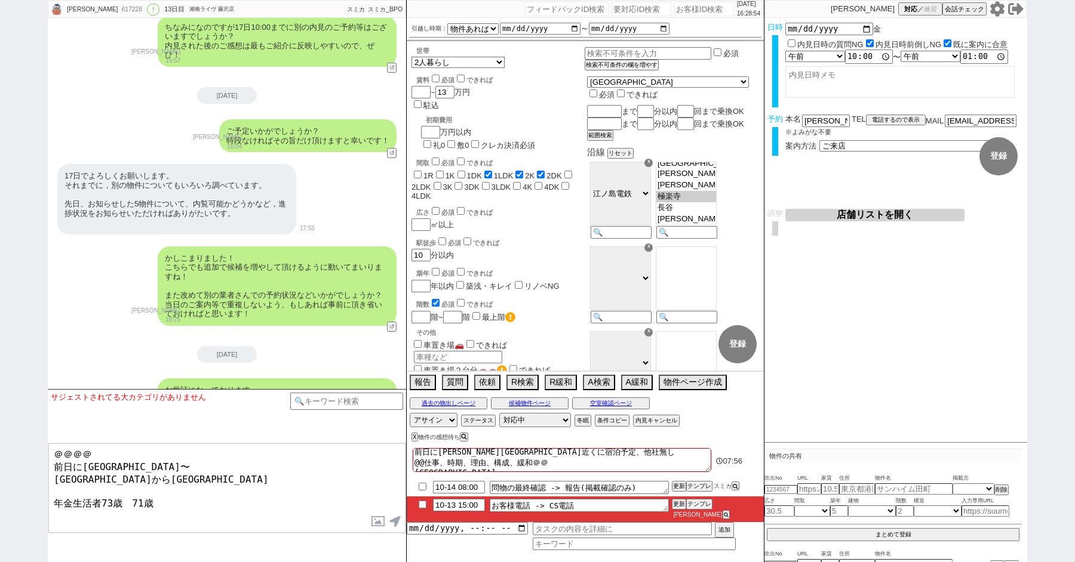
type textarea "前日に長谷駅近くに宿泊予定、他社無し @@仕事、時期、理由、構成、緩和＠＠ 東京　き"
checkbox input "false"
checkbox input "true"
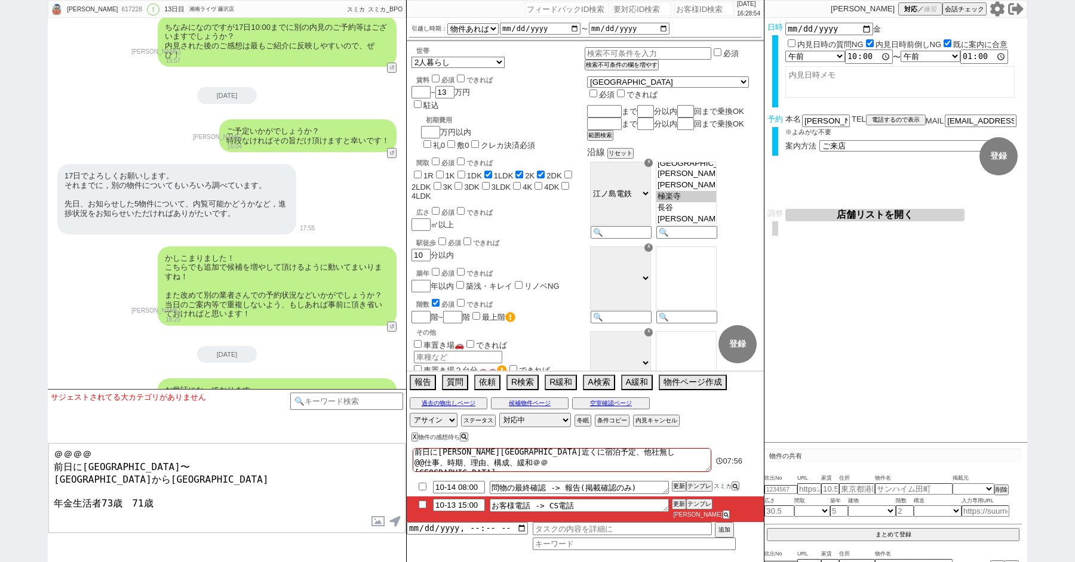
checkbox input "true"
checkbox input "false"
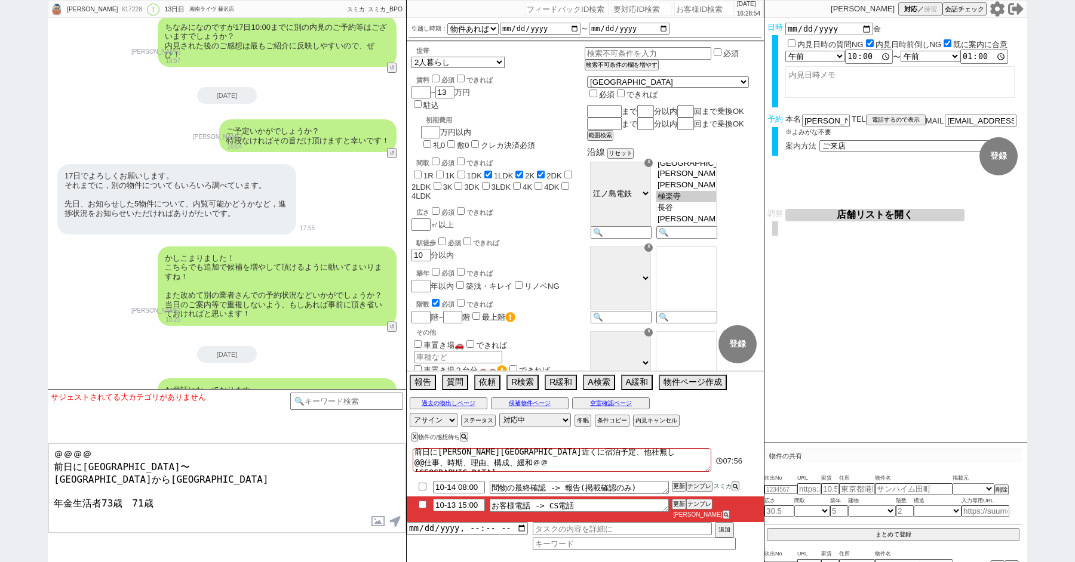
checkbox input "false"
type textarea "前日に長谷駅近くに宿泊予定、他社無し @@仕事、時期、理由、構成、緩和＠＠ 東京　きt"
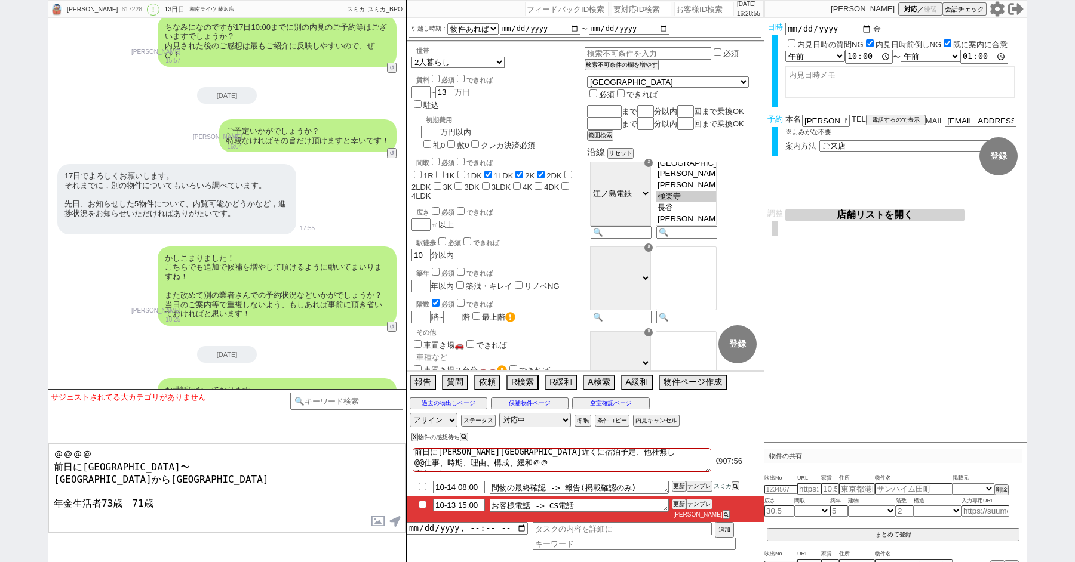
checkbox input "false"
checkbox input "true"
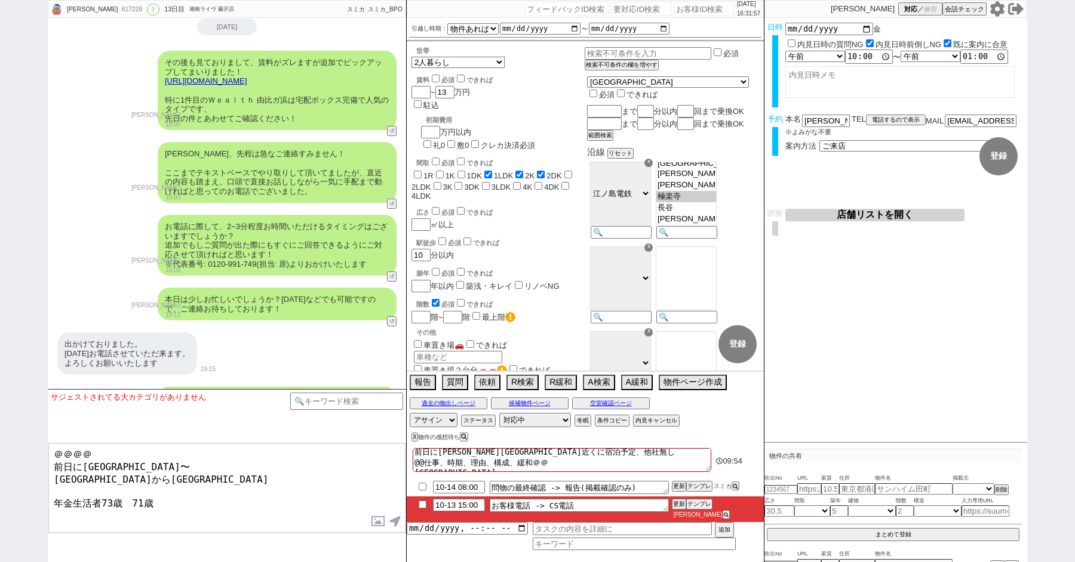
drag, startPoint x: 568, startPoint y: 469, endPoint x: 413, endPoint y: 470, distance: 155.2
click at [413, 470] on textarea "前日に長谷駅近くに宿泊予定、他社無し @@仕事、時期、理由、構成、緩和＠＠ 東京　北鎌倉" at bounding box center [562, 460] width 298 height 24
click at [435, 470] on textarea "前日に長谷駅近くに宿泊予定、他社無し 東京　北鎌倉" at bounding box center [562, 460] width 298 height 24
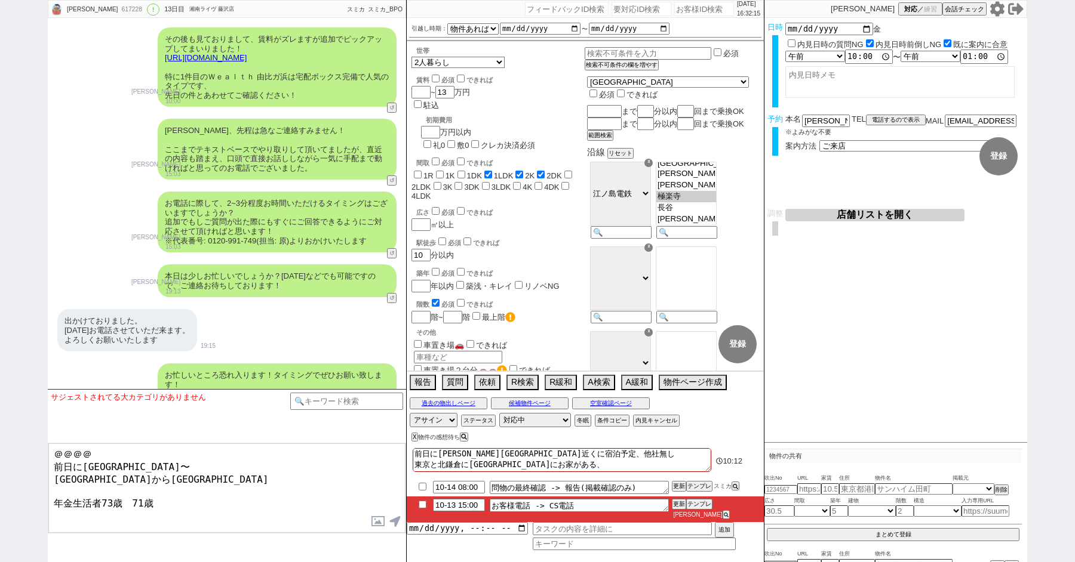
drag, startPoint x: 136, startPoint y: 464, endPoint x: 49, endPoint y: 459, distance: 87.3
click at [49, 459] on textarea "＠＠＠＠ 前日に鎌倉〜 神戸からセカンドハウス 年金生活者73歳　71歳" at bounding box center [226, 489] width 357 height 90
click at [187, 480] on textarea "＠＠＠＠ 前日に鎌倉〜 神戸からセカンドハウス 年金生活者73歳　71歳" at bounding box center [226, 489] width 357 height 90
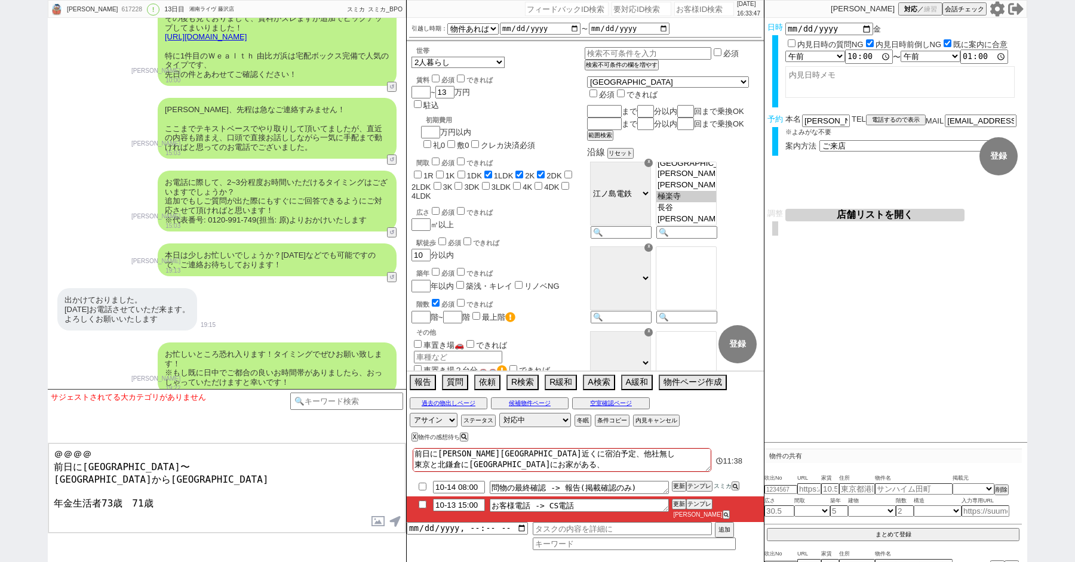
click at [497, 469] on textarea "前日に長谷駅近くに宿泊予定、他社無し 東京と北鎌倉に息子 神戸にお家がある、" at bounding box center [562, 460] width 298 height 24
click at [495, 472] on textarea "前日に長谷駅近くに宿泊予定、他社無し 東京と北鎌倉に息子 神戸にお家がある、" at bounding box center [562, 460] width 298 height 24
click at [143, 92] on div "寺岡さま、先程は急なご連絡すみません！ ここまでテキストベースでやり取りして頂いてましたが、直近の内容も踏まえ、口頭で直接お話ししながら一気に手配まで動ければ…" at bounding box center [227, 128] width 358 height 73
click at [516, 472] on textarea "前日に長谷駅近くに宿泊予定、他社無し 東京と北鎌倉に息子 神戸にお家がある、息子の家に頻繁にいけるようにセカンドハウスにする 2名とも年金生活で73,71歳" at bounding box center [562, 460] width 298 height 24
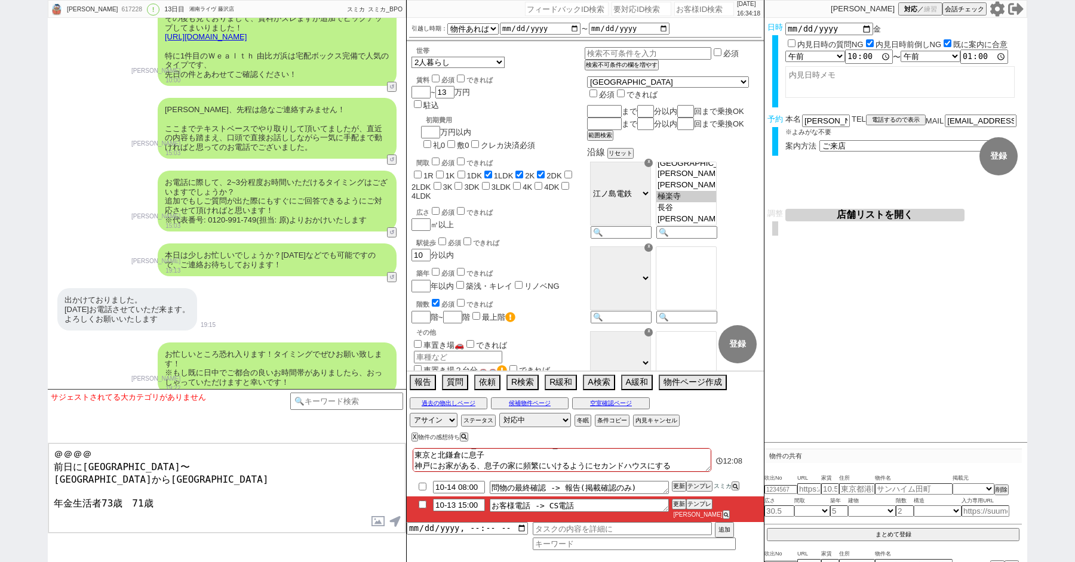
scroll to position [19, 0]
click at [284, 506] on textarea "＠＠＠＠ 前日に鎌倉〜 神戸からセカンドハウス 年金生活者73歳　71歳" at bounding box center [226, 489] width 357 height 90
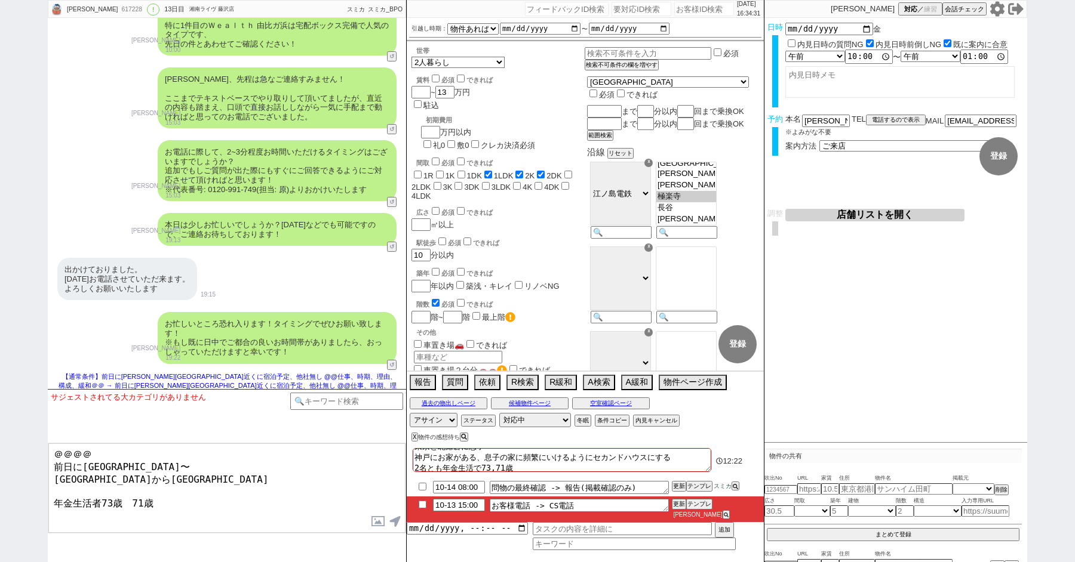
drag, startPoint x: 215, startPoint y: 492, endPoint x: 26, endPoint y: 433, distance: 197.7
click at [37, 438] on div "Hiroshi Teraoka 617228 ! 0 13日目 湘南ライヴ 藤沢店 冬眠中 自社客 スミカ スミカ_BPO チャット全表示 2025-10-0…" at bounding box center [537, 281] width 1075 height 562
click at [422, 509] on input "checkbox" at bounding box center [422, 505] width 17 height 8
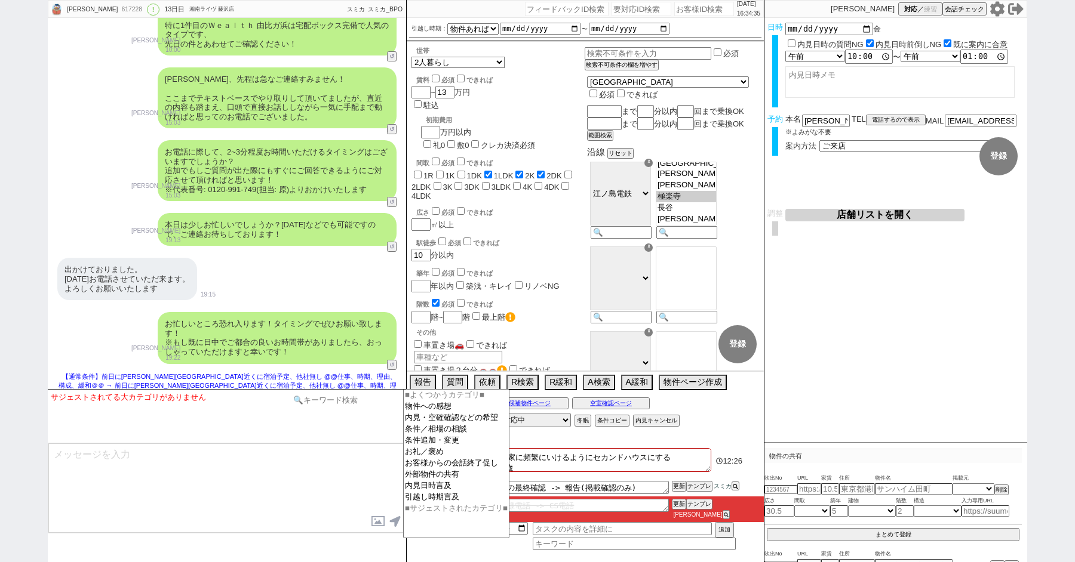
click at [341, 400] on input at bounding box center [346, 400] width 113 height 15
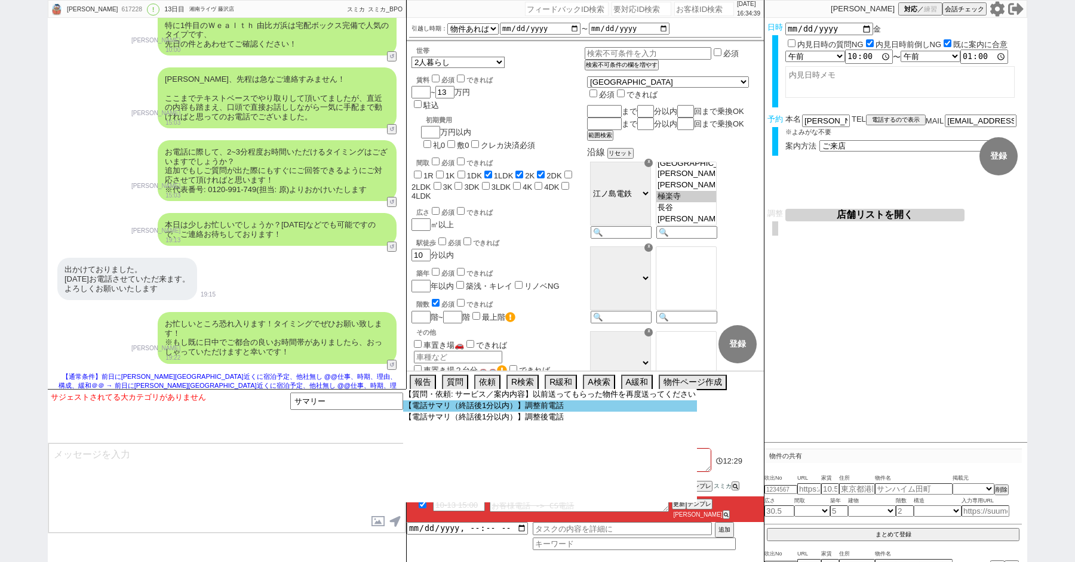
click at [509, 404] on option "【電話サマリ（終話後1分以内）】調整前電話" at bounding box center [550, 406] width 294 height 11
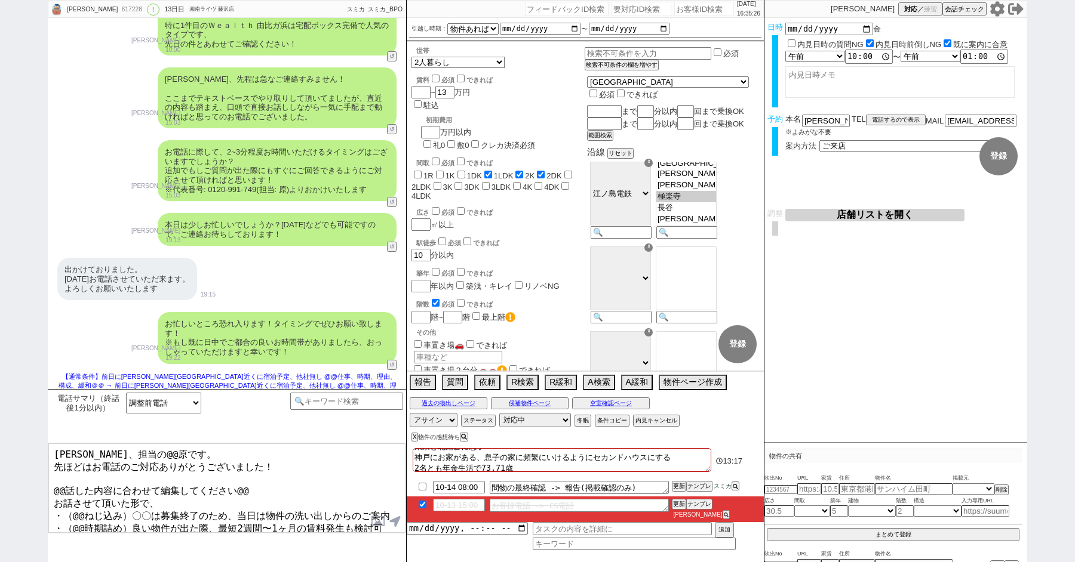
click at [138, 457] on textarea "寺岡さま、担当の@@原です。 先ほどはお電話のご対応ありがとうございました！ @@話した内容に合わせて編集してください@@ お話させて頂いた形で、 ・（@@ね…" at bounding box center [226, 489] width 357 height 90
click at [887, 119] on button "電話するので表示" at bounding box center [896, 120] width 60 height 8
click at [0, 0] on select "電話の理由 356 初日調整での禊 357 問物漏れ回収 359 内見日が怪しいので前倒し&他社消し 360 調整まできて無言が長いマンを起こす 361 調整…" at bounding box center [0, 0] width 0 height 0
click select "電話の理由 356 初日調整での禊 357 問物漏れ回収 359 内見日が怪しいので前倒し&他社消し 360 調整まできて無言が長いマンを起こす 361 調整…" at bounding box center [896, 120] width 60 height 10
click at [938, 146] on select "つながったか つながった つながらなかった" at bounding box center [936, 143] width 60 height 10
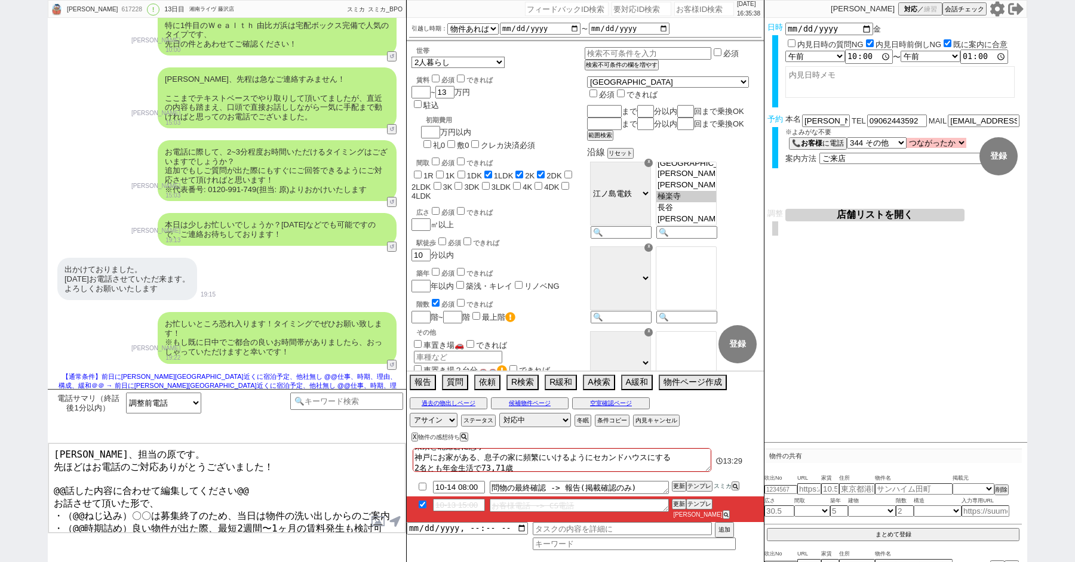
click at [907, 139] on select "つながったか つながった つながらなかった" at bounding box center [936, 143] width 60 height 10
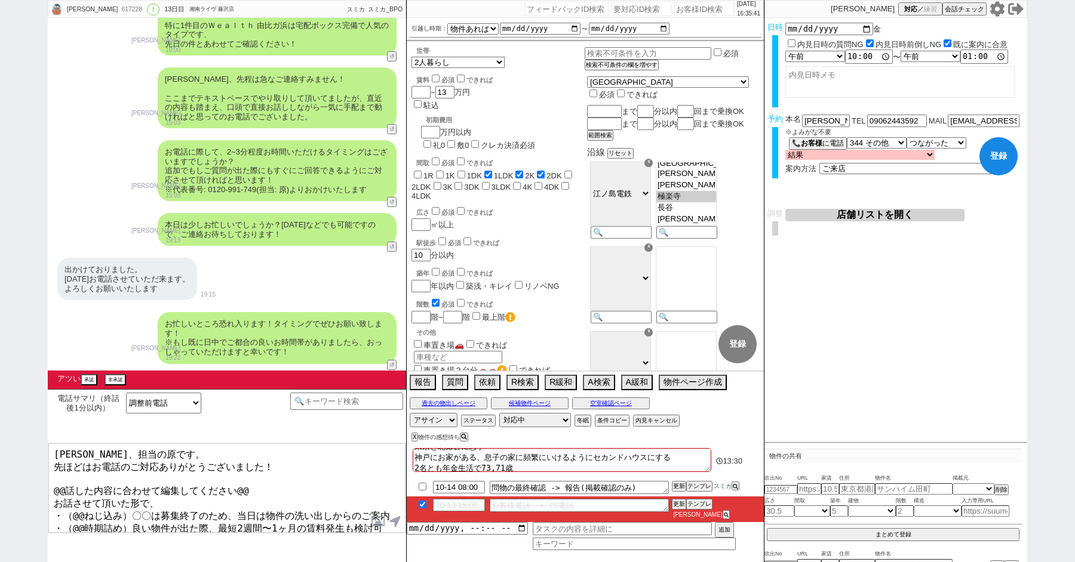
click at [797, 156] on select "結果 クロージング成功(日程調整OK) クロージング成功(日程調整はまだ) クロージング失敗(引き続き追っていく) クロージング失敗(対応終了) クロージング…" at bounding box center [859, 155] width 149 height 10
click at [785, 150] on select "結果 クロージング成功(日程調整OK) クロージング成功(日程調整はまだ) クロージング失敗(引き続き追っていく) クロージング失敗(対応終了) クロージング…" at bounding box center [859, 155] width 149 height 10
click at [834, 273] on div "内見日など入力！ 変更 なし 登録 日時 2025-10-17 金 内見日時の質問NG 内見日時前倒しNG 既に案内に合意 言及なし 時間明確 午前 午後 お…" at bounding box center [895, 230] width 263 height 425
click at [109, 380] on button "非承認" at bounding box center [113, 380] width 19 height 9
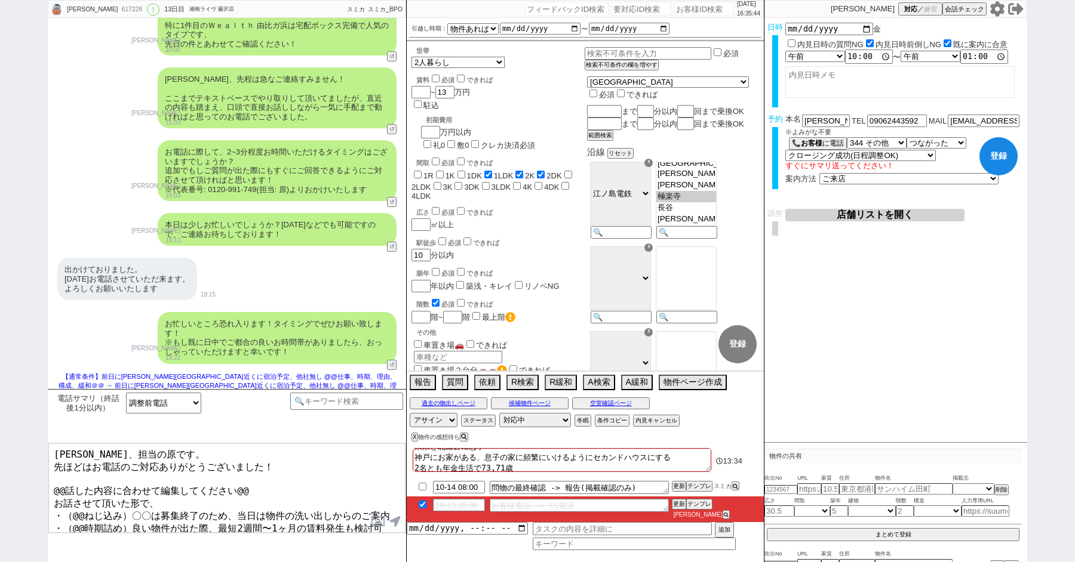
click at [82, 402] on div "【通常条件】前日に長谷駅近くに宿泊予定、他社無し @@仕事、時期、理由、構成、緩和＠＠ 東京　北鎌倉 → 前日に長谷駅近くに宿泊予定、他社無し 東京と北鎌倉に…" at bounding box center [226, 416] width 339 height 28
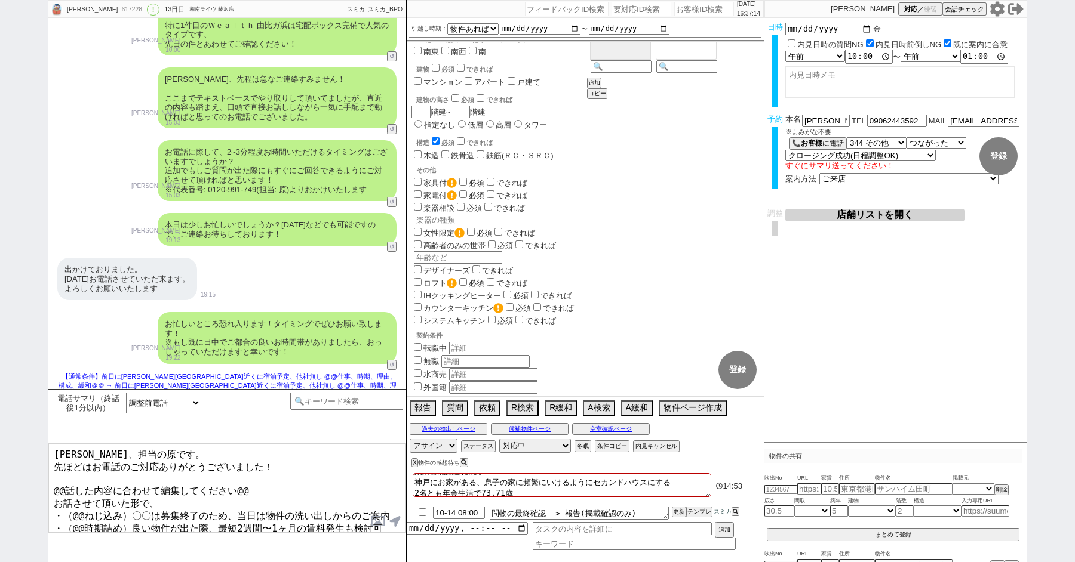
scroll to position [11, 0]
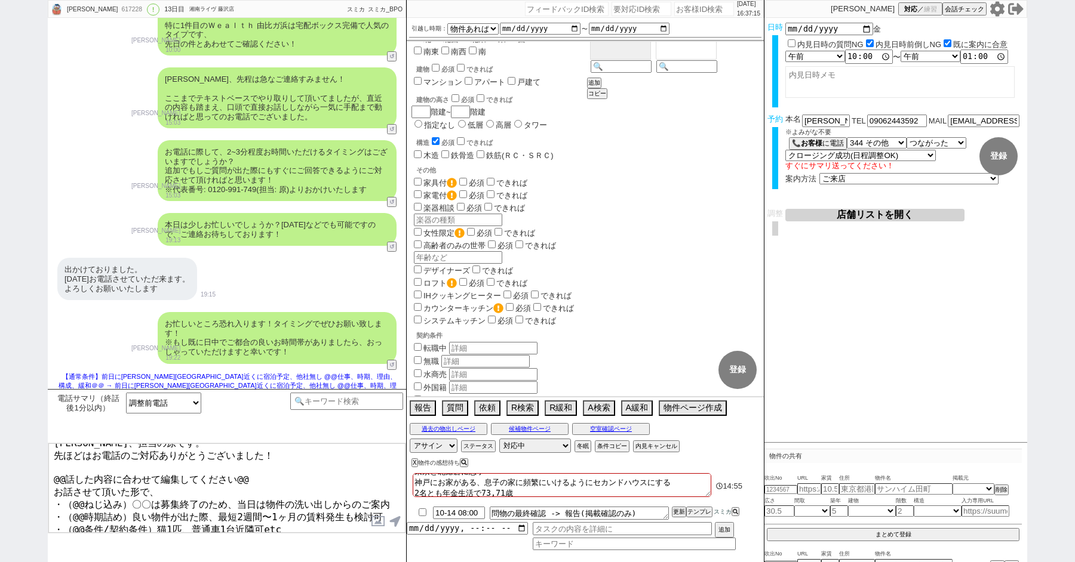
click at [264, 473] on textarea "寺岡さま、担当の原です。 先ほどはお電話のご対応ありがとうございました！ @@話した内容に合わせて編集してください@@ お話させて頂いた形で、 ・（@@ねじ込…" at bounding box center [226, 489] width 357 height 90
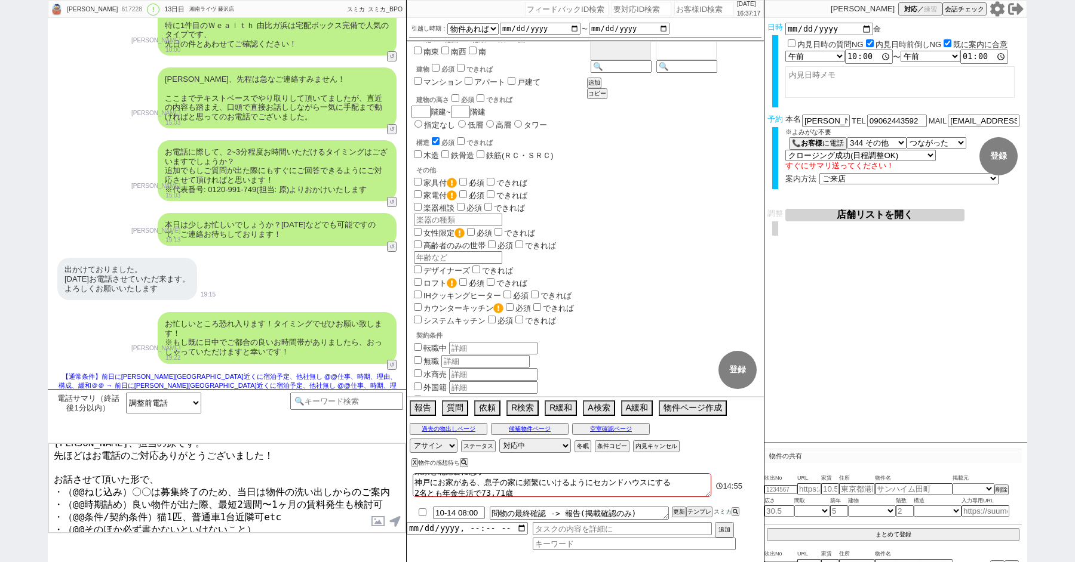
scroll to position [1, 0]
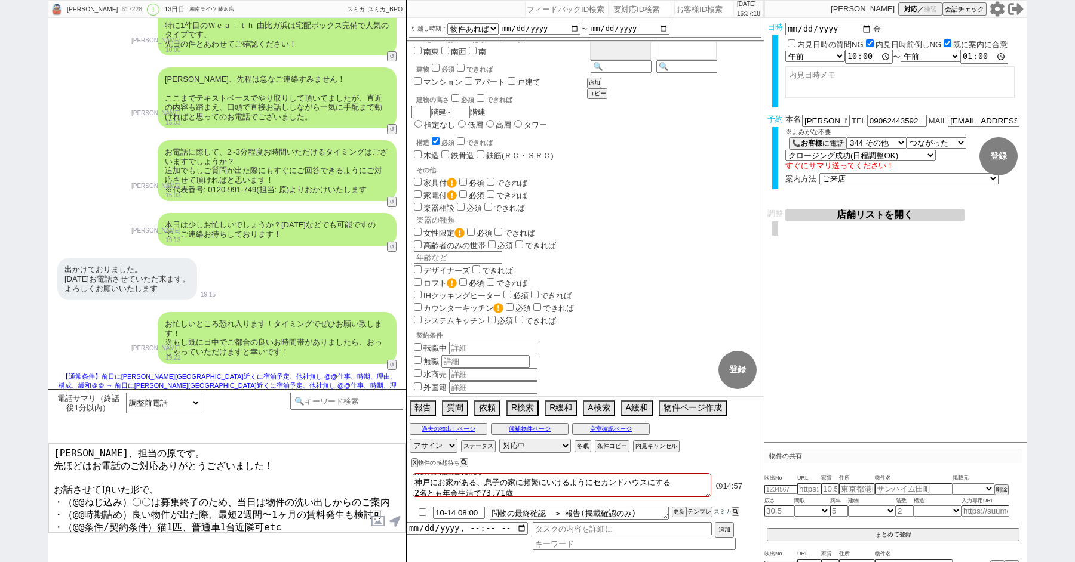
drag, startPoint x: 63, startPoint y: 492, endPoint x: 221, endPoint y: 528, distance: 162.9
click at [221, 528] on textarea "寺岡さま、担当の原です。 先ほどはお電話のご対応ありがとうございました！ お話させて頂いた形で、 ・（@@ねじ込み）〇〇は募集終了のため、当日は物件の洗い出し…" at bounding box center [226, 489] width 357 height 90
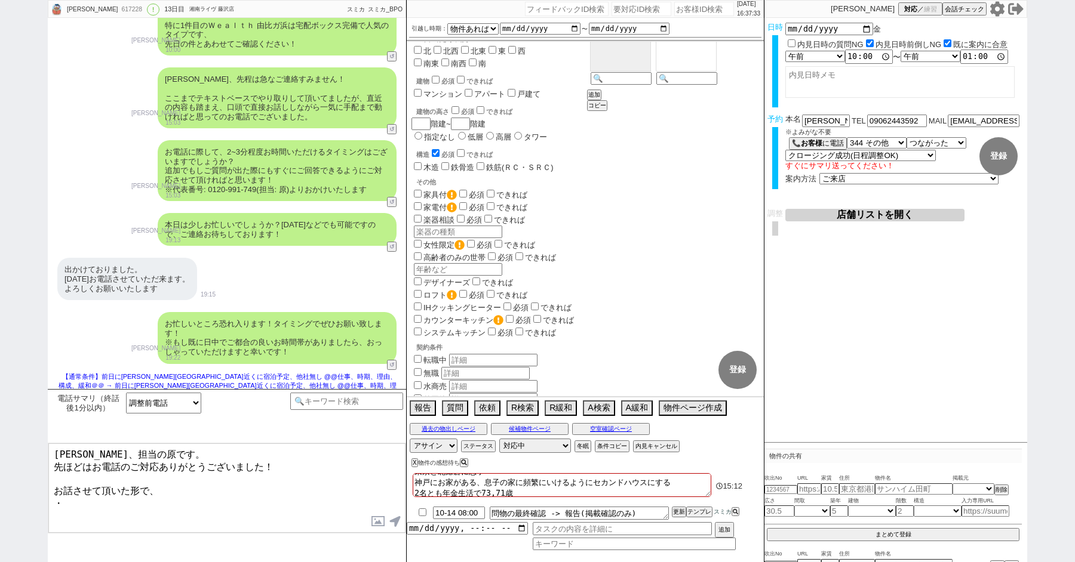
scroll to position [675, 0]
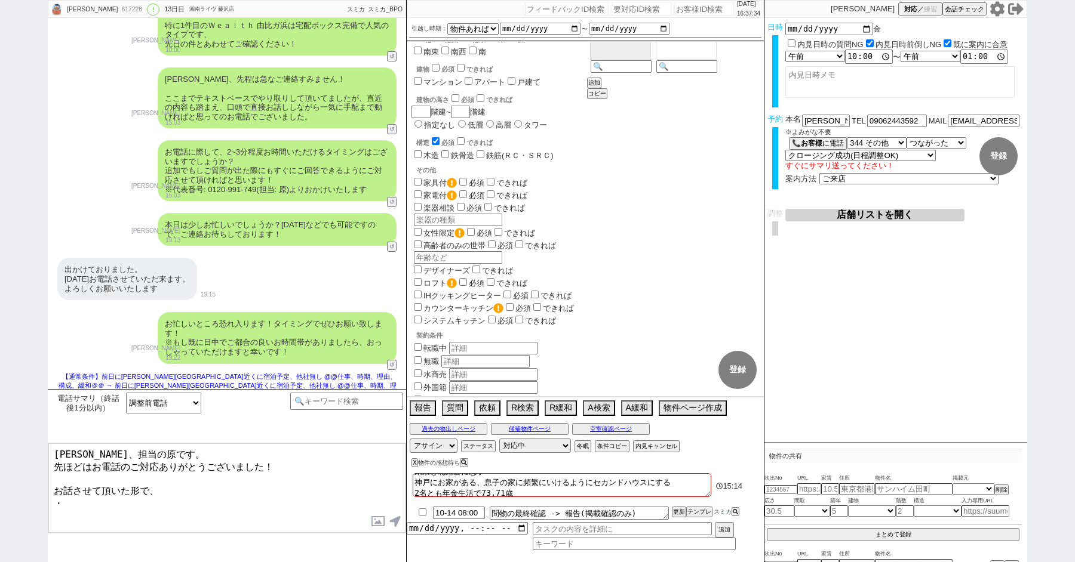
click at [419, 241] on input "高齢者のみの世帯" at bounding box center [418, 245] width 8 height 8
drag, startPoint x: 478, startPoint y: 485, endPoint x: 538, endPoint y: 485, distance: 59.7
click at [537, 485] on textarea "前日に長谷駅近くに宿泊予定、他社無し 東京と北鎌倉に息子 神戸にお家がある、息子の家に頻繁にいけるようにセカンドハウスにする 2名とも年金生活で73,71歳 …" at bounding box center [562, 485] width 298 height 24
click at [449, 251] on input "text" at bounding box center [458, 257] width 88 height 13
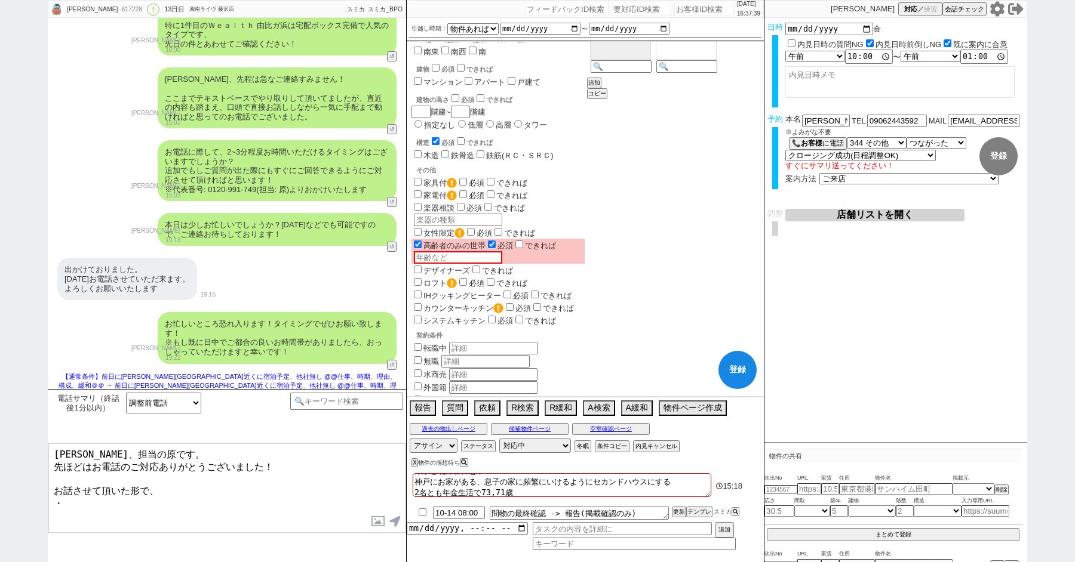
paste input "73,71歳"
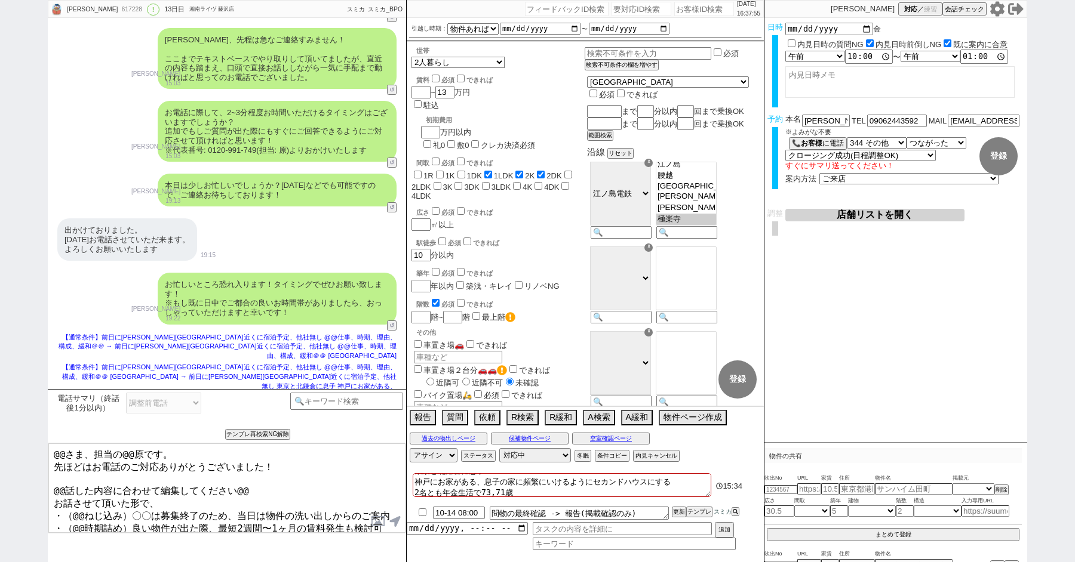
scroll to position [79, 0]
click at [140, 453] on textarea "寺岡さま、担当の@@原です。 先ほどはお電話のご対応ありがとうございました！ @@話した内容に合わせて編集してください@@ お話させて頂いた形で、 ・（@@ね…" at bounding box center [226, 489] width 357 height 90
click at [263, 478] on textarea "寺岡さま、担当の原です。 先ほどはお電話のご対応ありがとうございました！ @@話した内容に合わせて編集してください@@ お話させて頂いた形で、 ・（@@ねじ込…" at bounding box center [226, 489] width 357 height 90
click at [253, 483] on textarea "寺岡さま、担当の原です。 先ほどはお電話のご対応ありがとうございました！ @@話した内容に合わせて編集してください@@ お話させて頂いた形で、 ・（@@ねじ込…" at bounding box center [226, 489] width 357 height 90
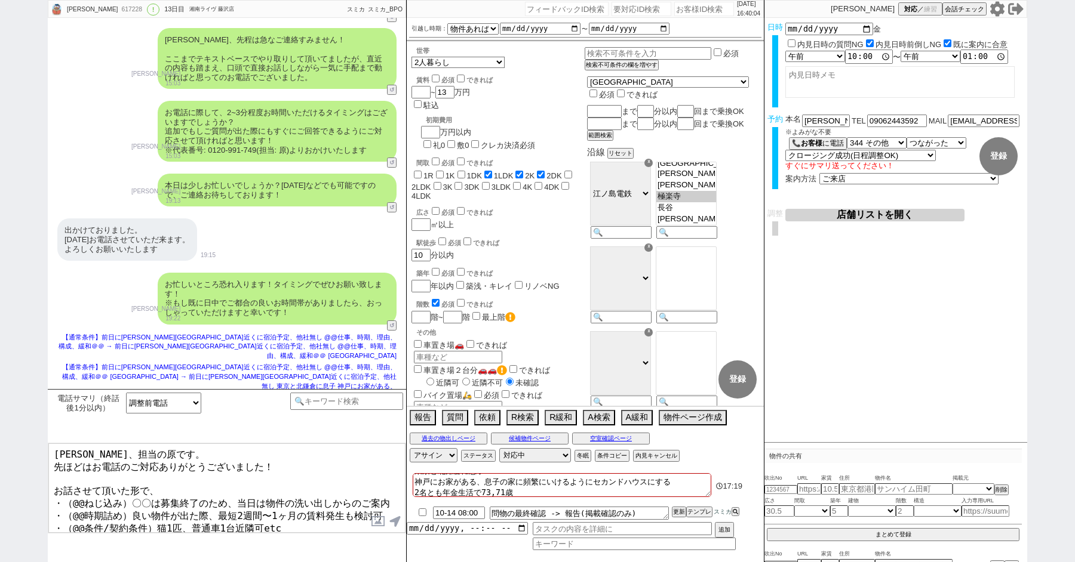
drag, startPoint x: 56, startPoint y: 463, endPoint x: 106, endPoint y: 455, distance: 50.8
click at [106, 455] on textarea "寺岡さま、担当の原です。 先ほどはお電話のご対応ありがとうございました！ お話させて頂いた形で、 ・（@@ねじ込み）〇〇は募集終了のため、当日は物件の洗い出し…" at bounding box center [226, 489] width 357 height 90
click at [105, 455] on textarea "寺岡さま、担当の原です。 先ほどはお電話のご対応ありがとうございました！ お話させて頂いた形で、 ・（@@ねじ込み）〇〇は募集終了のため、当日は物件の洗い出し…" at bounding box center [226, 489] width 357 height 90
drag, startPoint x: 54, startPoint y: 466, endPoint x: 104, endPoint y: 453, distance: 51.7
click at [104, 453] on textarea "寺岡さま、担当の原です。 先ほどはお電話のご対応ありがとうございました！ お話させて頂いた形で、 ・（@@ねじ込み）〇〇は募集終了のため、当日は物件の洗い出し…" at bounding box center [226, 489] width 357 height 90
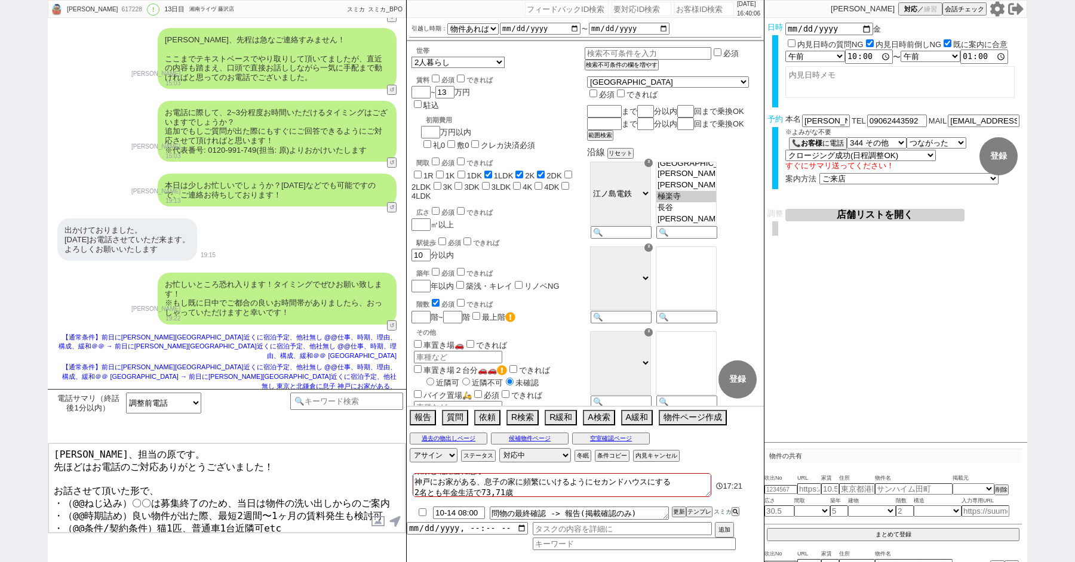
click at [104, 453] on textarea "寺岡さま、担当の原です。 先ほどはお電話のご対応ありがとうございました！ お話させて頂いた形で、 ・（@@ねじ込み）〇〇は募集終了のため、当日は物件の洗い出し…" at bounding box center [226, 489] width 357 height 90
drag, startPoint x: 104, startPoint y: 453, endPoint x: 197, endPoint y: 453, distance: 93.1
click at [197, 453] on textarea "寺岡さま、担当の原です。 先ほどはお電話のご対応ありがとうございました！ お話させて頂いた形で、 ・（@@ねじ込み）〇〇は募集終了のため、当日は物件の洗い出し…" at bounding box center [226, 489] width 357 height 90
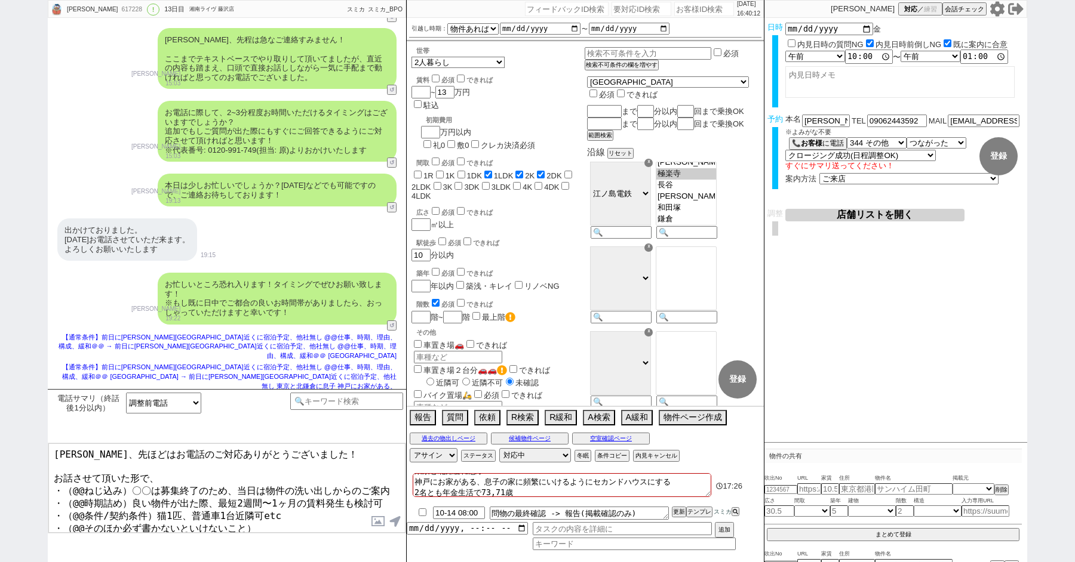
scroll to position [128, 0]
click at [157, 490] on textarea "寺岡さま、先ほどはお電話のご対応ありがとうございました！ お話させて頂いた形で、 ・（@@ねじ込み）〇〇は募集終了のため、当日は物件の洗い出しからのご案内 ・…" at bounding box center [226, 489] width 357 height 90
drag, startPoint x: 148, startPoint y: 484, endPoint x: 67, endPoint y: 482, distance: 80.6
click at [68, 482] on textarea "寺岡さま、先ほどはお電話のご対応ありがとうございました！ お話させて頂いた形で、 ・（@@ねじ込み）〇〇は募集終了のため、当日は物件の洗い出しからのご案内 ・…" at bounding box center [226, 489] width 357 height 90
drag, startPoint x: 61, startPoint y: 487, endPoint x: 232, endPoint y: 510, distance: 172.4
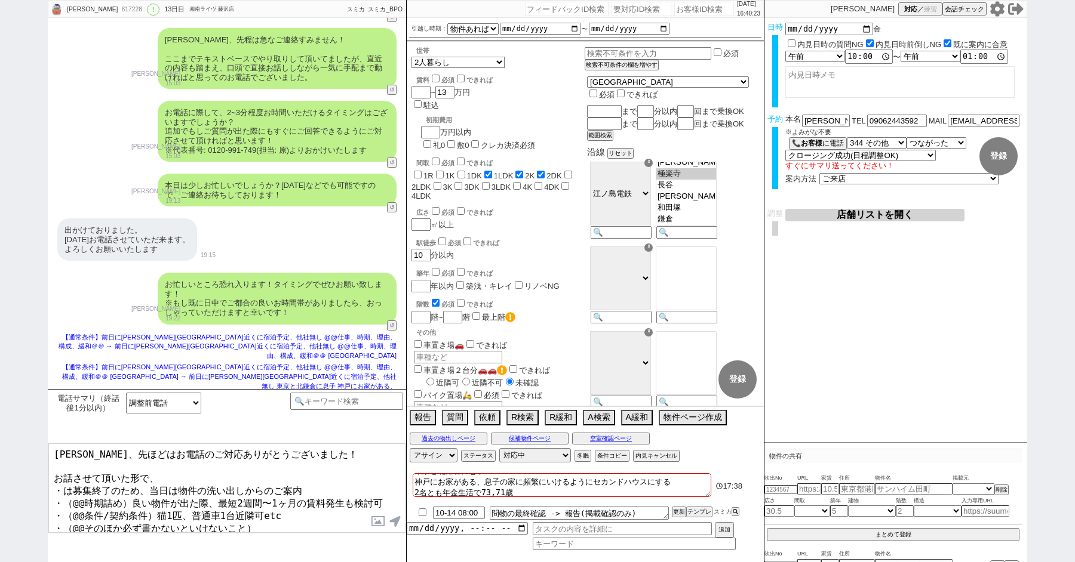
click at [232, 510] on textarea "寺岡さま、先ほどはお電話のご対応ありがとうございました！ お話させて頂いた形で、 ・は募集終了のため、当日は物件の洗い出しからのご案内 ・（@@時期詰め）良い…" at bounding box center [226, 489] width 357 height 90
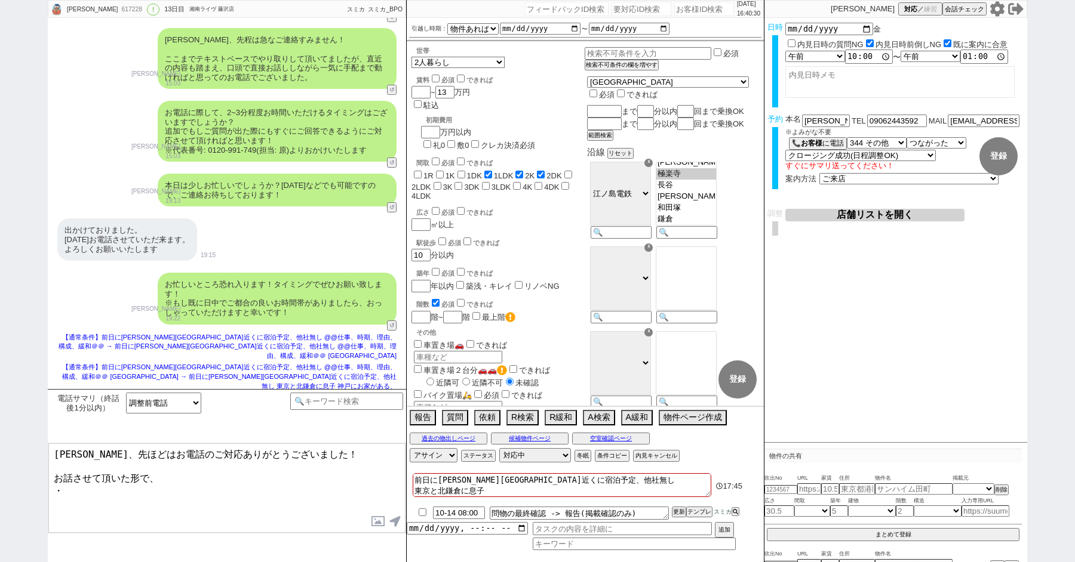
scroll to position [1, 0]
click at [242, 486] on textarea "寺岡さま、先ほどはお電話のご対応ありがとうございました！ お話させて頂いた形で、 ・前日に鎌倉にいらっしゃり当日もお時間は特に問題なし。 ・" at bounding box center [226, 489] width 357 height 90
click at [202, 499] on textarea "寺岡さま、先ほどはお電話のご対応ありがとうございました！ お話させて頂いた形で、 ・前日に鎌倉にいらっしゃり当日もお時間は特に問題なし。 ・" at bounding box center [226, 489] width 357 height 90
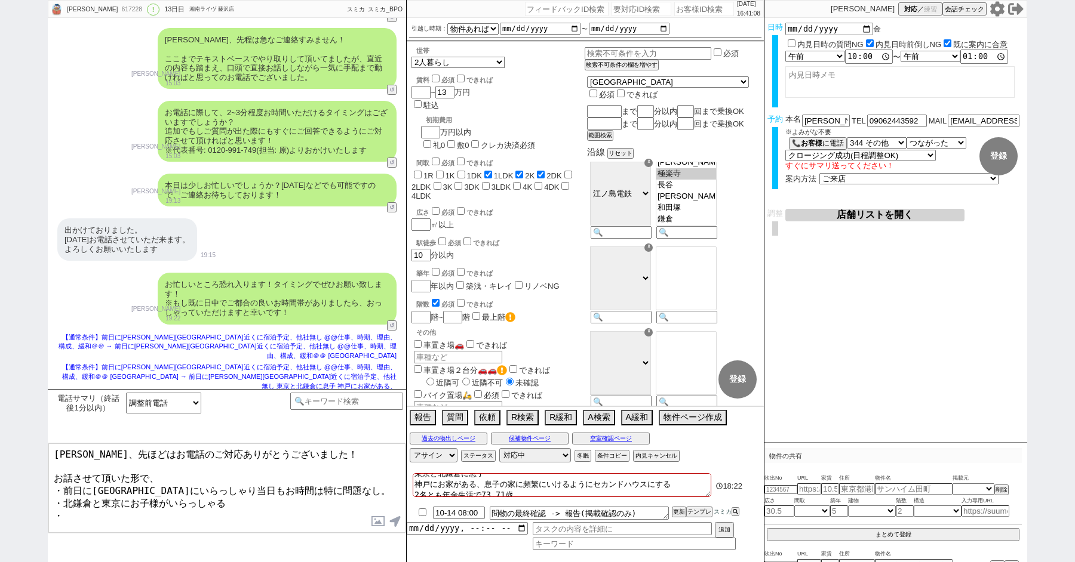
scroll to position [19, 0]
drag, startPoint x: 482, startPoint y: 487, endPoint x: 525, endPoint y: 487, distance: 43.0
click at [525, 487] on textarea "前日に長谷駅近くに宿泊予定、他社無し 東京と北鎌倉に息子 神戸にお家がある、息子の家に頻繁にいけるようにセカンドハウスにする 2名とも年金生活で73,71歳 …" at bounding box center [562, 485] width 298 height 24
click at [147, 506] on textarea "寺岡さま、先ほどはお電話のご対応ありがとうございました！ お話させて頂いた形で、 ・前日に鎌倉にいらっしゃり当日もお時間は特に問題なし。 ・北鎌倉と東京にお子…" at bounding box center [226, 489] width 357 height 90
paste textarea "73,71歳"
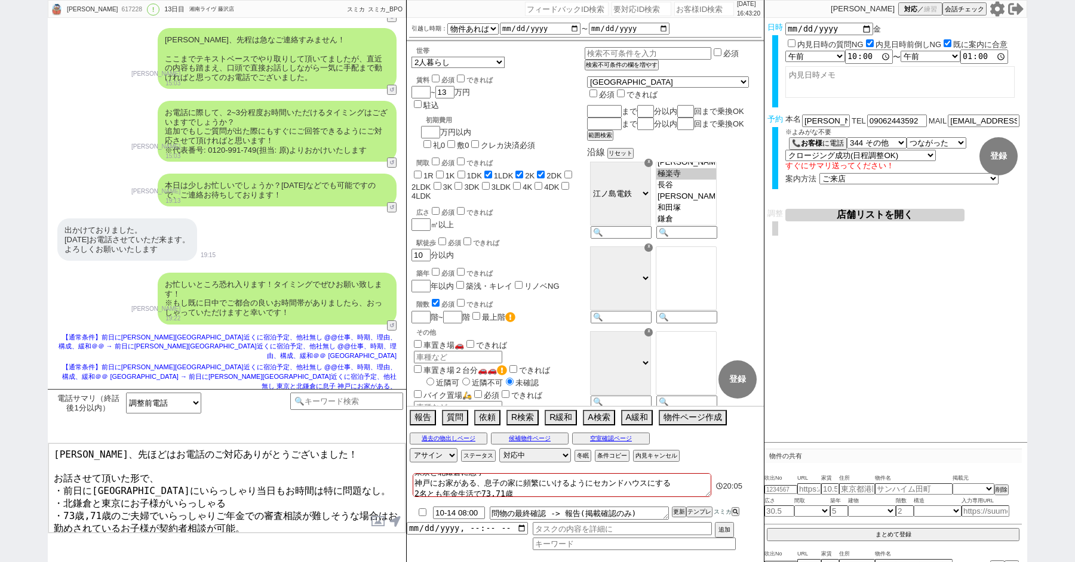
scroll to position [1, 0]
click at [262, 520] on textarea "寺岡さま、先ほどはお電話のご対応ありがとうございました！ お話させて頂いた形で、 ・前日に鎌倉にいらっしゃり当日もお時間は特に問題なし。 ・北鎌倉と東京にお子…" at bounding box center [226, 489] width 357 height 90
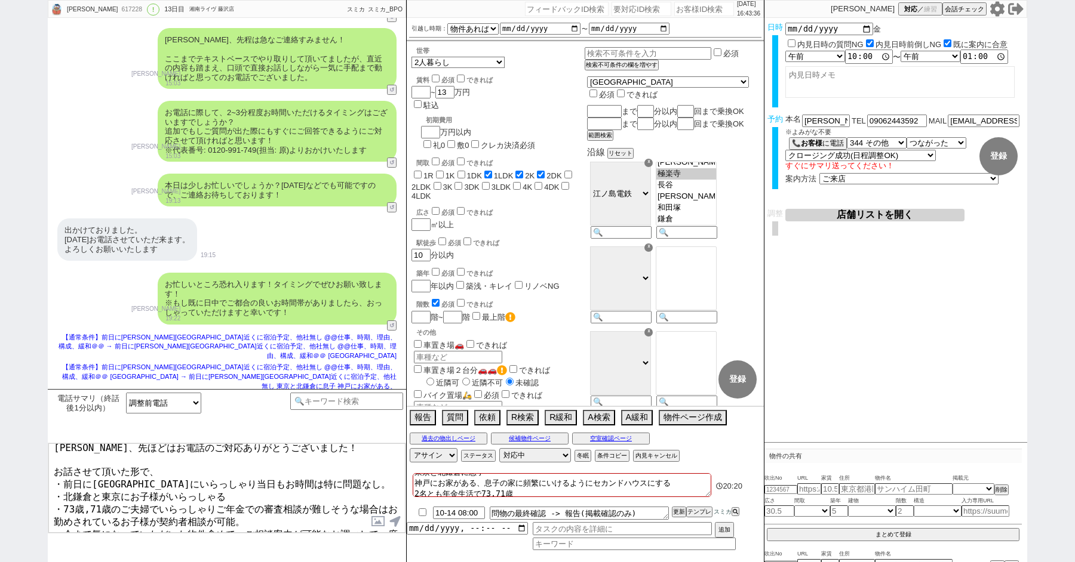
scroll to position [17, 0]
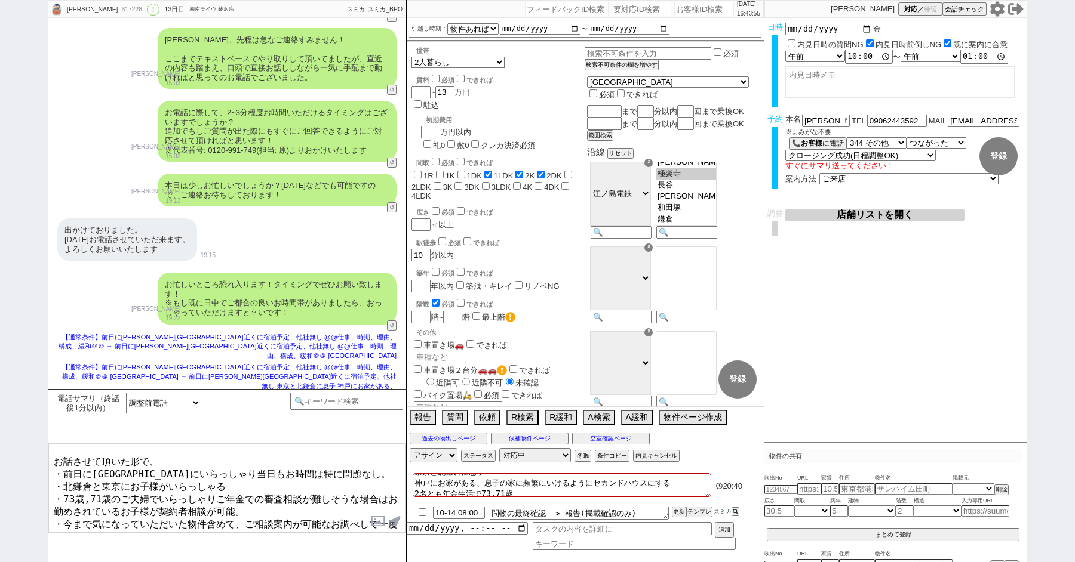
click at [93, 528] on textarea "寺岡さま、先ほどはお電話のご対応ありがとうございました！ お話させて頂いた形で、 ・前日に鎌倉にいらっしゃり当日もお時間は特に問題なし。 ・北鎌倉と東京にお子…" at bounding box center [226, 489] width 357 height 90
click at [232, 527] on textarea "寺岡さま、先ほどはお電話のご対応ありがとうございました！ お話させて頂いた形で、 ・前日に鎌倉にいらっしゃり当日もお時間は特に問題なし。 ・北鎌倉と東京にお子…" at bounding box center [226, 489] width 357 height 90
click at [99, 527] on textarea "寺岡さま、先ほどはお電話のご対応ありがとうございました！ お話させて頂いた形で、 ・前日に鎌倉にいらっしゃり当日もお時間は特に問題なし。 ・北鎌倉と東京にお子…" at bounding box center [226, 489] width 357 height 90
click at [244, 526] on textarea "寺岡さま、先ほどはお電話のご対応ありがとうございました！ お話させて頂いた形で、 ・前日に鎌倉にいらっしゃり当日もお時間は特に問題なし。 ・北鎌倉と東京にお子…" at bounding box center [226, 489] width 357 height 90
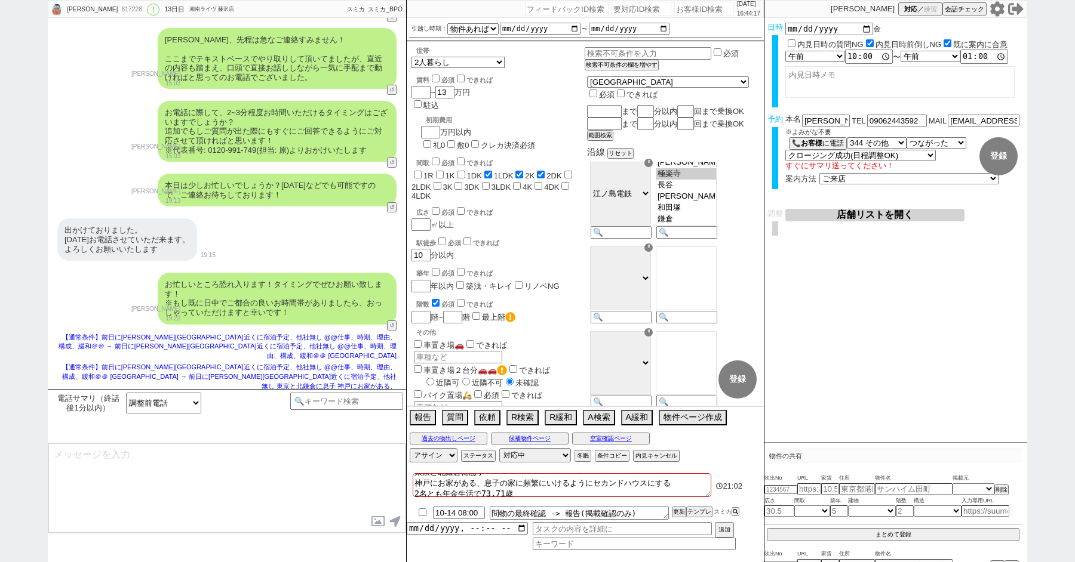
scroll to position [6124, 0]
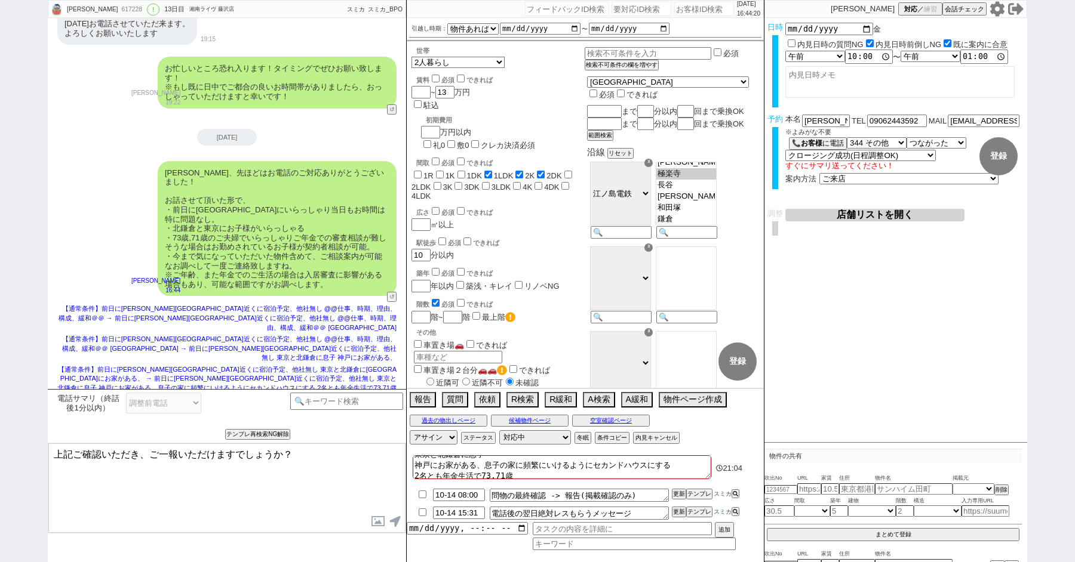
click at [416, 492] on input "checkbox" at bounding box center [422, 495] width 17 height 8
click at [419, 509] on input "checkbox" at bounding box center [422, 513] width 17 height 8
click at [459, 531] on input "datetime-local" at bounding box center [467, 527] width 121 height 10
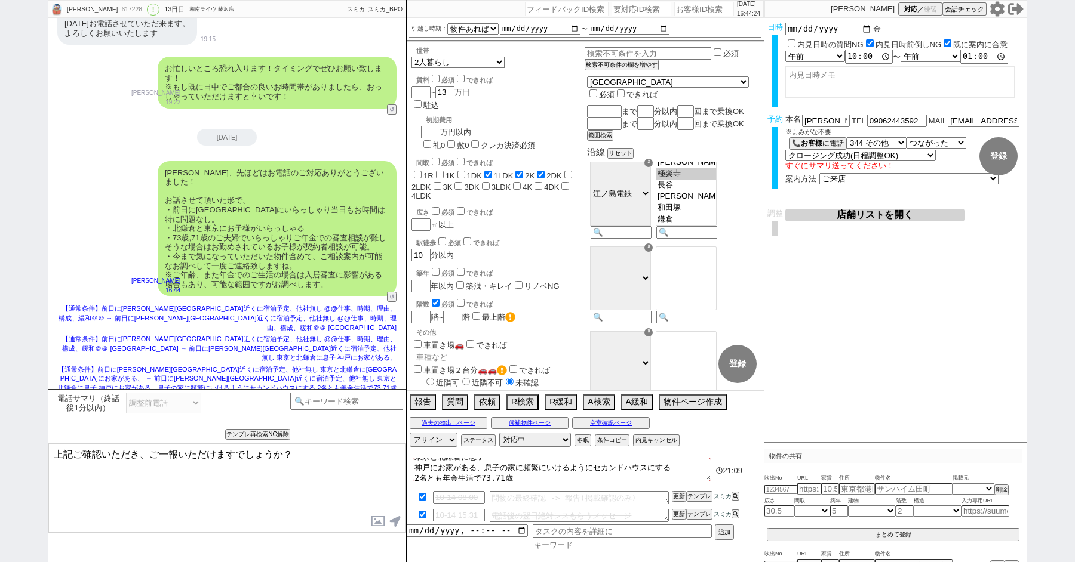
click at [558, 544] on input at bounding box center [634, 545] width 203 height 10
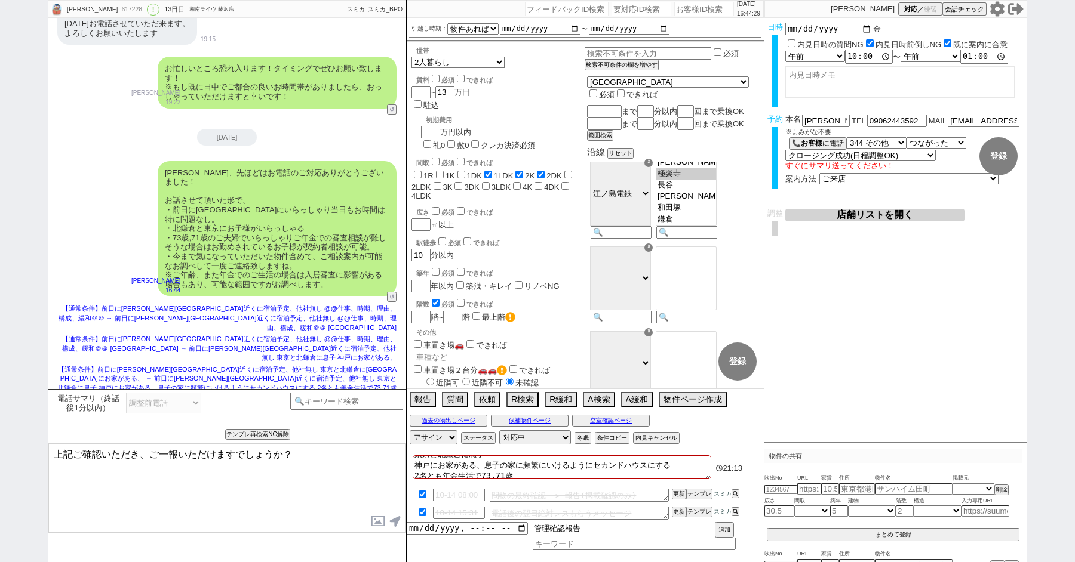
click at [618, 528] on input "管理確認報告" at bounding box center [622, 528] width 179 height 13
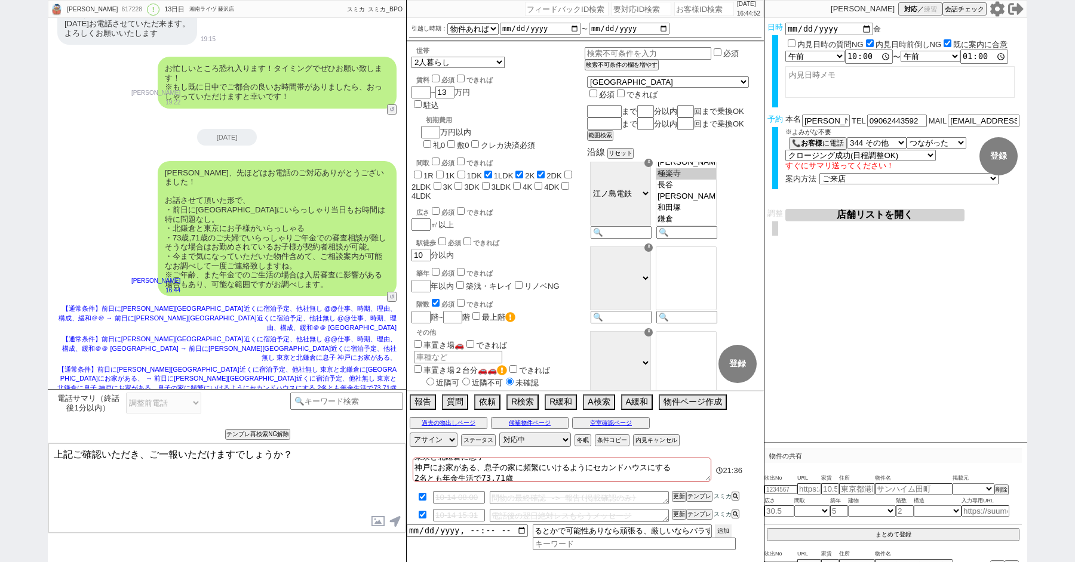
click at [725, 533] on button "追加" at bounding box center [723, 531] width 17 height 13
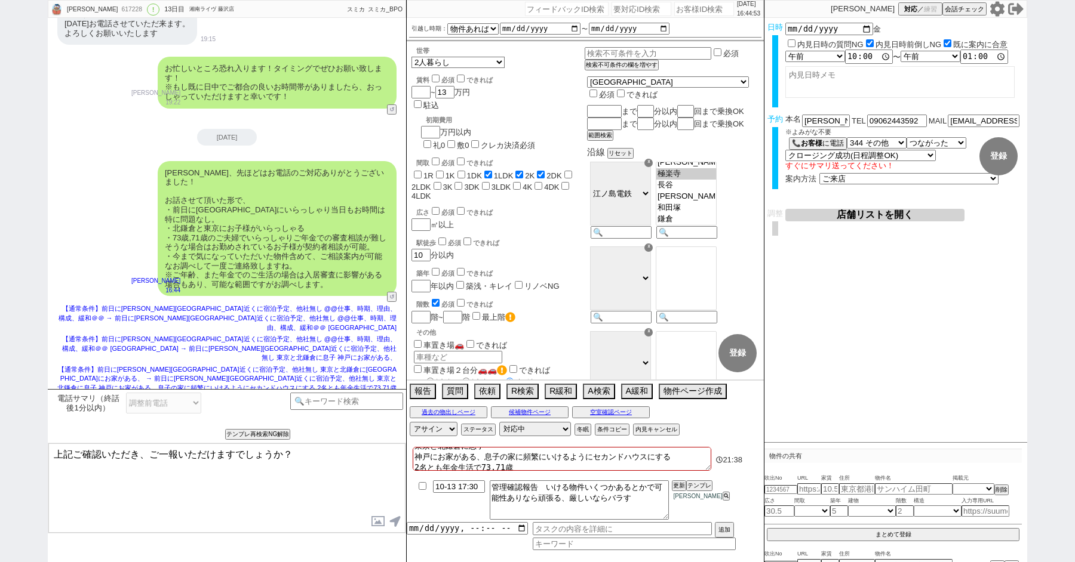
click at [57, 129] on div "2025-10-13 寺岡さま、先ほどはお電話のご対応ありがとうございました！ お話させて頂いた形で、 ・前日に鎌倉にいらっしゃり当日もお時間は特に問題なし。…" at bounding box center [227, 216] width 358 height 174
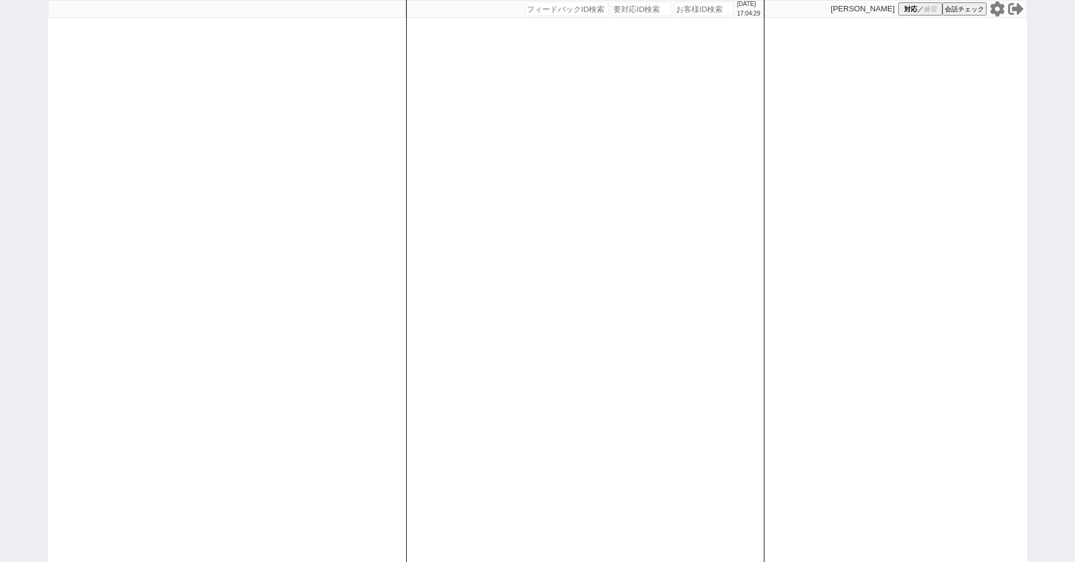
click at [995, 11] on icon at bounding box center [997, 8] width 14 height 15
click at [694, 10] on input "number" at bounding box center [704, 9] width 60 height 14
click at [0, 128] on div "2025/10/13 17:14:57 候補物件を追加してしてください 紹介した物件一覧 他社物件を追加する 空室確認ページに追加・削除 紹介した物件一覧 他…" at bounding box center [537, 281] width 1075 height 562
paste input "618837"
type input "618837"
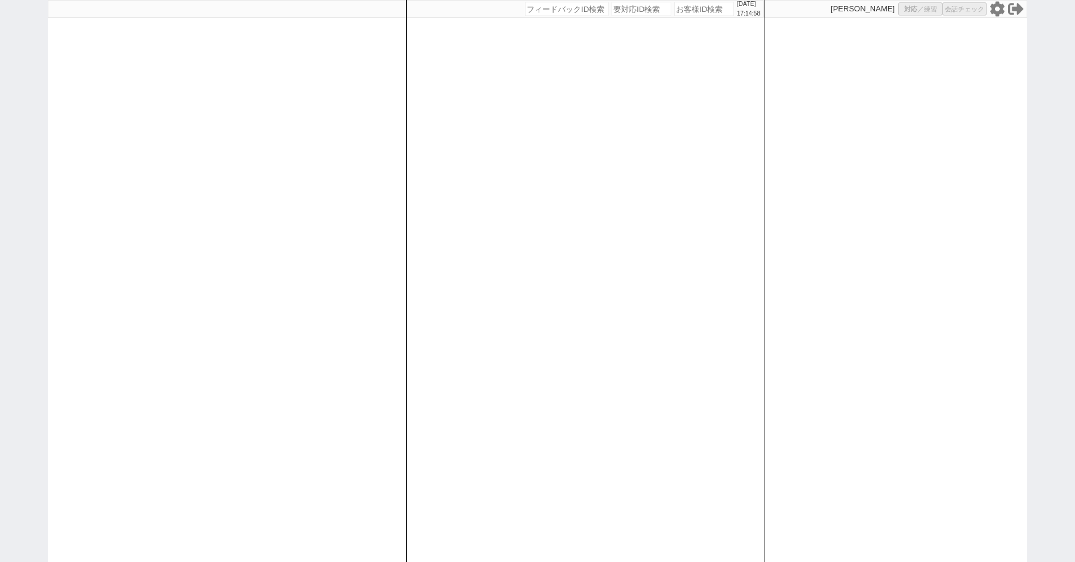
select select "1"
select select
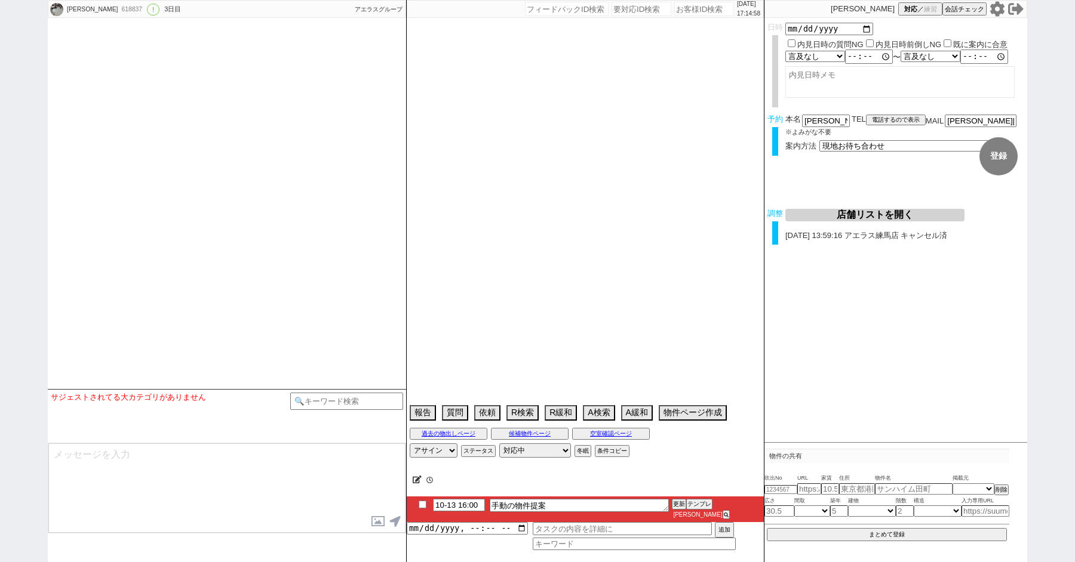
select select "16"
select select "1"
select select "36"
select select "1053"
select select "75"
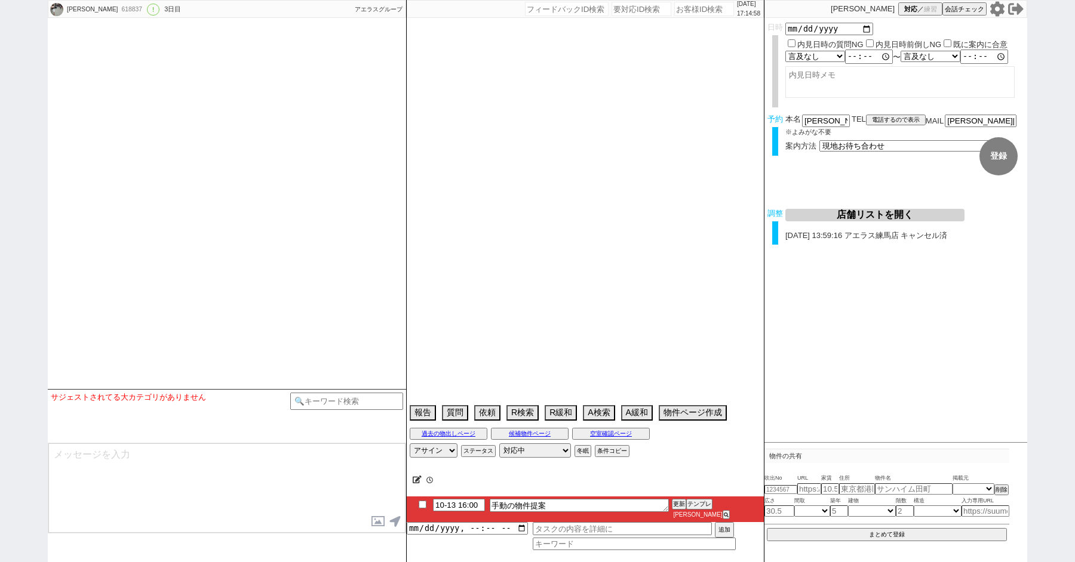
select select "1816"
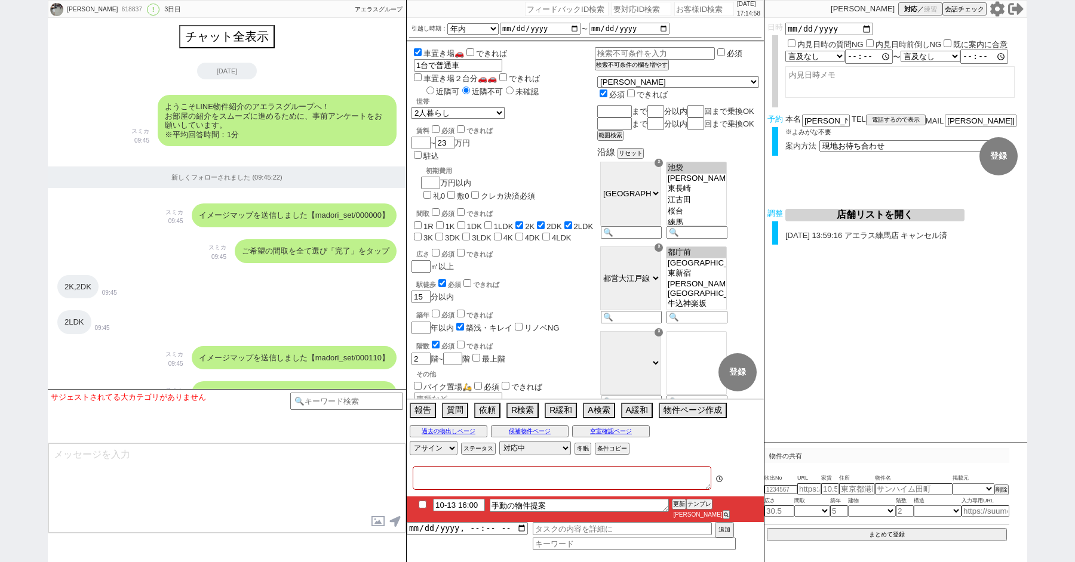
type textarea "調整後キャンセルあり：物件自体と近隣に駐車場なしでバラし"
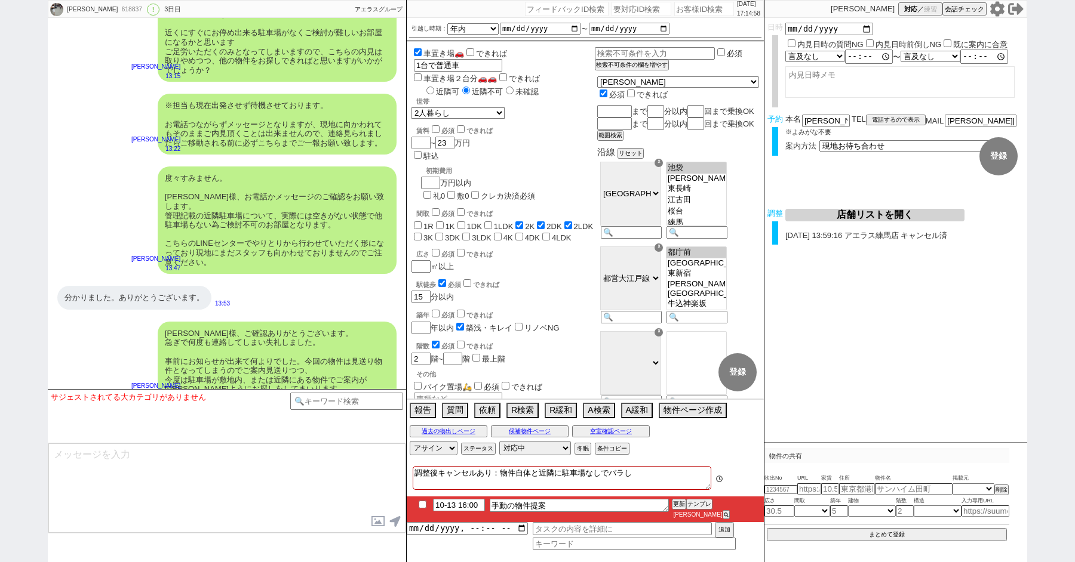
scroll to position [363, 0]
click at [870, 214] on button "店舗リストを開く" at bounding box center [874, 215] width 179 height 13
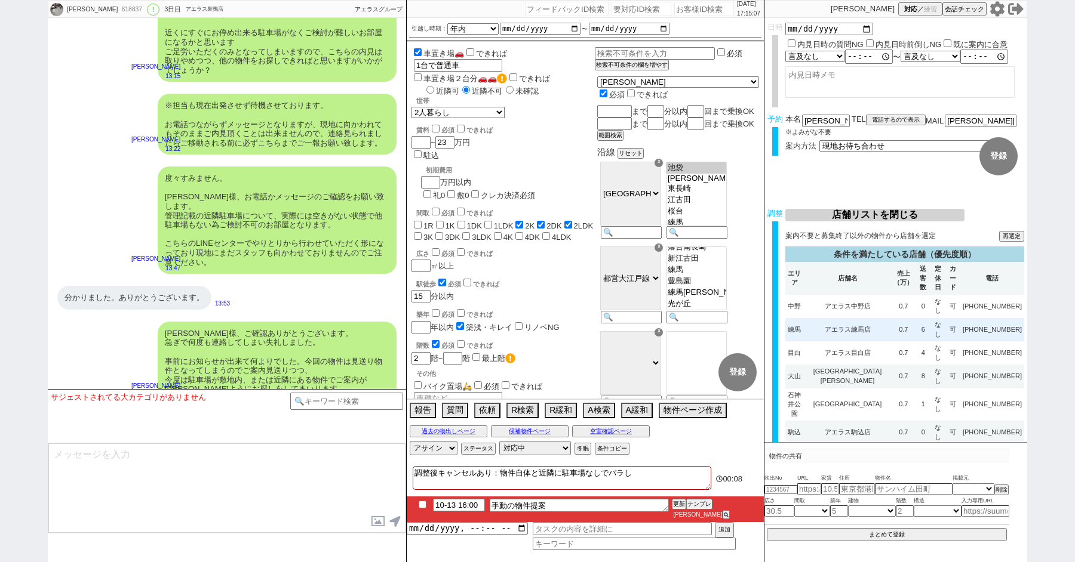
click at [887, 328] on td "アエラス練馬店" at bounding box center [848, 329] width 88 height 23
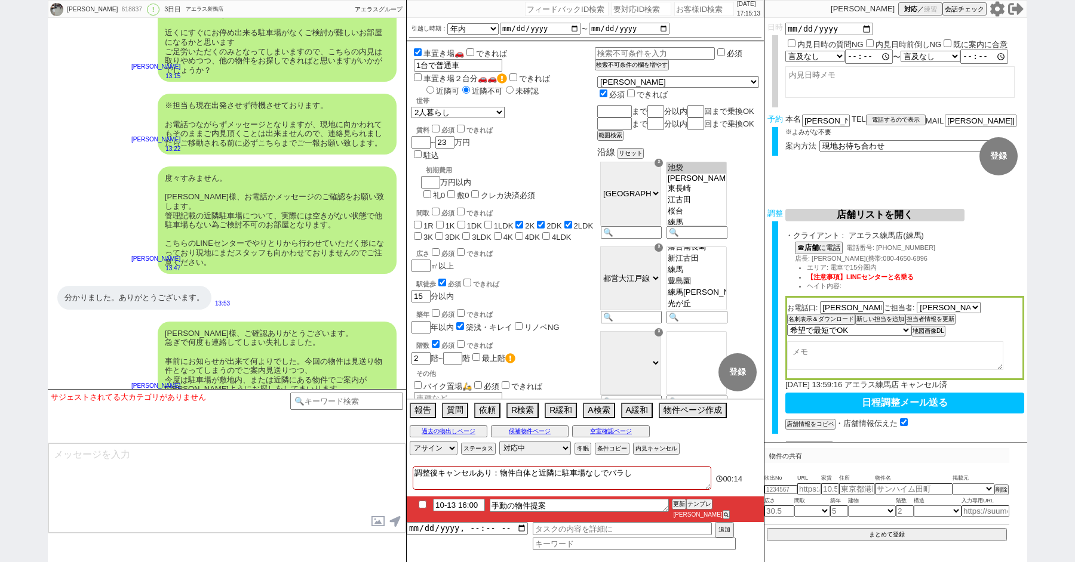
click at [146, 446] on textarea at bounding box center [226, 489] width 357 height 90
type textarea "＠＠＠＠＠＠ 今日の高木様、ありがとうございました。"
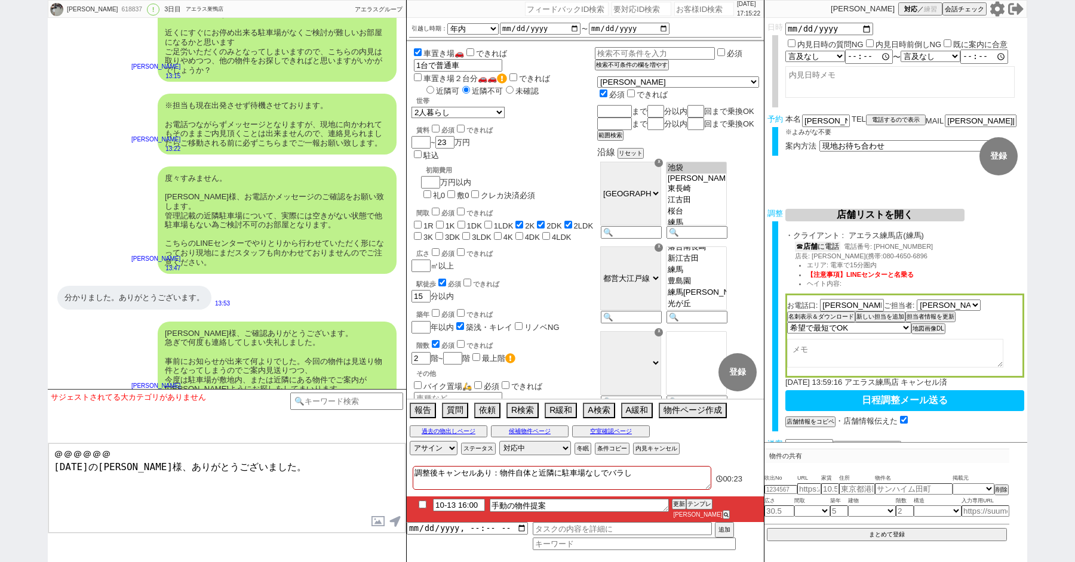
click at [821, 250] on button "☎ 店舗 に電話" at bounding box center [817, 247] width 45 height 10
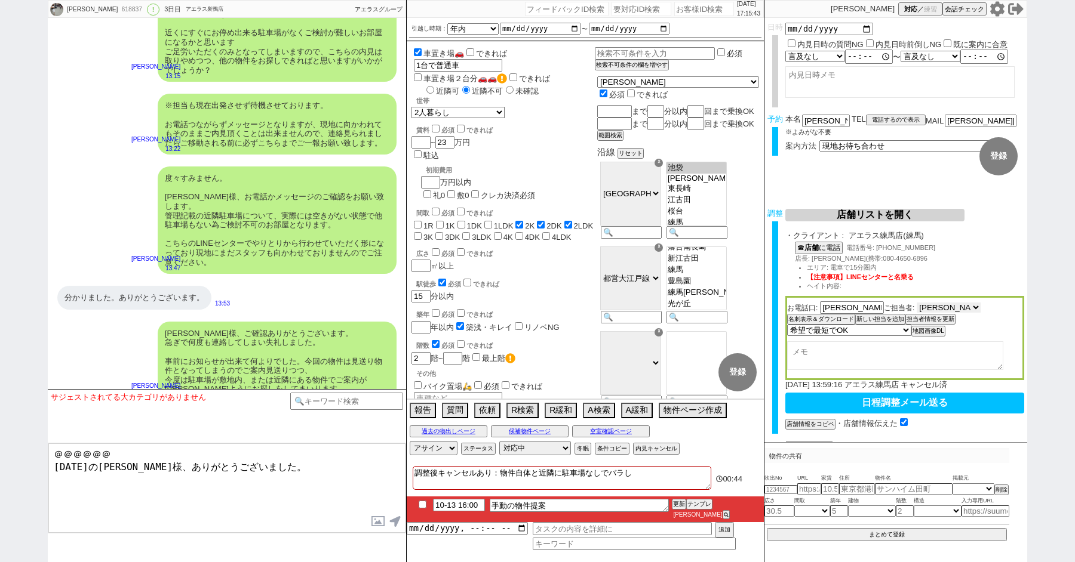
click at [927, 308] on select "選択してください 本橋 一陽 鈴木 海 高見 竣 武田 浩司 金子 蓮 原 優太 三品 陽資 松岡 優明 笹島 貴大" at bounding box center [948, 308] width 64 height 10
click at [110, 161] on div "度々すみません。 高木様、お電話かメッセージのご確認をお願い致します。 管理記載の近隣駐車場について、実際には空きがない状態で他駐車場もない為ご検討不可のお部…" at bounding box center [227, 220] width 358 height 119
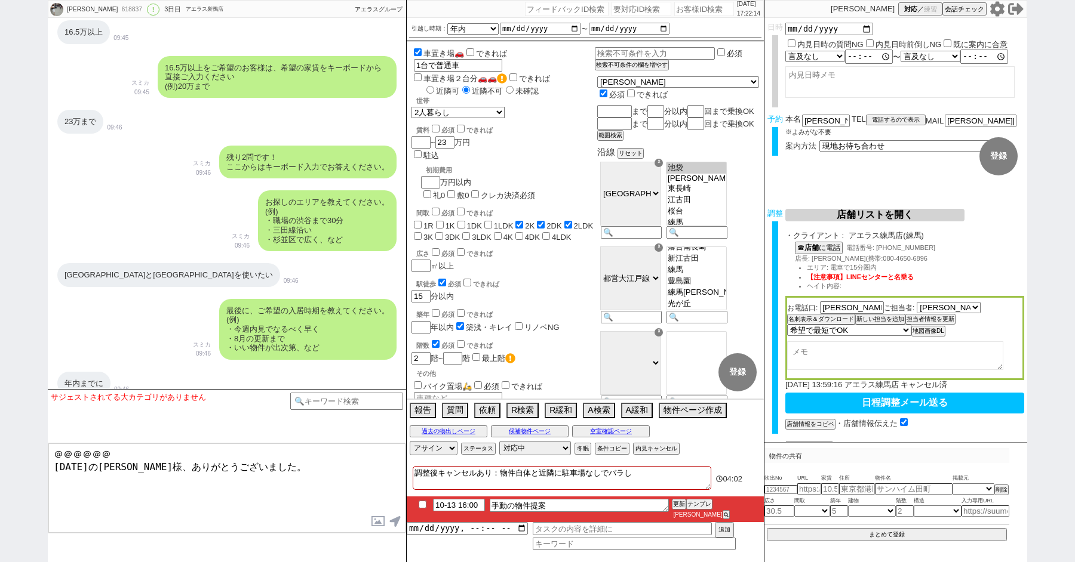
scroll to position [747, 0]
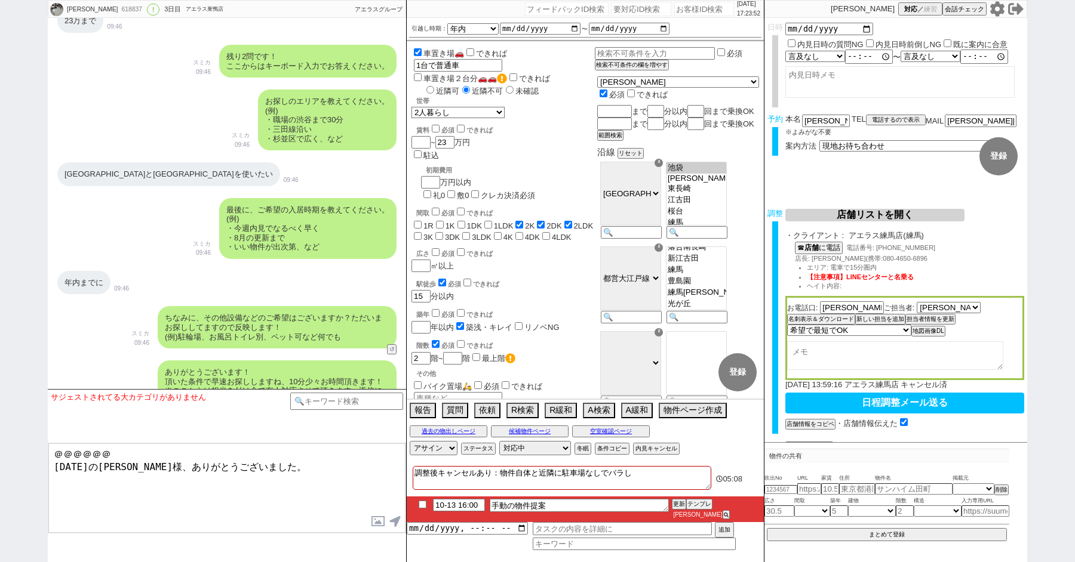
click at [118, 7] on div "618837" at bounding box center [131, 10] width 27 height 10
copy div "618837"
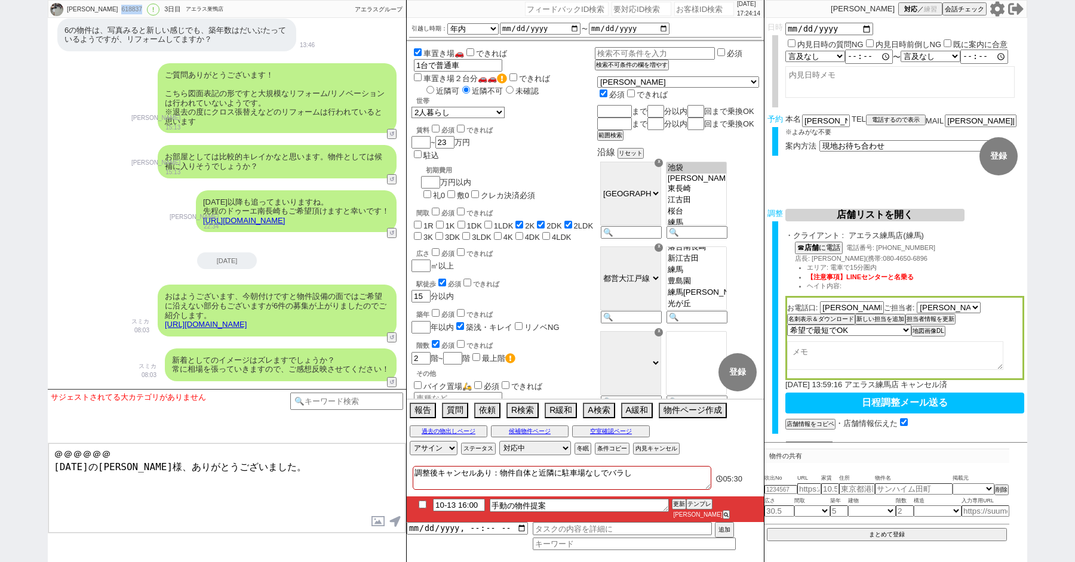
scroll to position [2024, 0]
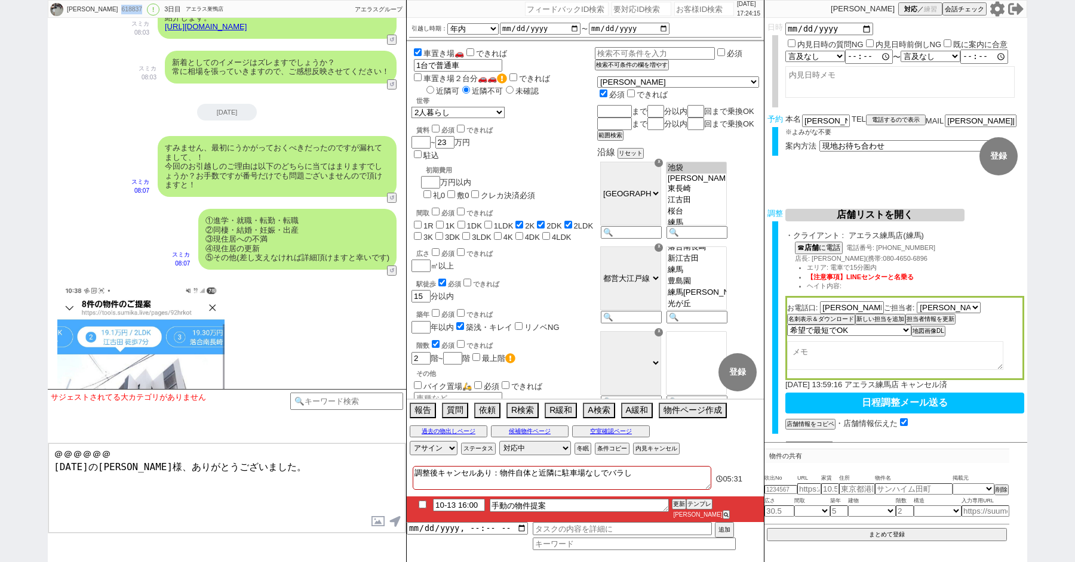
click at [118, 10] on div "618837" at bounding box center [131, 10] width 27 height 10
click at [466, 509] on input "10-13 16:00" at bounding box center [459, 504] width 52 height 10
type input "10-13 19:00"
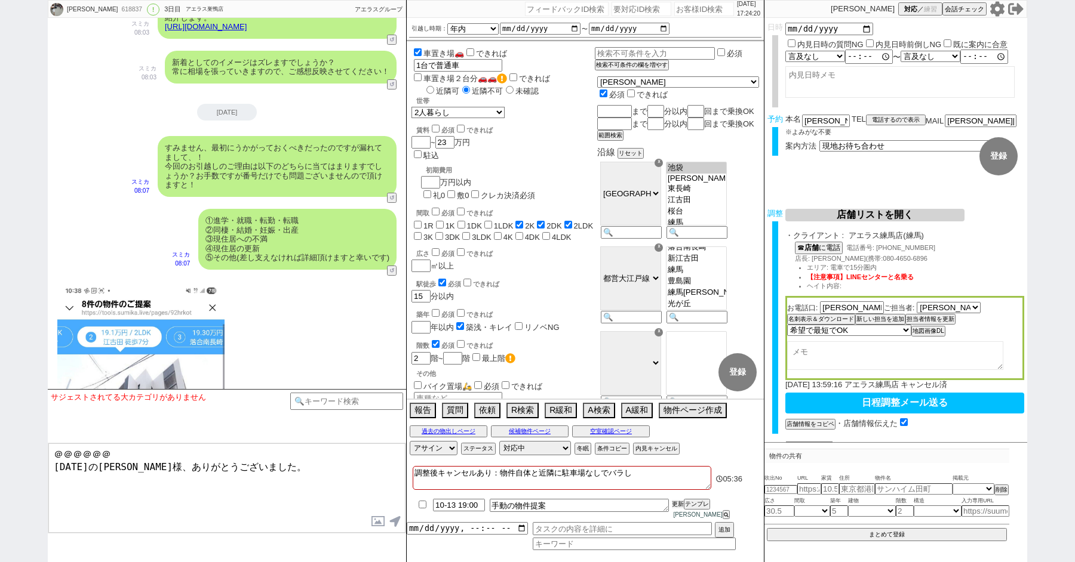
click at [680, 509] on button "更新" at bounding box center [678, 504] width 12 height 8
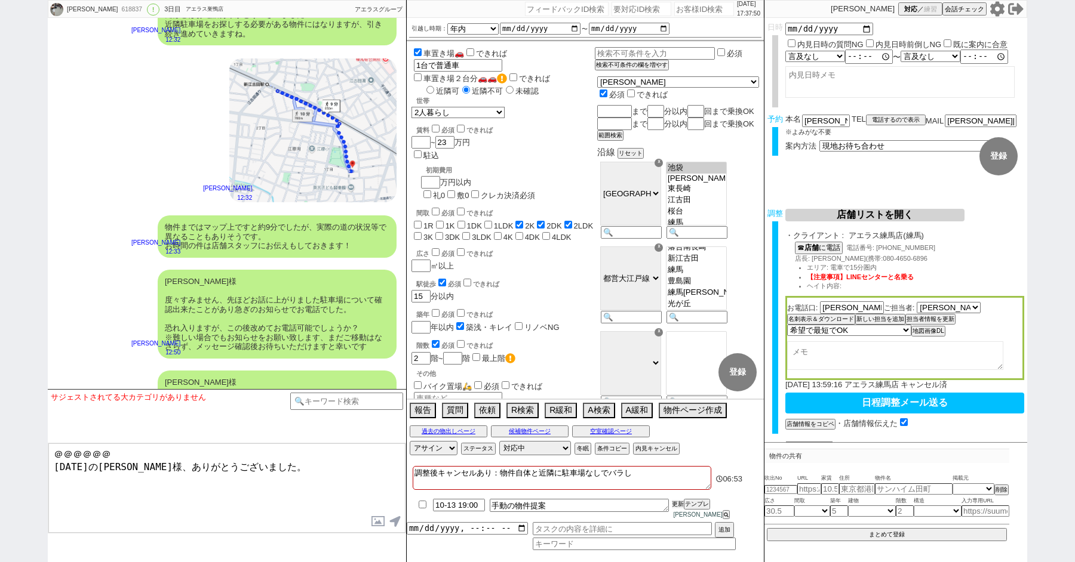
scroll to position [5953, 0]
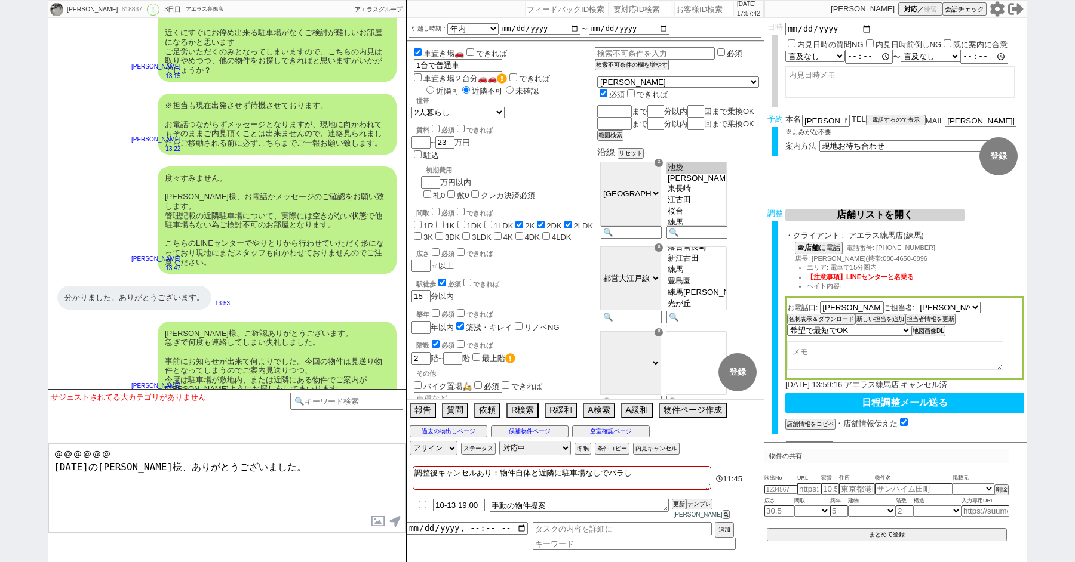
click at [566, 277] on div "駅徒歩 必須 できれば" at bounding box center [505, 283] width 178 height 12
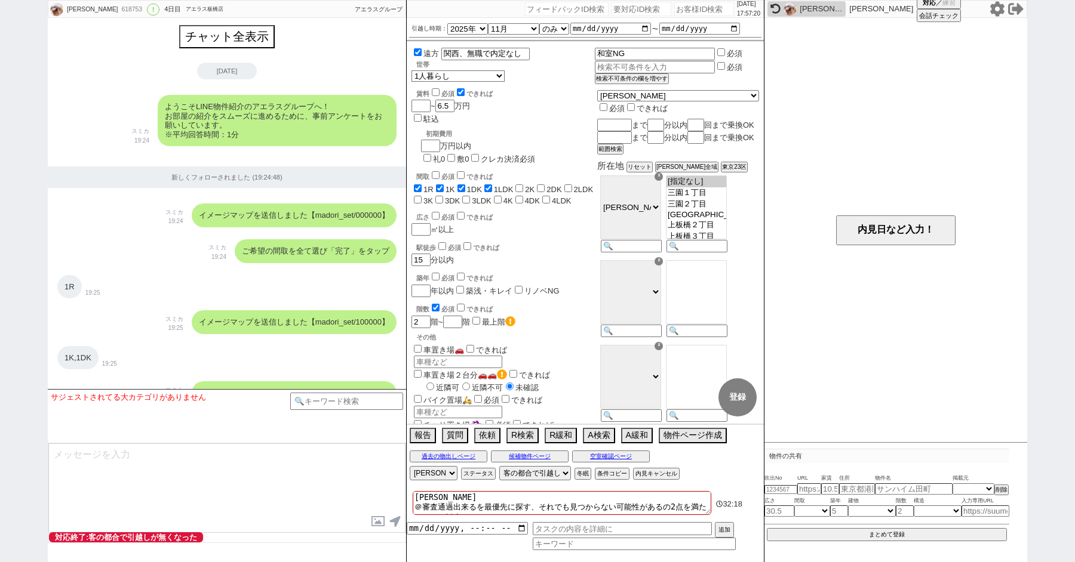
select select "2025"
select select "11"
select select "36"
select select "0"
select select "19"
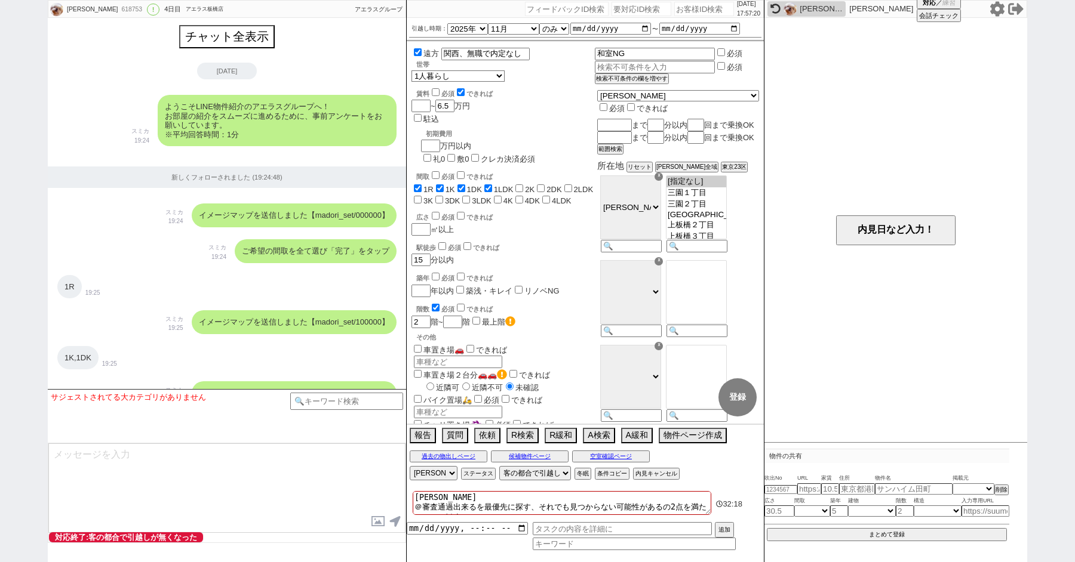
select select "235"
select select "600"
select select
